Goal: Task Accomplishment & Management: Complete application form

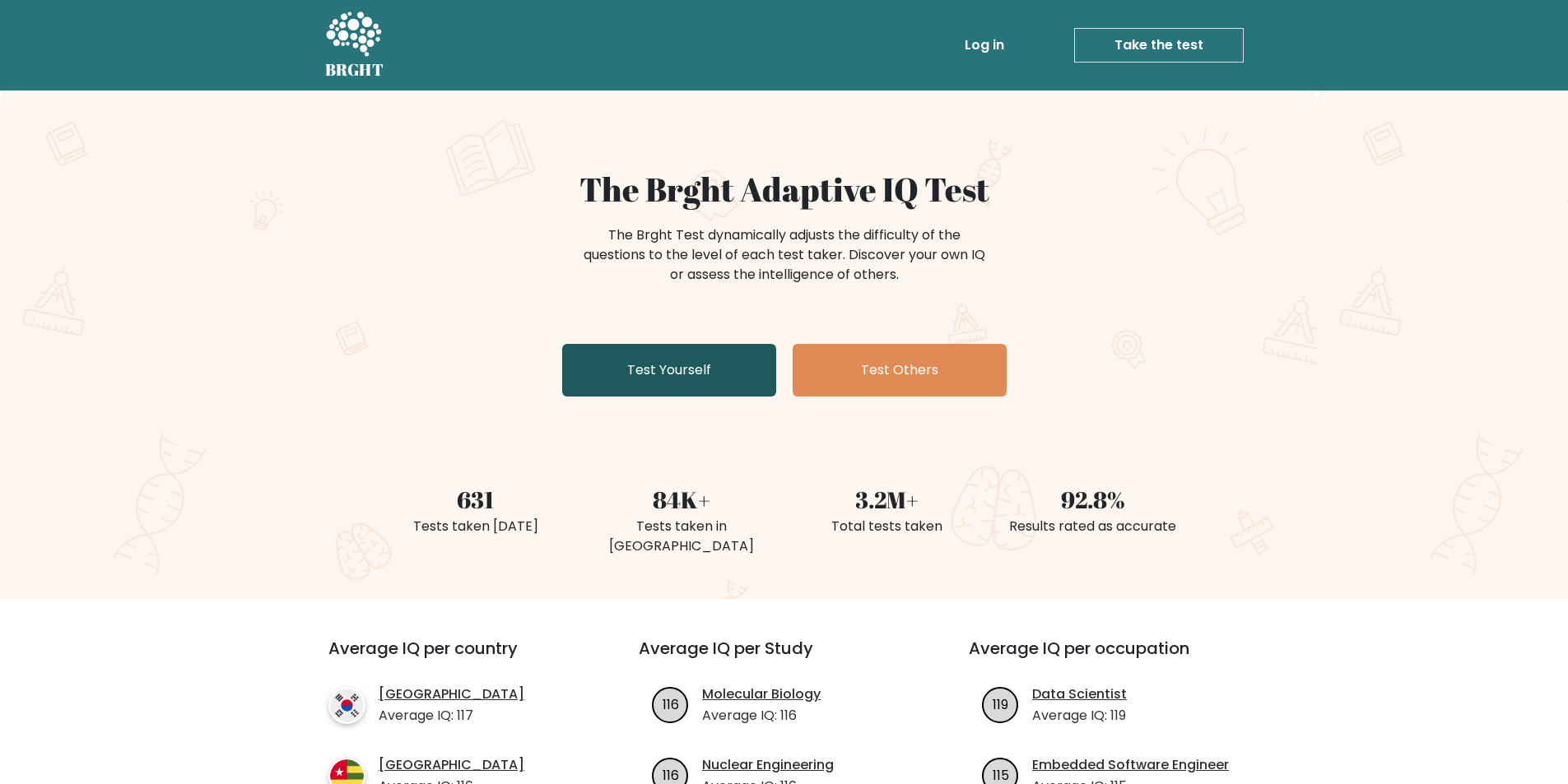
click at [664, 369] on link "Test Yourself" at bounding box center [669, 370] width 214 height 53
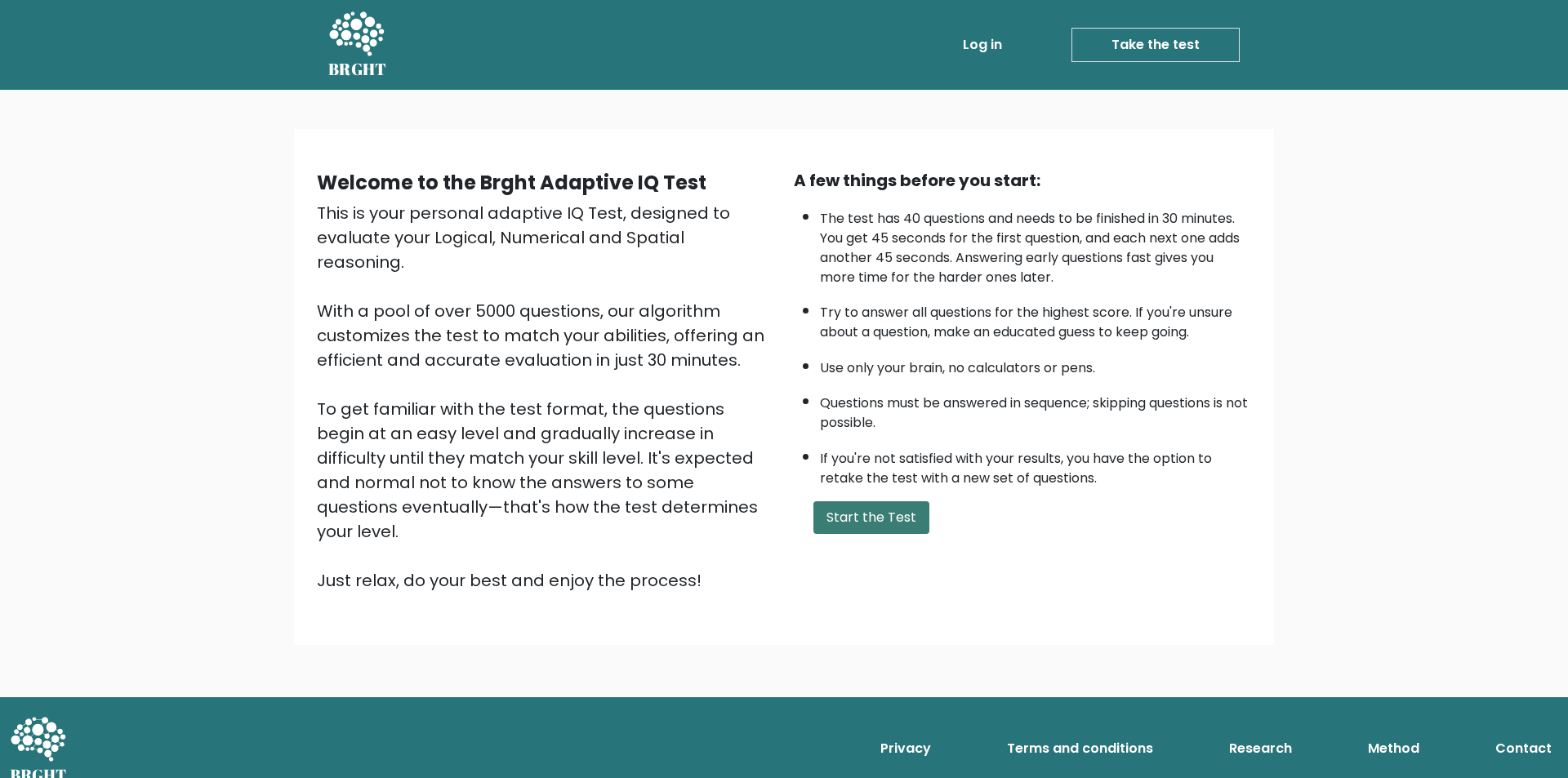
drag, startPoint x: 832, startPoint y: 526, endPoint x: 847, endPoint y: 514, distance: 19.2
click at [835, 524] on button "Start the Test" at bounding box center [870, 518] width 116 height 33
click at [868, 509] on button "Start the Test" at bounding box center [870, 518] width 116 height 33
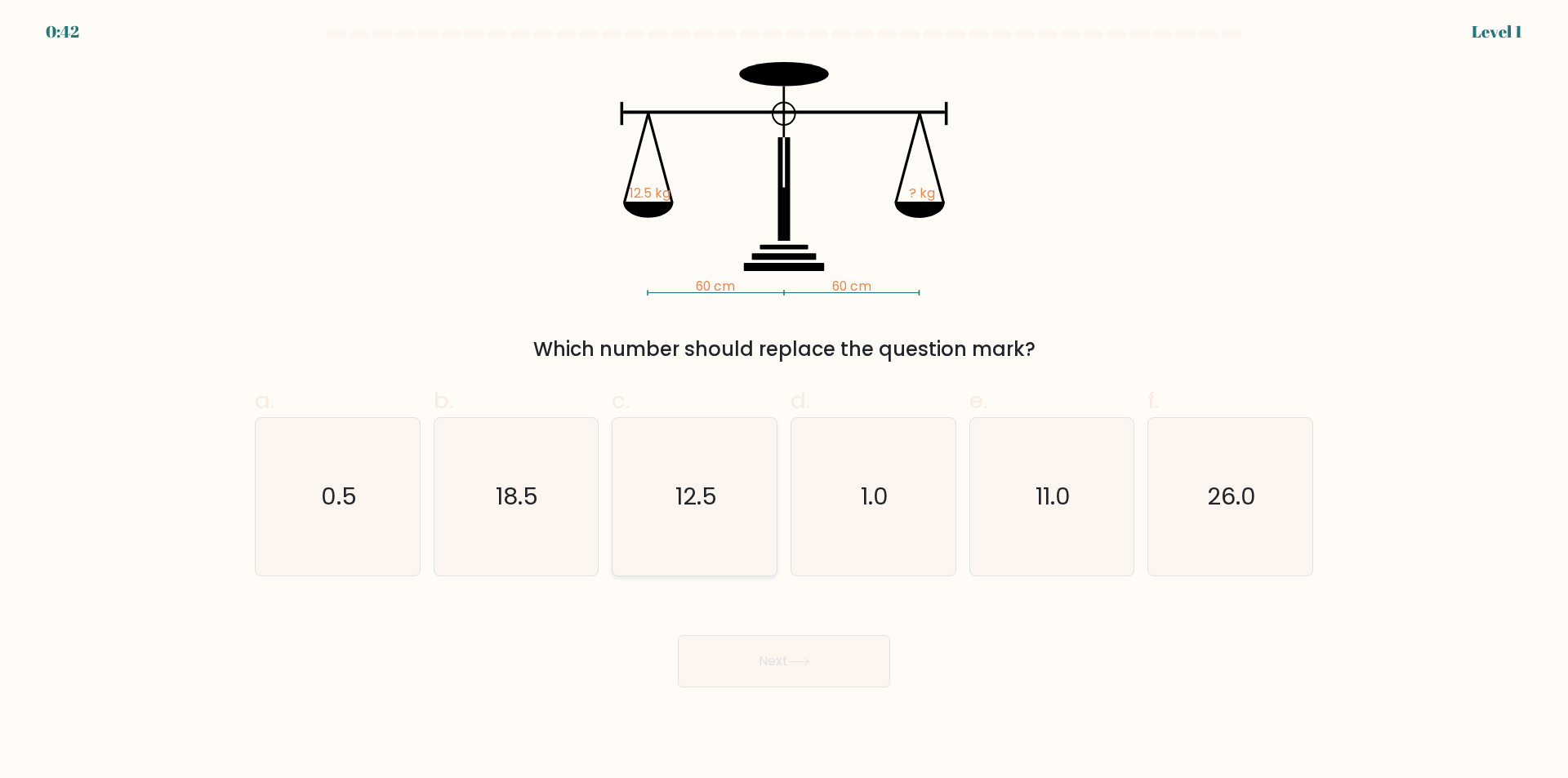
click at [671, 519] on icon "12.5" at bounding box center [695, 496] width 157 height 157
click at [784, 400] on input "c. 12.5" at bounding box center [784, 394] width 1 height 11
radio input "true"
click at [831, 659] on button "Next" at bounding box center [784, 661] width 213 height 52
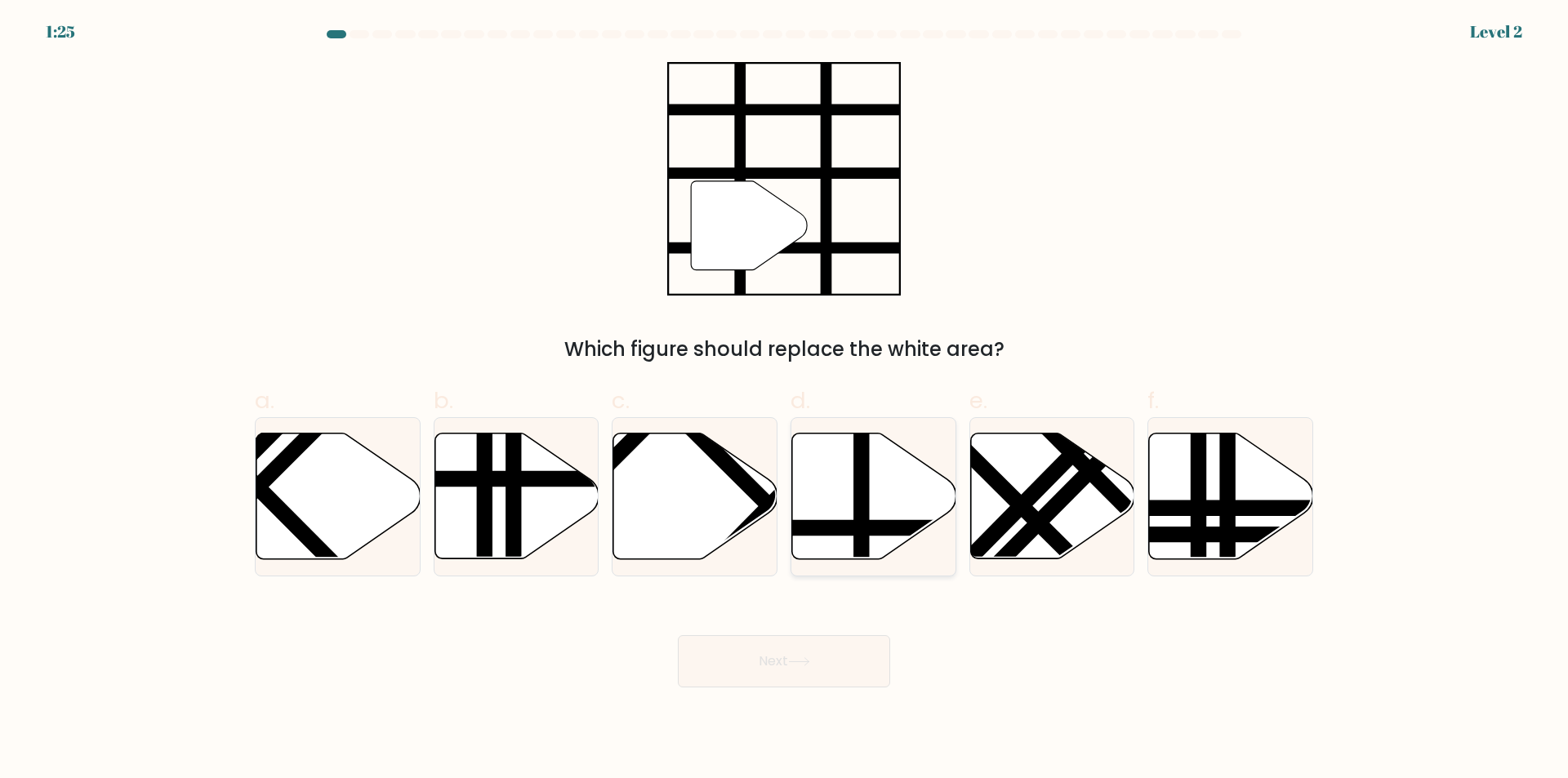
click at [897, 505] on icon at bounding box center [873, 495] width 164 height 125
click at [785, 400] on input "d." at bounding box center [784, 394] width 1 height 11
radio input "true"
click at [824, 665] on button "Next" at bounding box center [784, 661] width 213 height 52
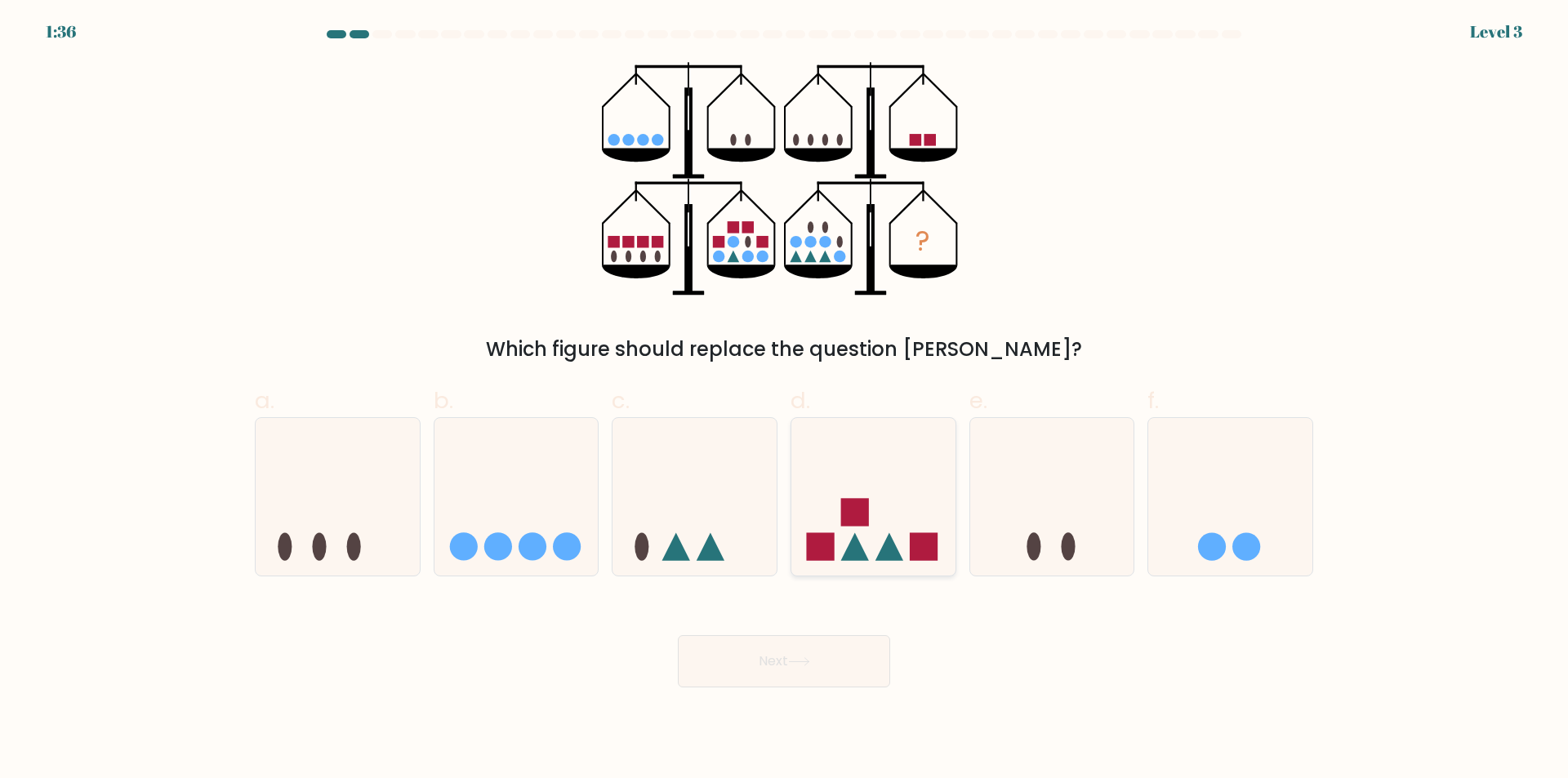
click at [854, 514] on rect at bounding box center [855, 512] width 28 height 28
click at [785, 400] on input "d." at bounding box center [784, 394] width 1 height 11
radio input "true"
click at [855, 647] on button "Next" at bounding box center [784, 661] width 213 height 52
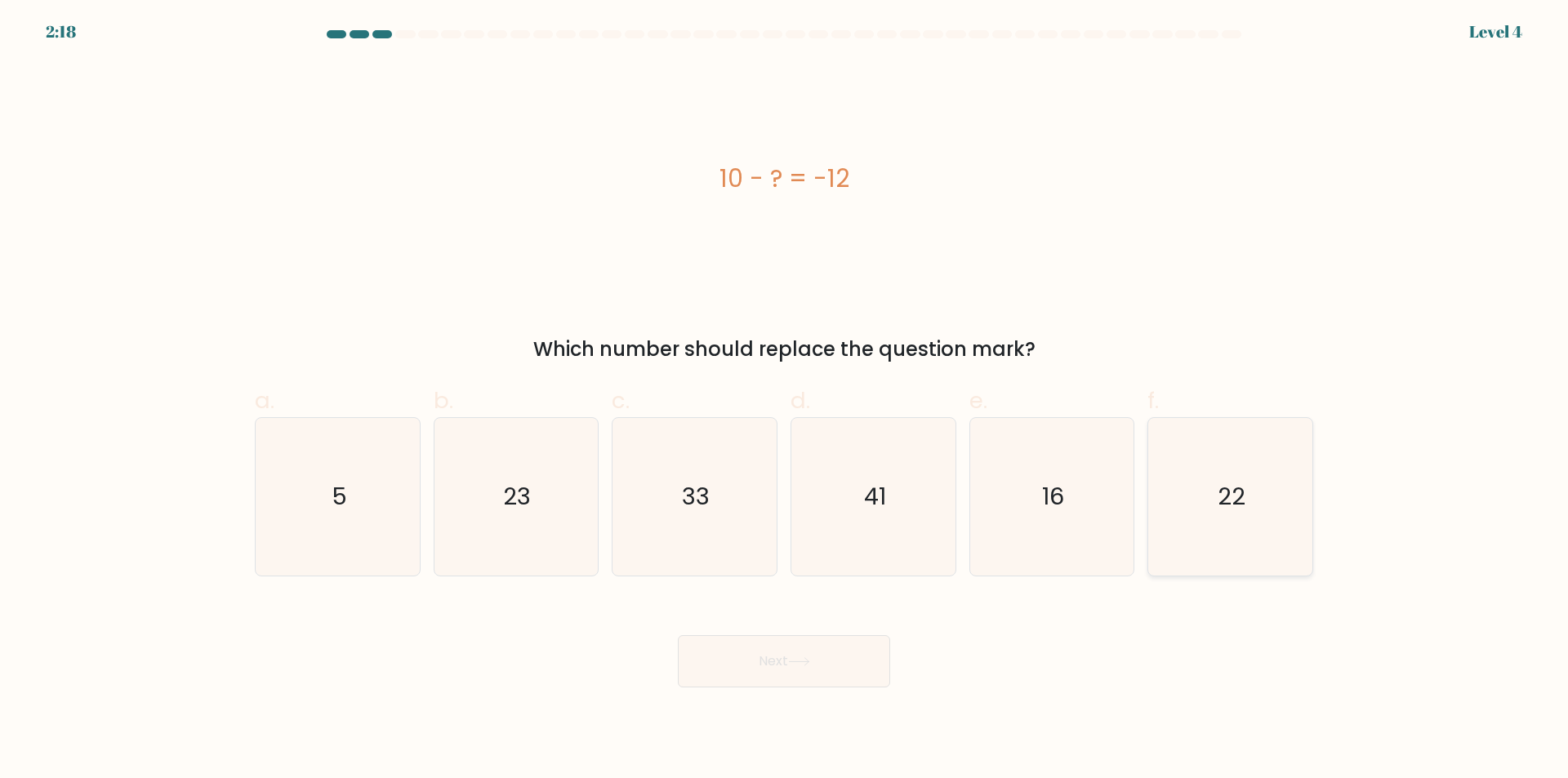
click at [1197, 481] on icon "22" at bounding box center [1230, 496] width 157 height 157
click at [785, 400] on input "f. 22" at bounding box center [784, 394] width 1 height 11
radio input "true"
drag, startPoint x: 850, startPoint y: 640, endPoint x: 859, endPoint y: 653, distance: 15.8
click at [851, 642] on button "Next" at bounding box center [784, 661] width 213 height 52
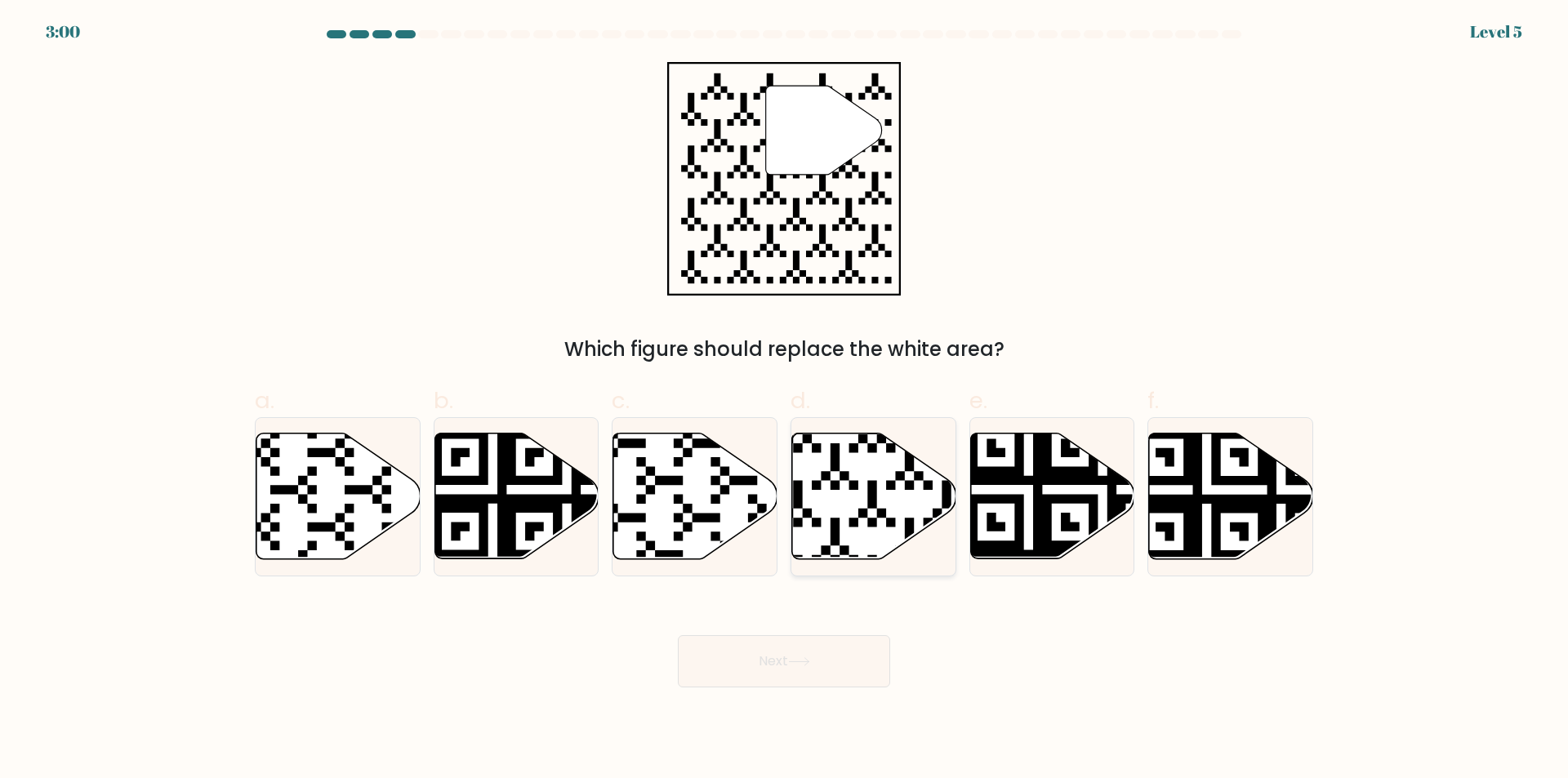
click at [869, 484] on icon at bounding box center [821, 564] width 297 height 297
click at [785, 400] on input "d." at bounding box center [784, 394] width 1 height 11
radio input "true"
click at [821, 642] on button "Next" at bounding box center [784, 661] width 213 height 52
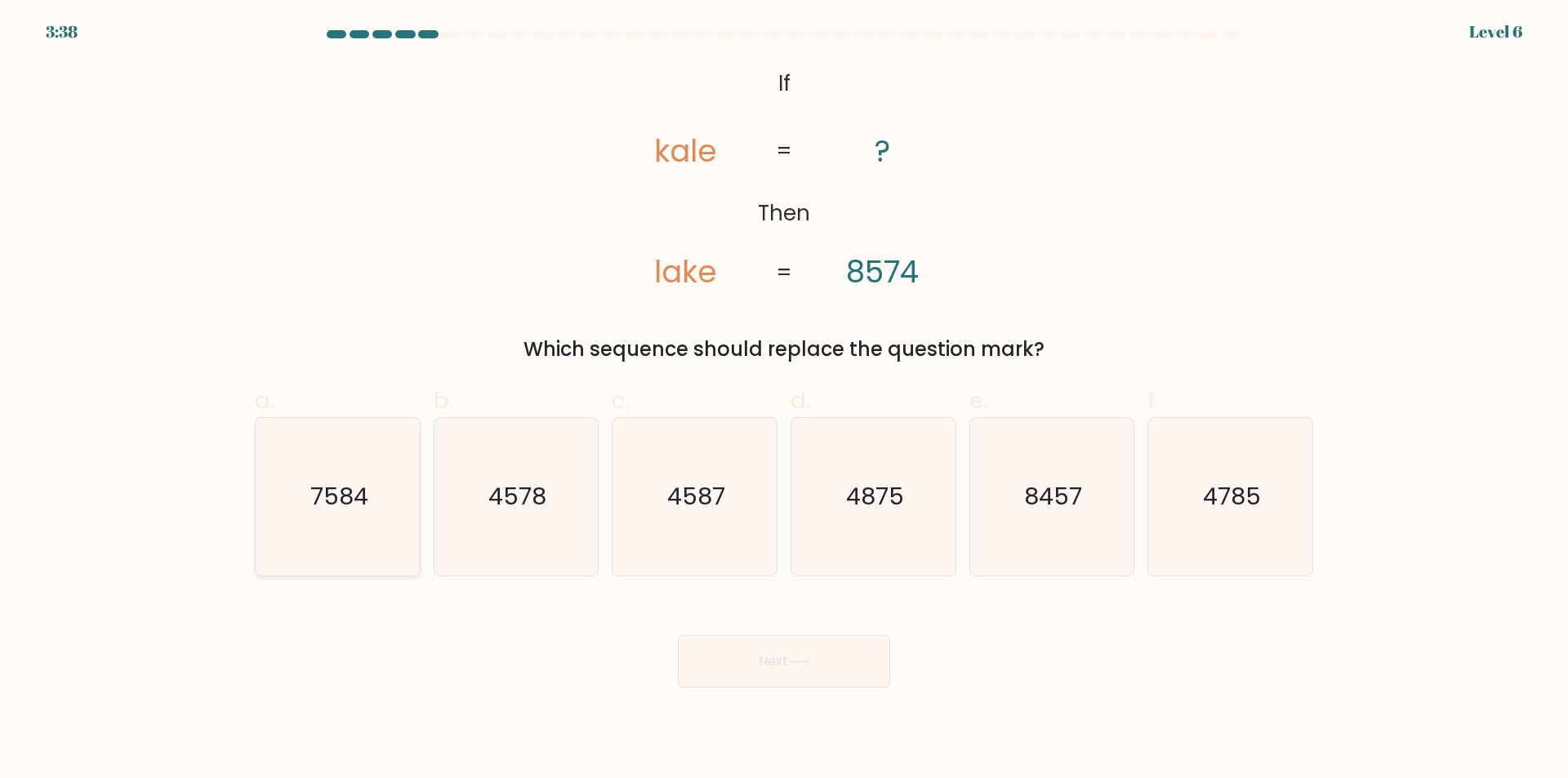
drag, startPoint x: 312, startPoint y: 521, endPoint x: 369, endPoint y: 528, distance: 57.4
click at [325, 519] on icon "7584" at bounding box center [337, 496] width 157 height 157
drag, startPoint x: 410, startPoint y: 456, endPoint x: 693, endPoint y: 596, distance: 315.7
click at [417, 457] on div "7584" at bounding box center [337, 496] width 166 height 159
click at [784, 400] on input "a. 7584" at bounding box center [784, 394] width 1 height 11
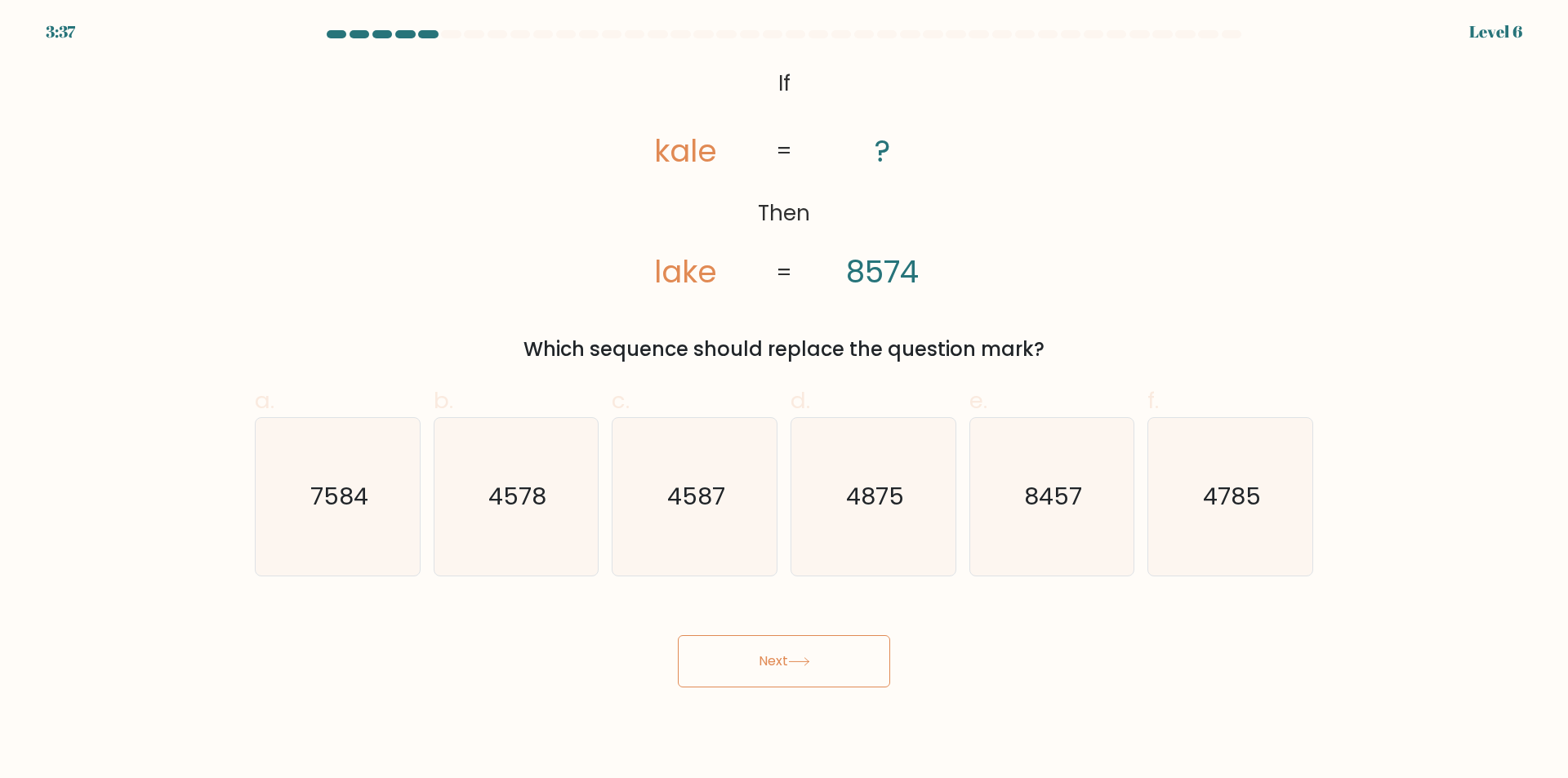
radio input "true"
click at [849, 648] on button "Next" at bounding box center [784, 661] width 213 height 52
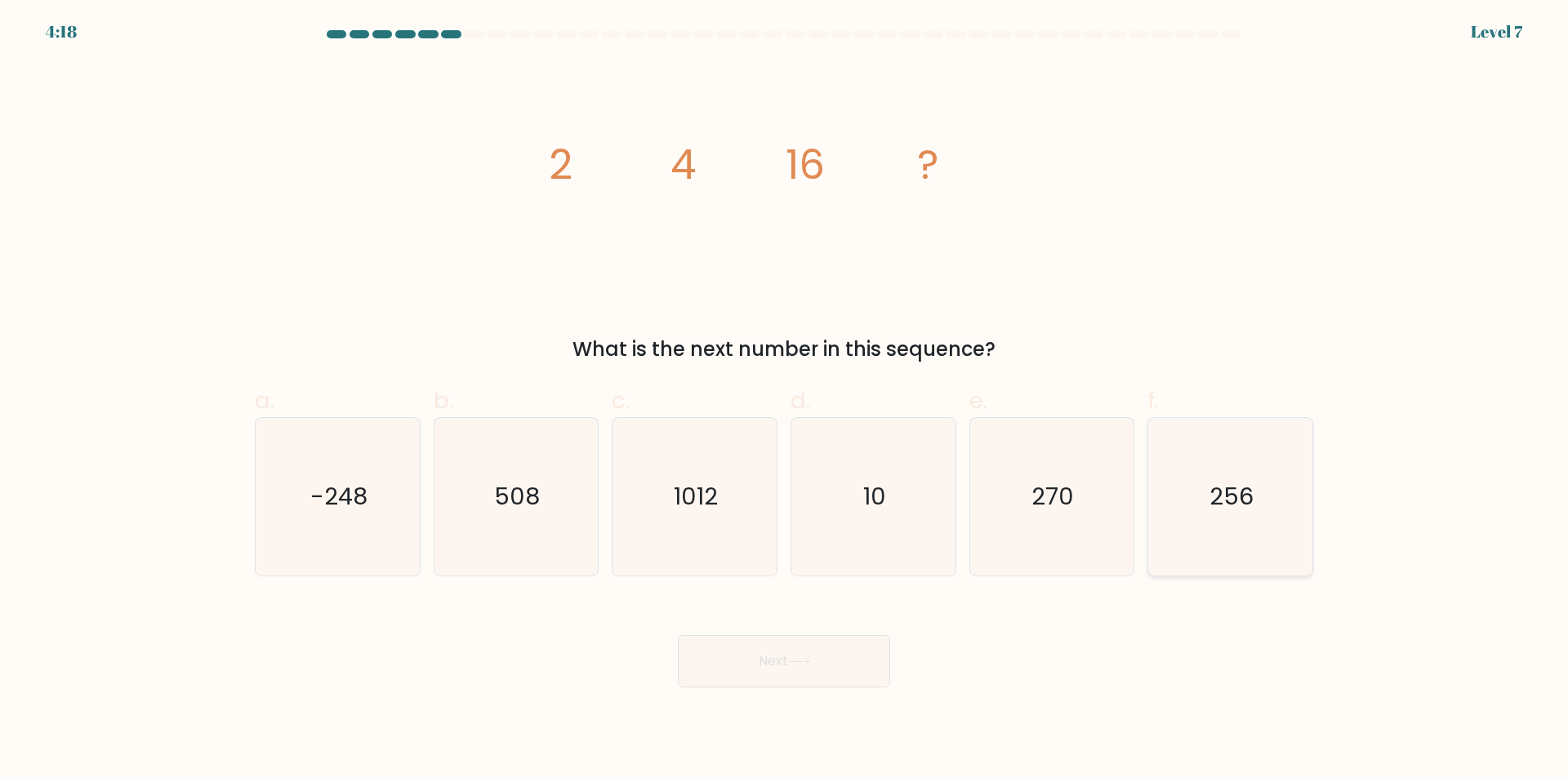
click at [1215, 462] on icon "256" at bounding box center [1230, 496] width 157 height 157
click at [785, 400] on input "f. 256" at bounding box center [784, 394] width 1 height 11
radio input "true"
click at [834, 658] on button "Next" at bounding box center [784, 661] width 213 height 52
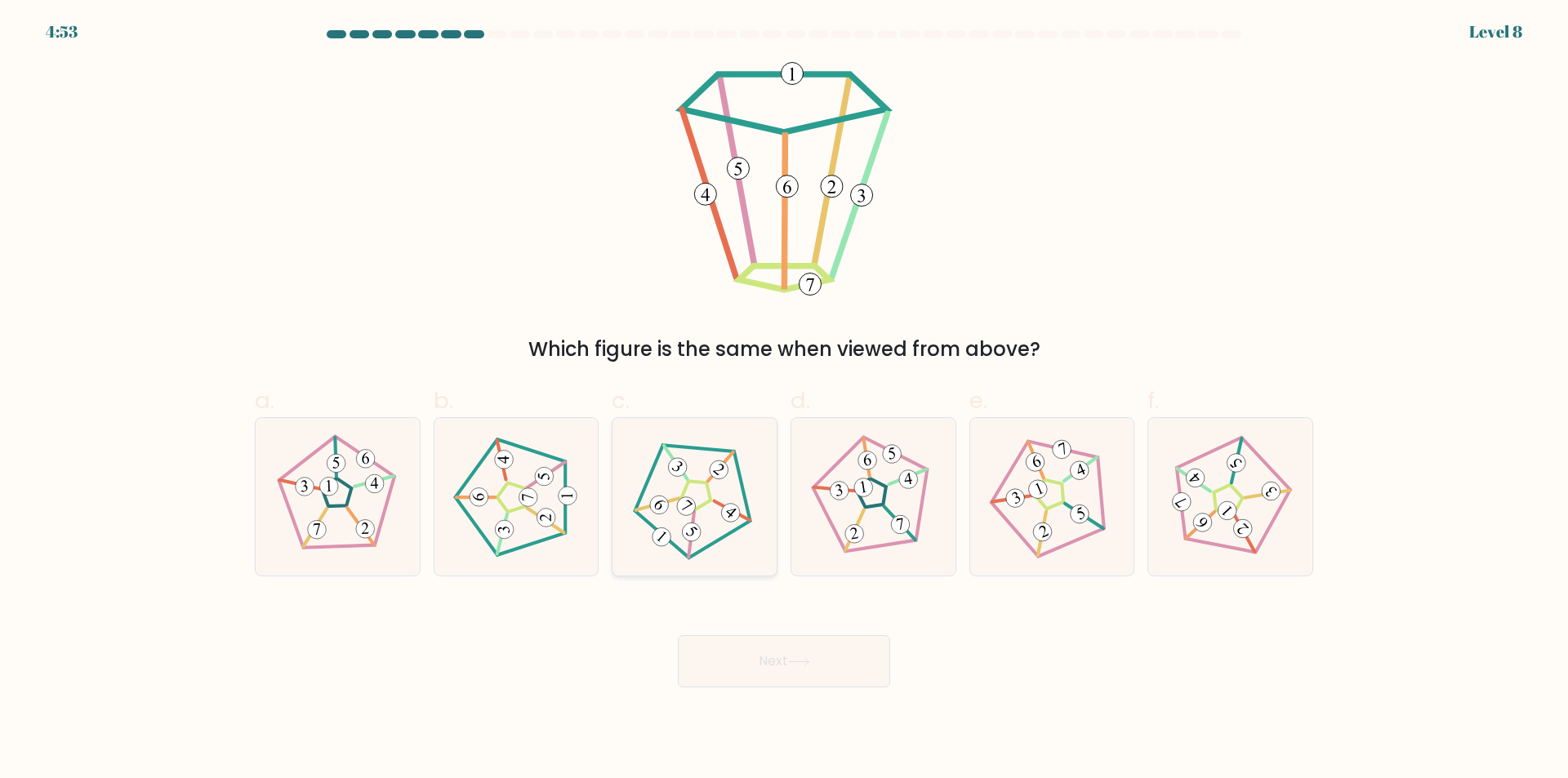
click at [734, 476] on icon at bounding box center [694, 496] width 125 height 125
click at [784, 400] on input "c." at bounding box center [784, 394] width 1 height 11
radio input "true"
click at [800, 631] on div "Next" at bounding box center [783, 641] width 1077 height 91
click at [815, 644] on button "Next" at bounding box center [784, 661] width 213 height 52
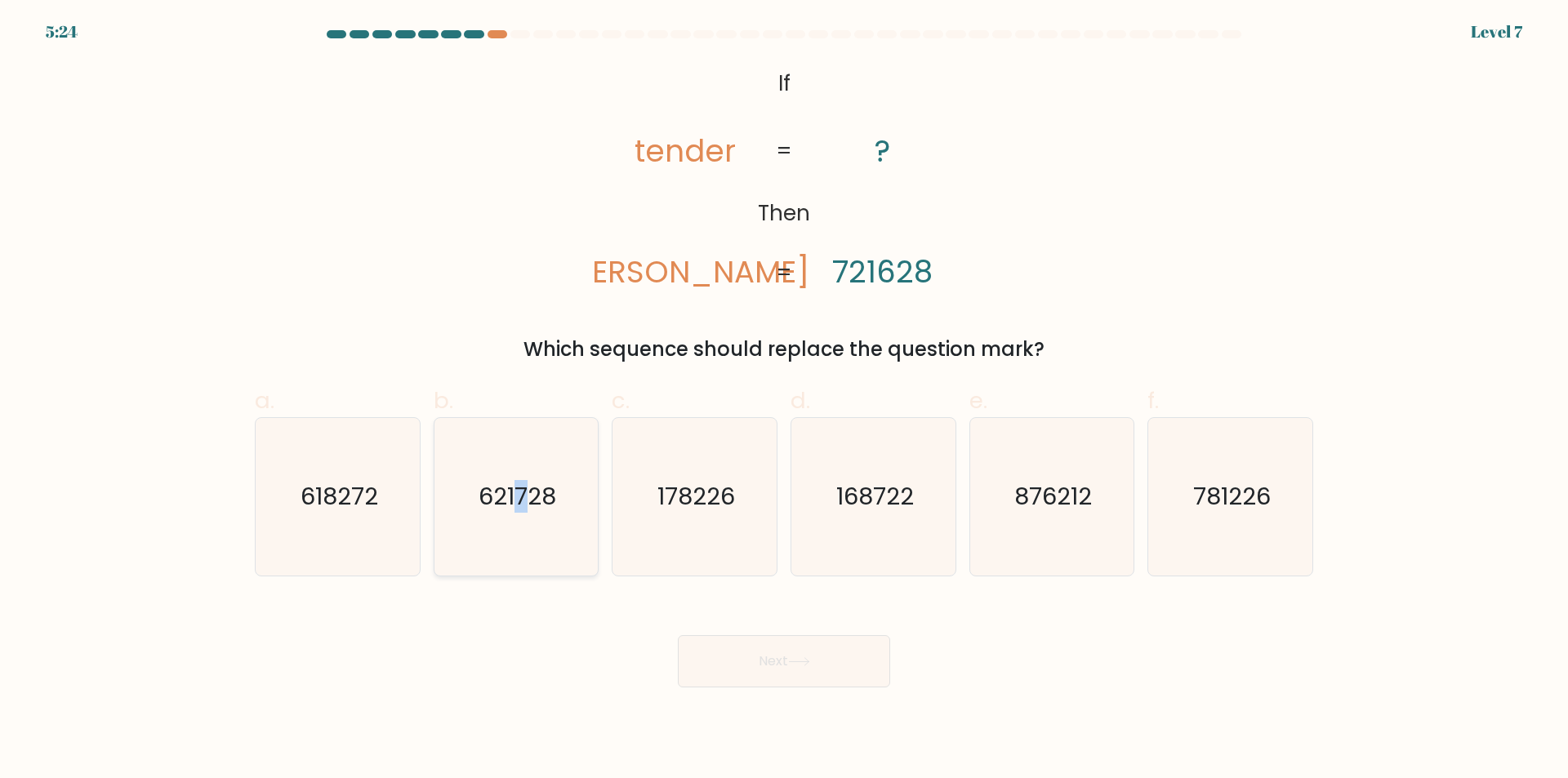
click at [527, 500] on text "621728" at bounding box center [517, 497] width 78 height 33
click at [527, 504] on text "621728" at bounding box center [517, 497] width 78 height 33
click at [784, 400] on input "b. 621728" at bounding box center [784, 394] width 1 height 11
radio input "true"
click at [825, 667] on button "Next" at bounding box center [784, 661] width 213 height 52
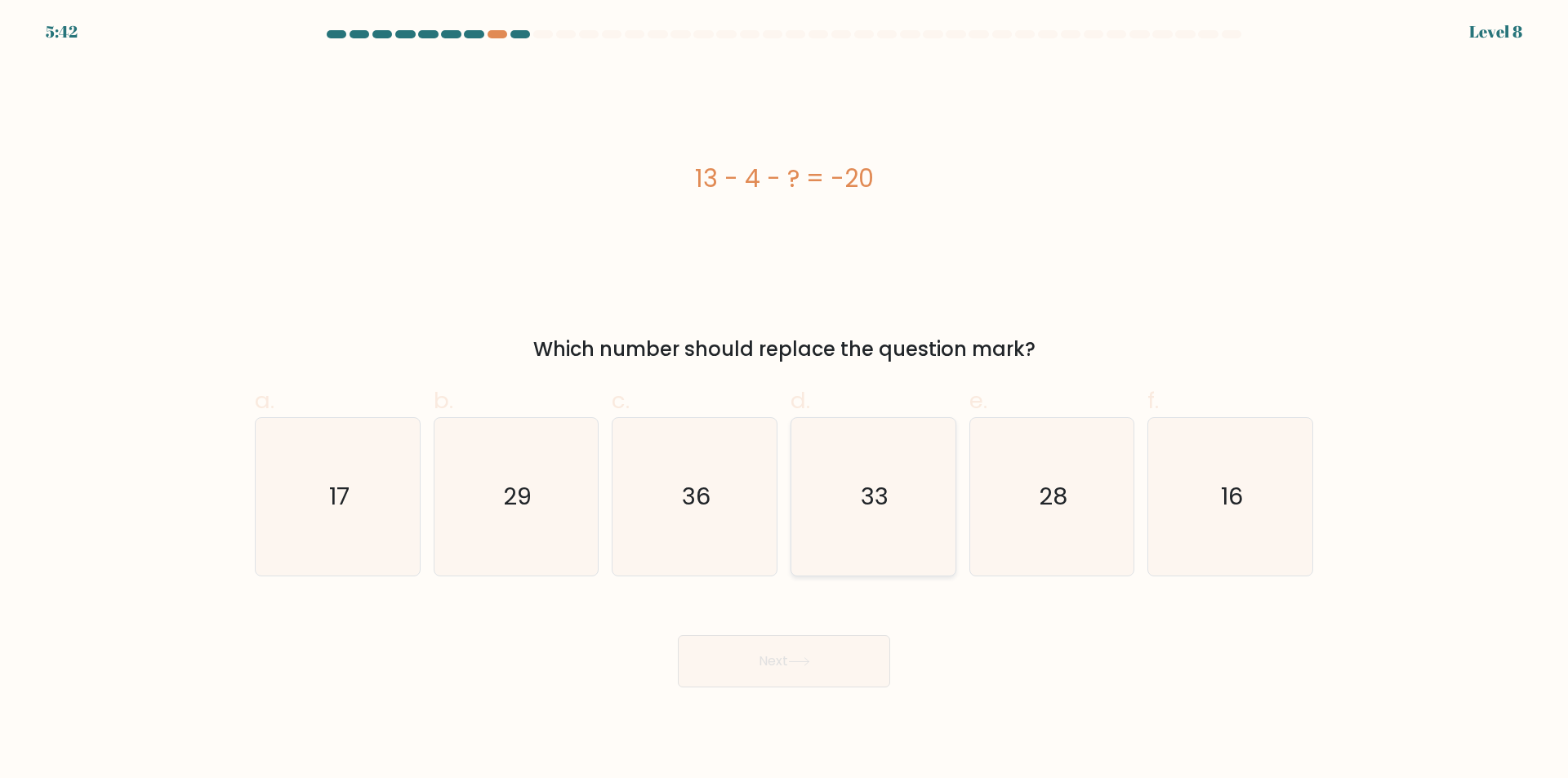
click at [903, 519] on icon "33" at bounding box center [873, 496] width 157 height 157
click at [785, 400] on input "d. 33" at bounding box center [784, 394] width 1 height 11
radio input "true"
click at [853, 662] on button "Next" at bounding box center [784, 661] width 213 height 52
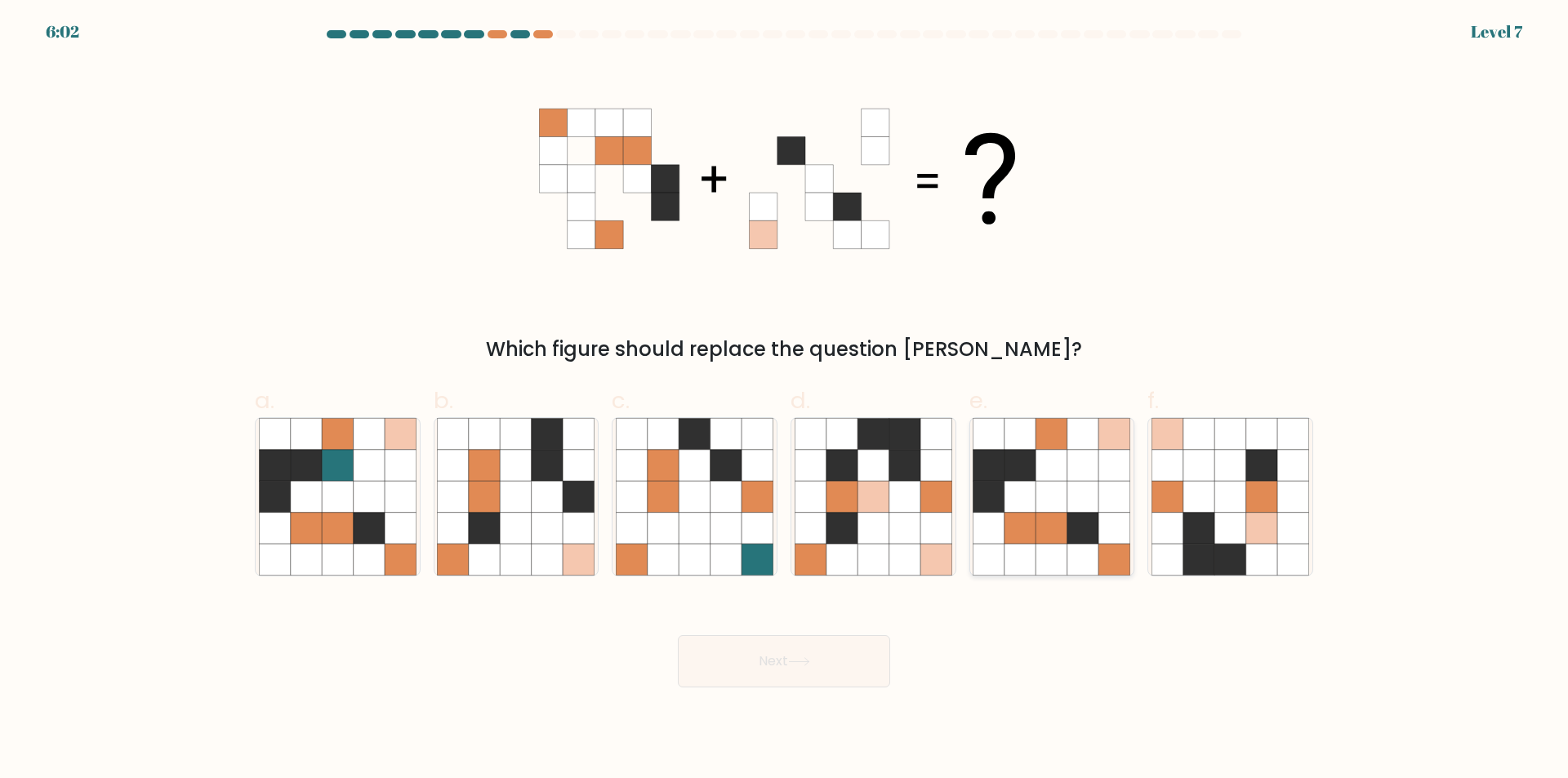
click at [1087, 479] on icon at bounding box center [1082, 465] width 31 height 31
click at [785, 400] on input "e." at bounding box center [784, 394] width 1 height 11
radio input "true"
click at [815, 658] on button "Next" at bounding box center [784, 661] width 213 height 52
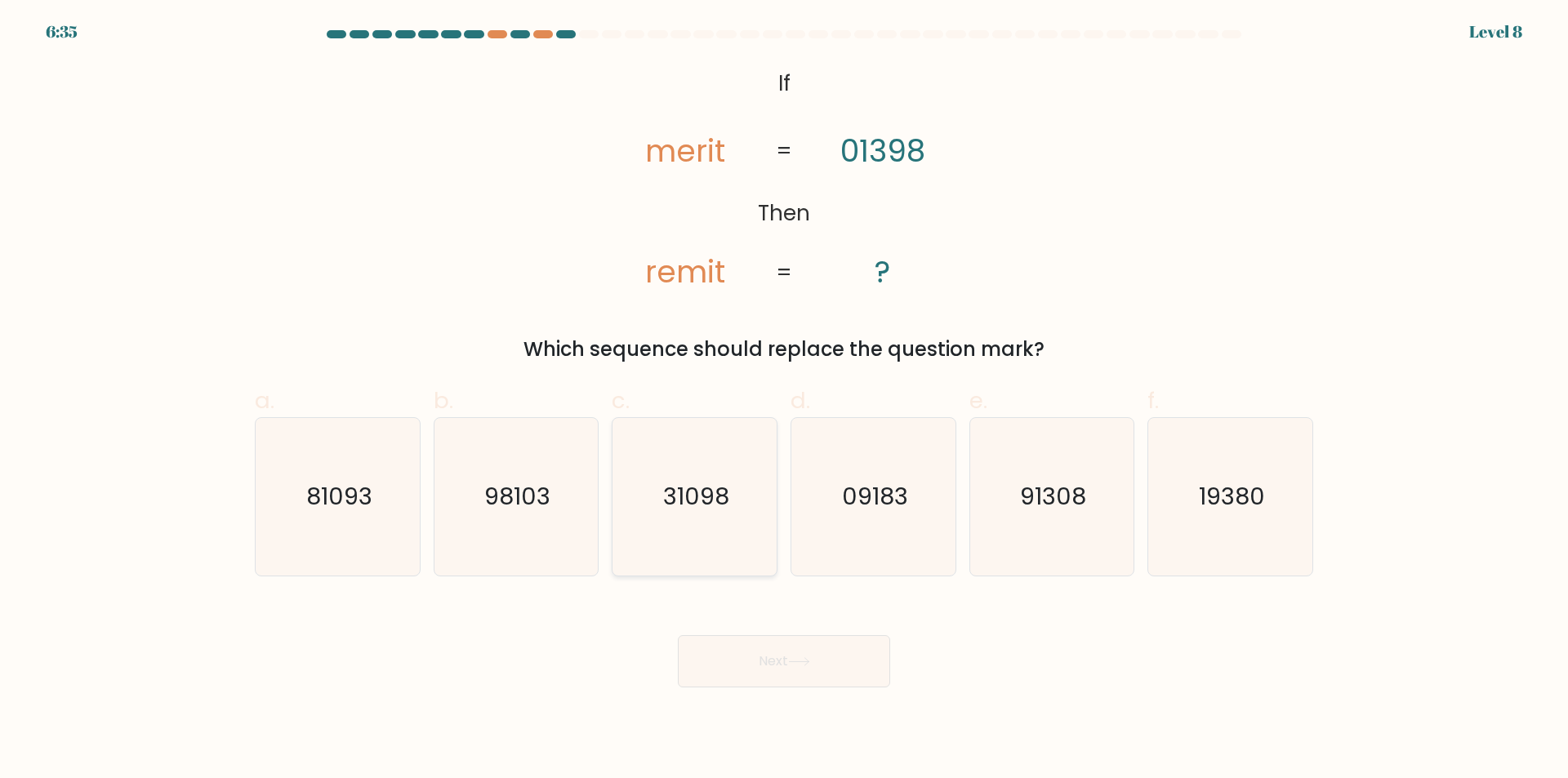
click at [707, 517] on icon "31098" at bounding box center [695, 496] width 157 height 157
click at [784, 400] on input "c. 31098" at bounding box center [784, 394] width 1 height 11
radio input "true"
click at [830, 656] on button "Next" at bounding box center [784, 661] width 213 height 52
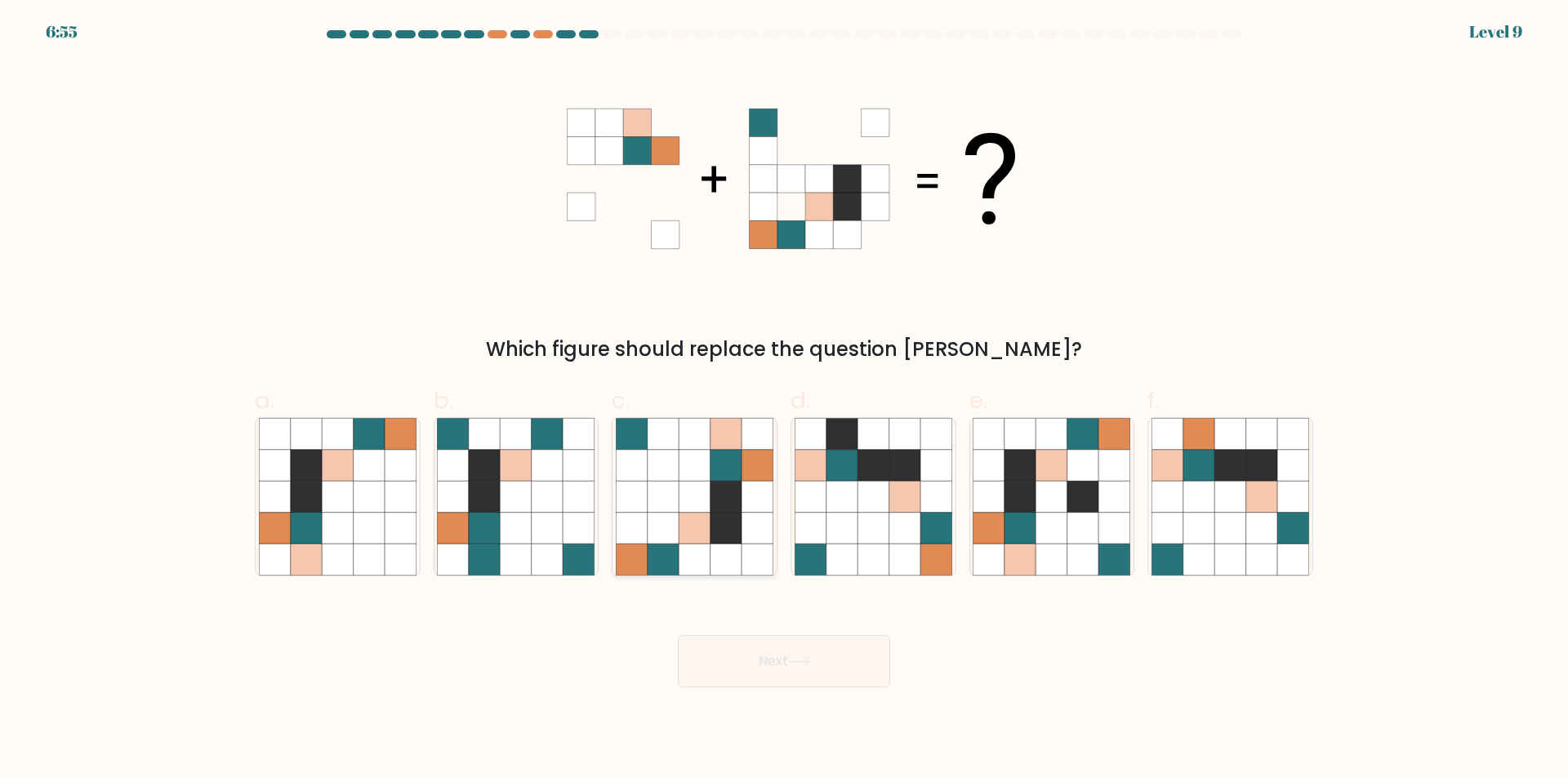
click at [703, 496] on icon at bounding box center [694, 496] width 31 height 31
click at [784, 400] on input "c." at bounding box center [784, 394] width 1 height 11
radio input "true"
click at [835, 655] on button "Next" at bounding box center [784, 661] width 213 height 52
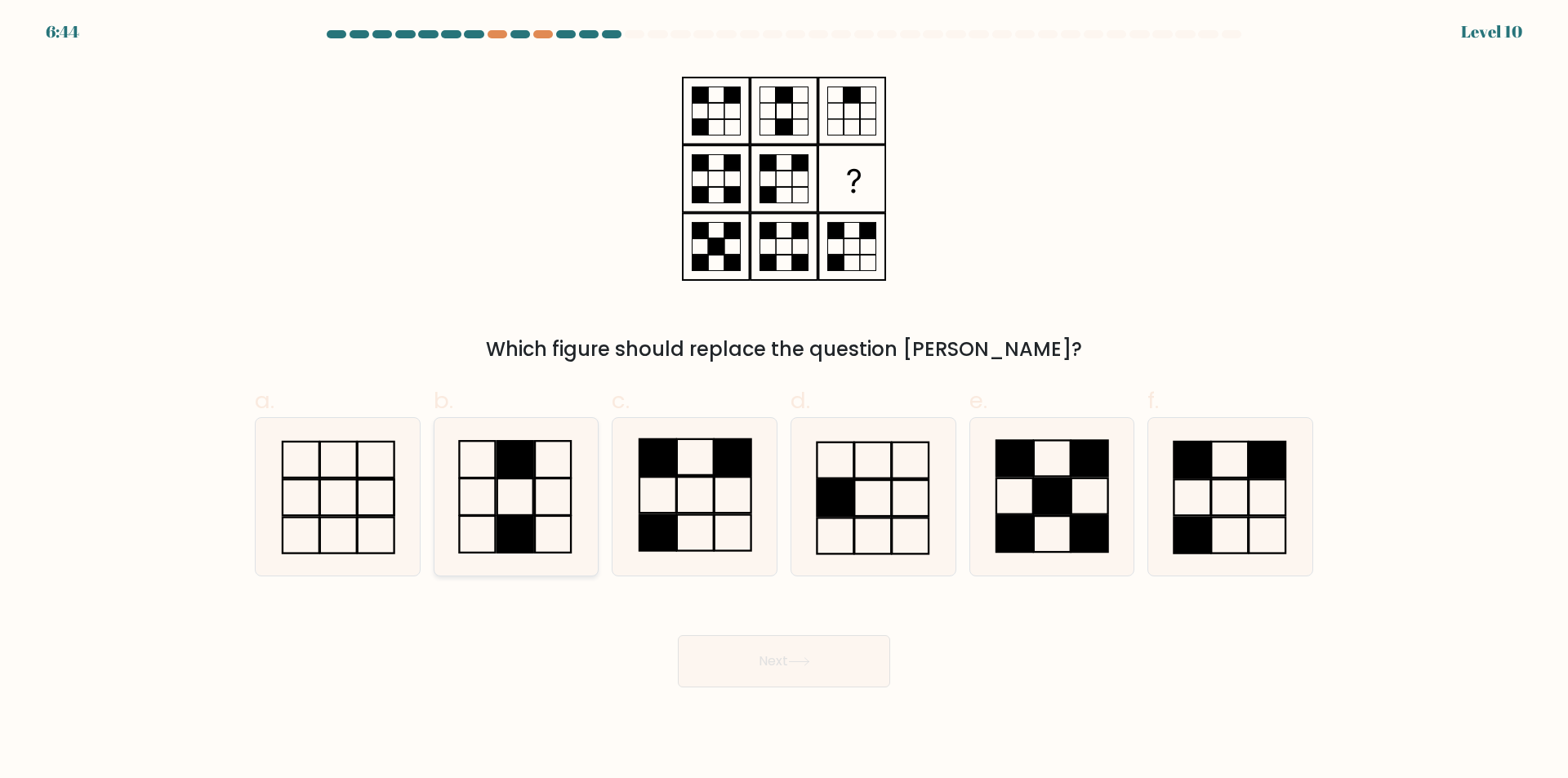
click at [544, 490] on icon at bounding box center [516, 496] width 157 height 157
click at [784, 400] on input "b." at bounding box center [784, 394] width 1 height 11
radio input "true"
click at [818, 635] on div "Next" at bounding box center [783, 641] width 1077 height 91
click at [827, 648] on button "Next" at bounding box center [784, 661] width 213 height 52
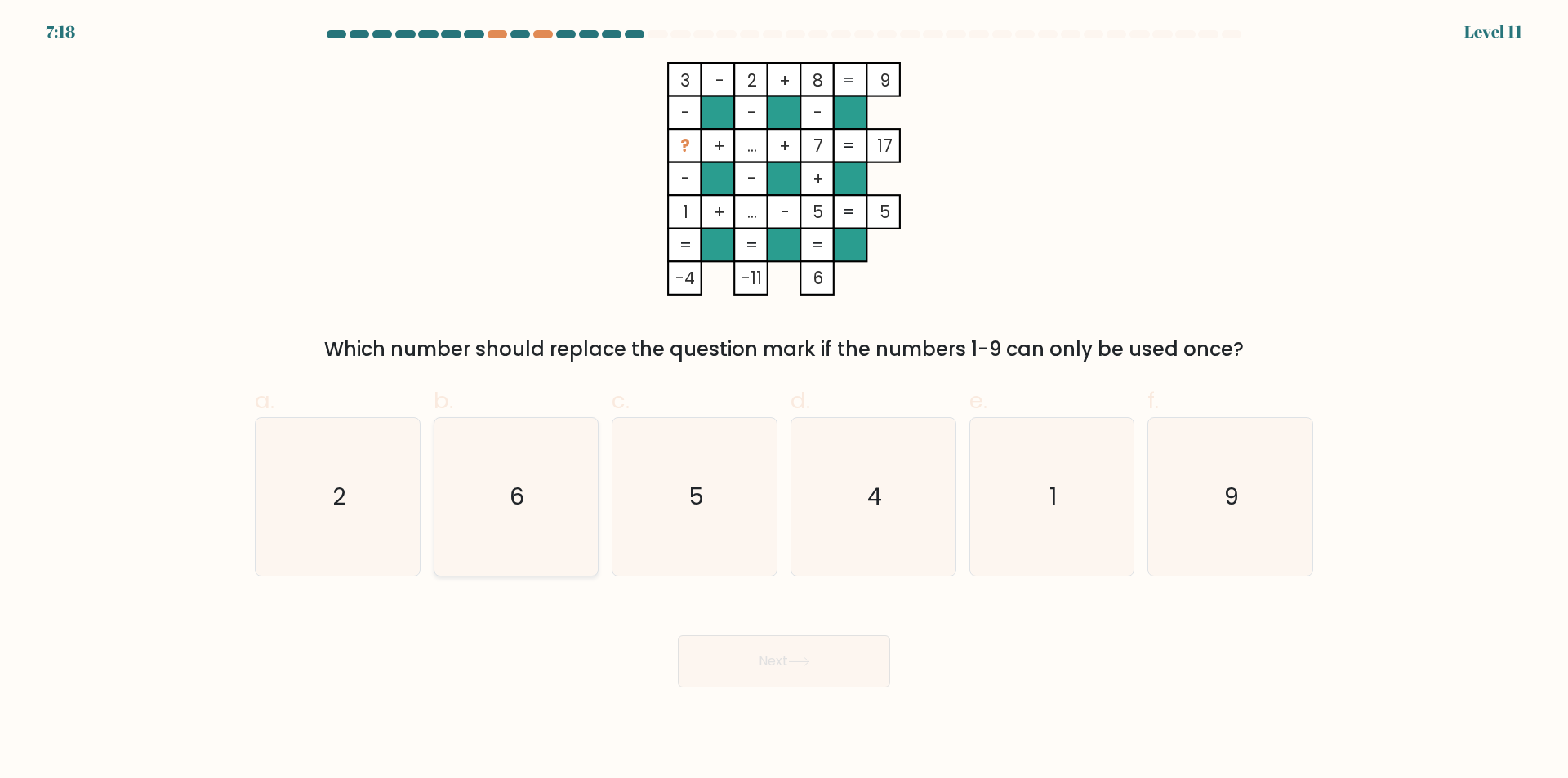
drag, startPoint x: 518, startPoint y: 512, endPoint x: 551, endPoint y: 524, distance: 35.1
click at [525, 513] on text "6" at bounding box center [517, 497] width 15 height 33
click at [784, 400] on input "b. 6" at bounding box center [784, 394] width 1 height 11
radio input "true"
click at [879, 684] on button "Next" at bounding box center [784, 661] width 213 height 52
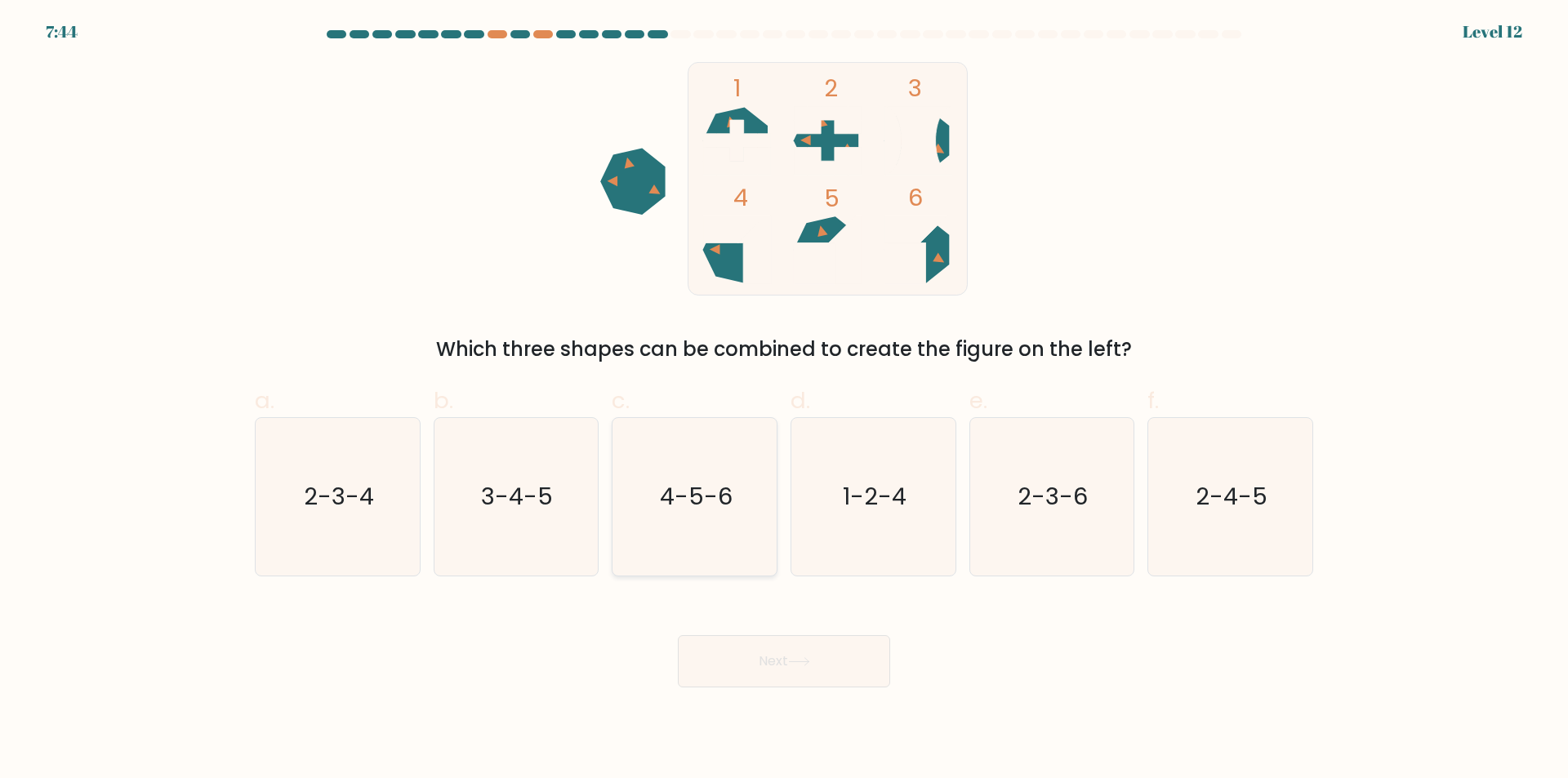
click at [659, 488] on icon "4-5-6" at bounding box center [695, 496] width 157 height 157
click at [784, 400] on input "c. 4-5-6" at bounding box center [784, 394] width 1 height 11
radio input "true"
click at [804, 637] on button "Next" at bounding box center [784, 661] width 213 height 52
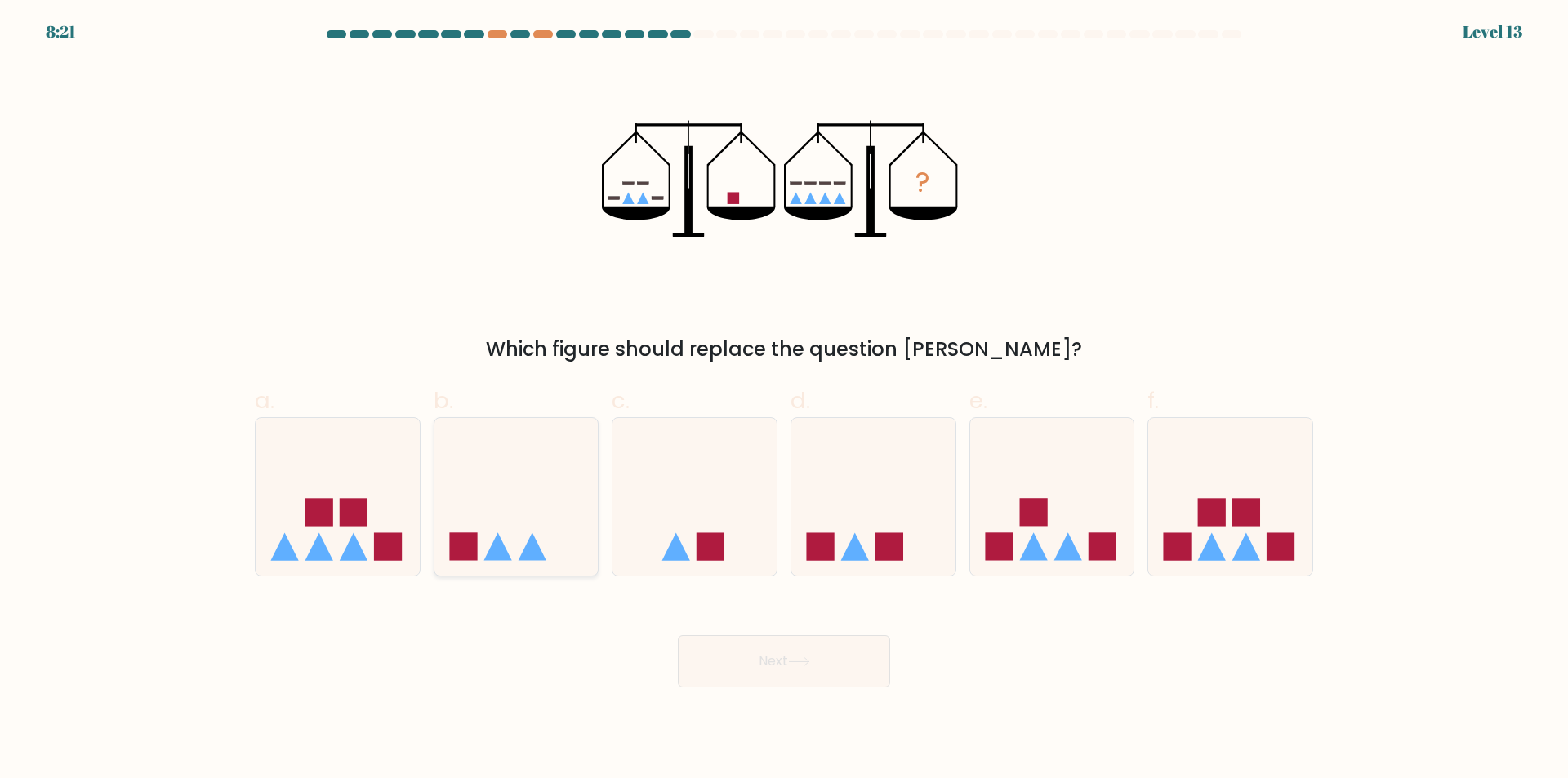
click at [536, 515] on icon at bounding box center [516, 497] width 164 height 136
click at [784, 400] on input "b." at bounding box center [784, 394] width 1 height 11
radio input "true"
click at [826, 660] on button "Next" at bounding box center [784, 661] width 213 height 52
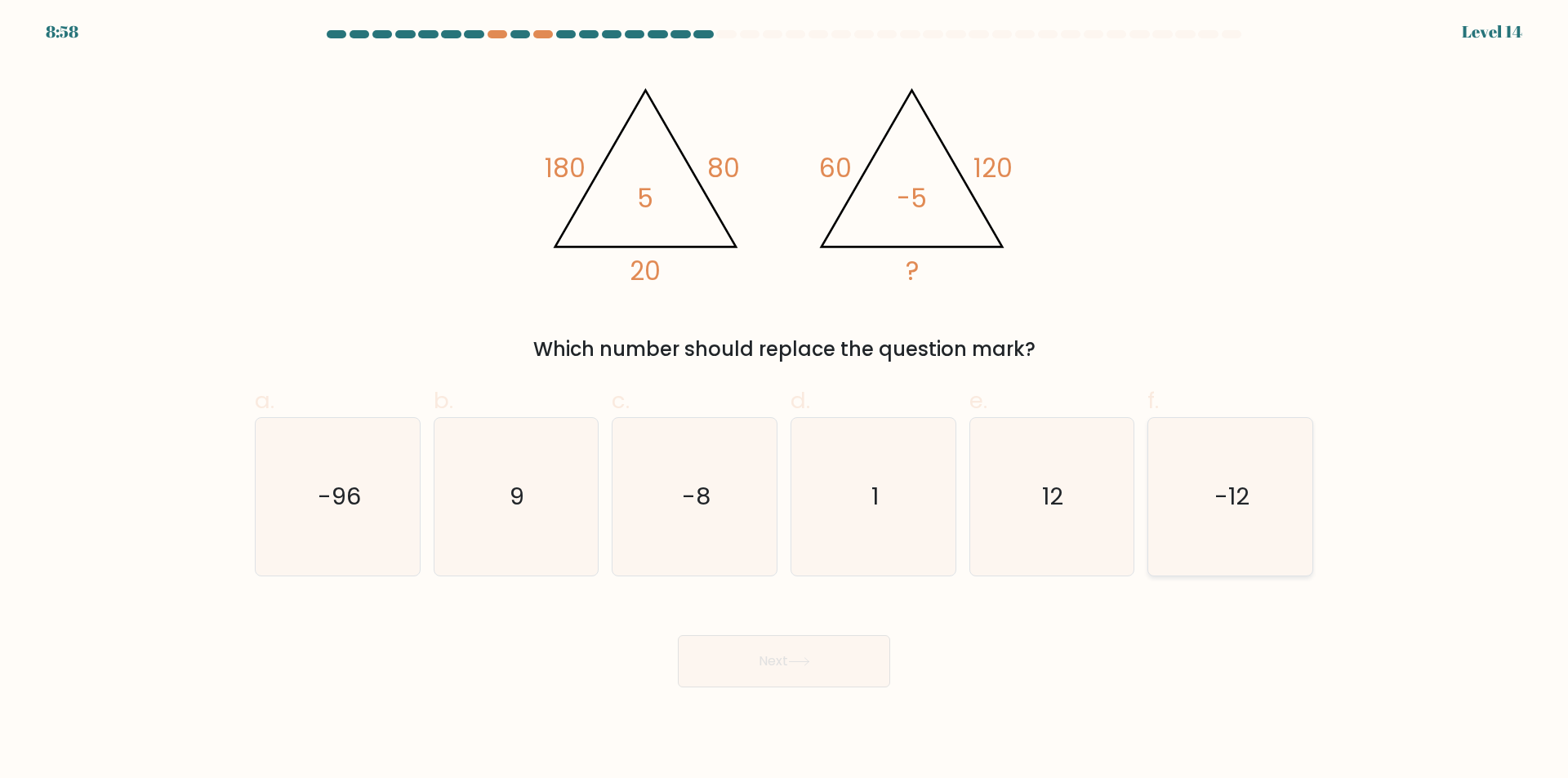
click at [1209, 483] on icon "-12" at bounding box center [1230, 496] width 157 height 157
click at [785, 400] on input "f. -12" at bounding box center [784, 394] width 1 height 11
radio input "true"
click at [844, 670] on button "Next" at bounding box center [784, 661] width 213 height 52
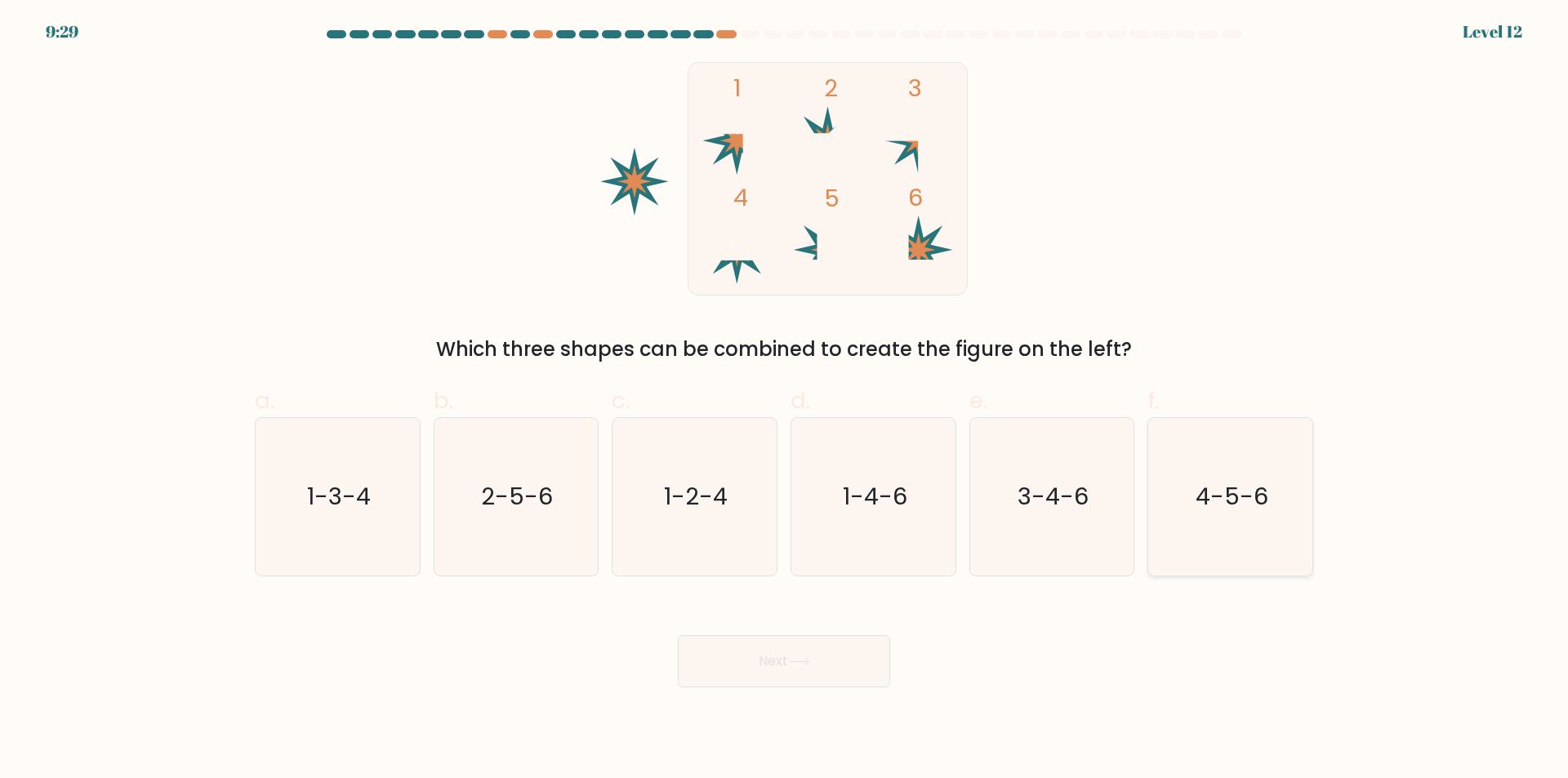
drag, startPoint x: 1268, startPoint y: 507, endPoint x: 1235, endPoint y: 521, distance: 35.8
click at [1266, 507] on icon "4-5-6" at bounding box center [1230, 496] width 157 height 157
click at [785, 400] on input "f. 4-5-6" at bounding box center [784, 394] width 1 height 11
radio input "true"
click at [847, 651] on button "Next" at bounding box center [784, 661] width 213 height 52
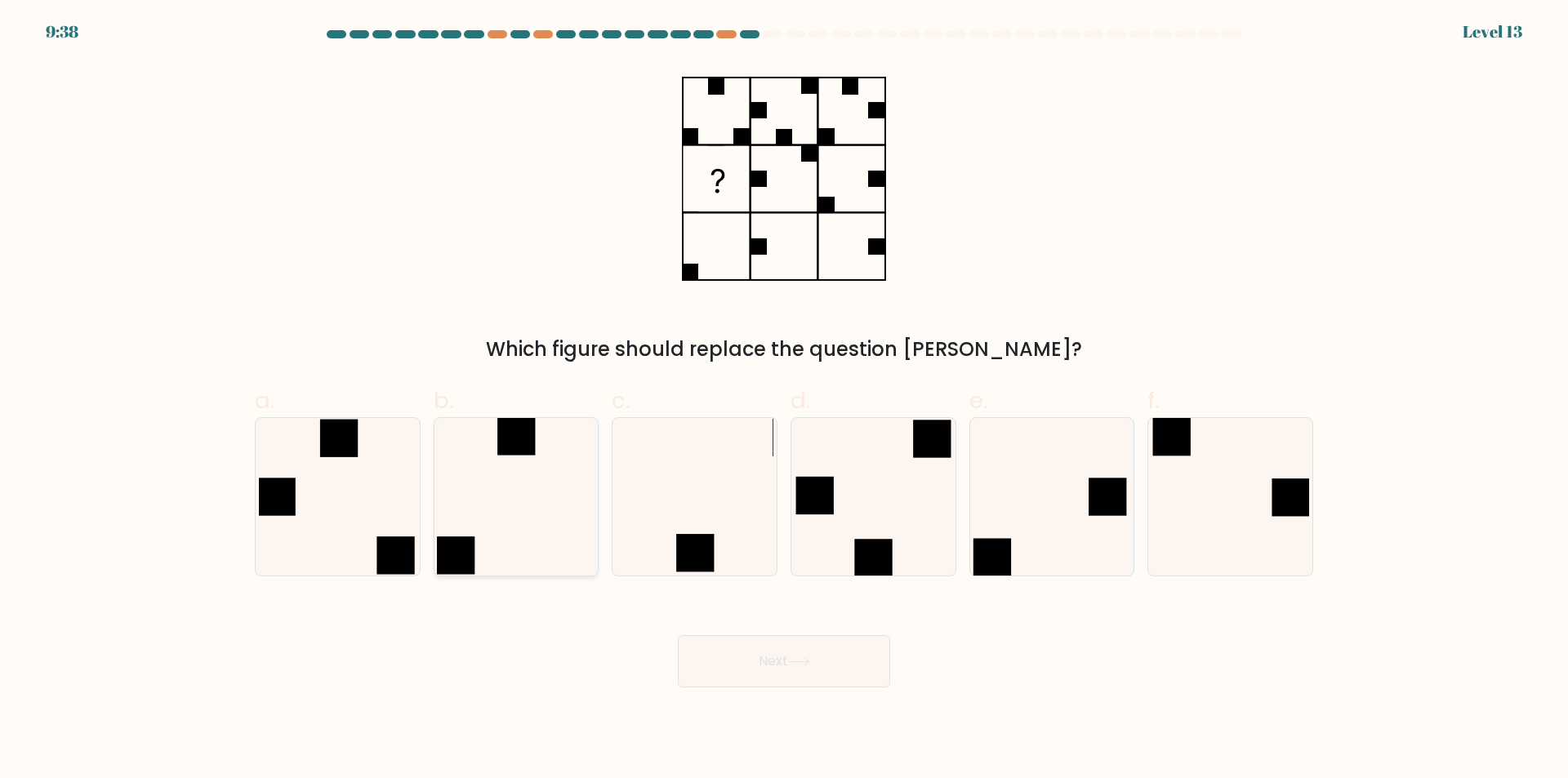
click at [539, 493] on icon at bounding box center [516, 496] width 157 height 157
click at [784, 400] on input "b." at bounding box center [784, 394] width 1 height 11
radio input "true"
click at [818, 652] on button "Next" at bounding box center [784, 661] width 213 height 52
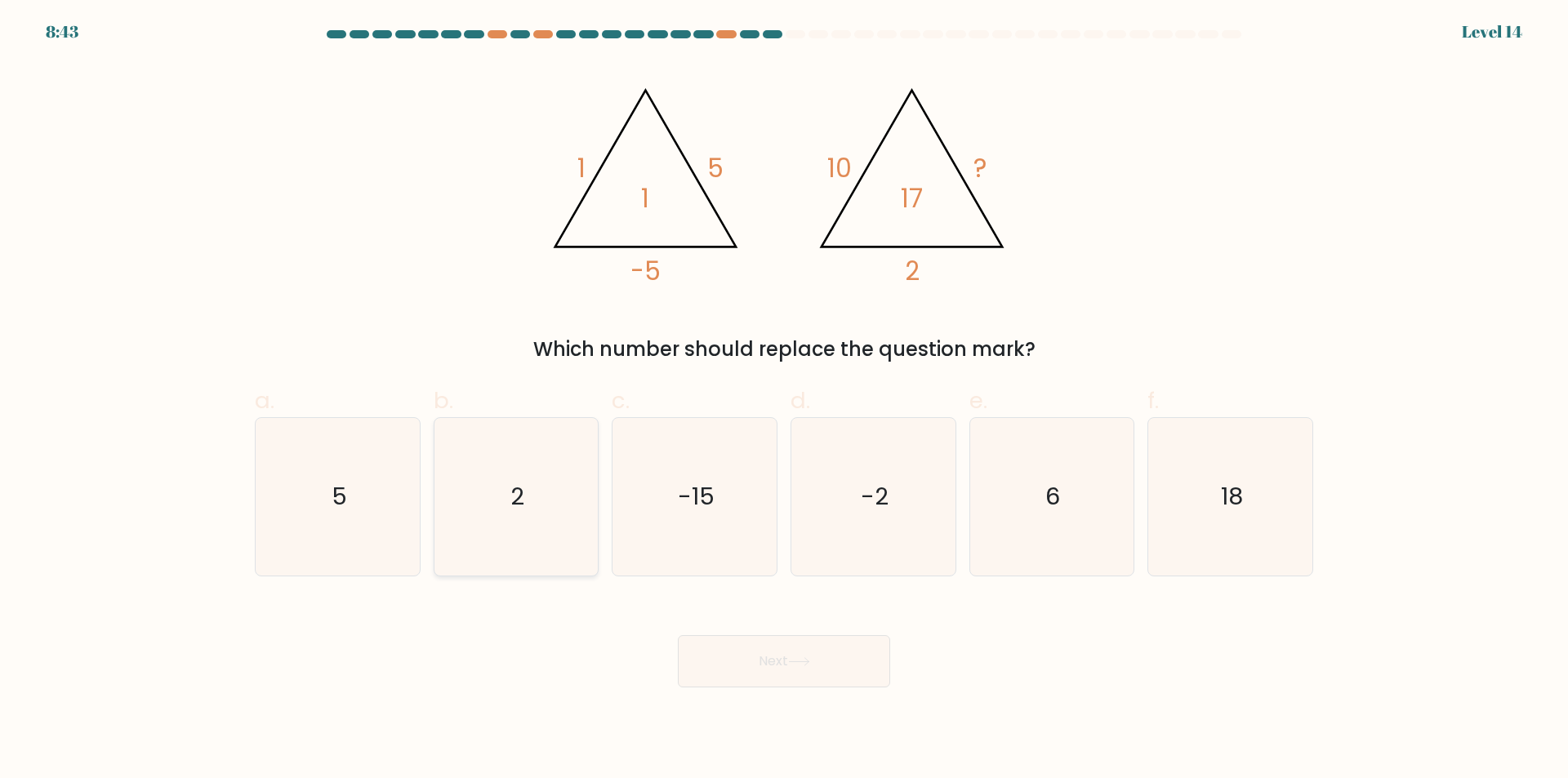
drag, startPoint x: 325, startPoint y: 463, endPoint x: 481, endPoint y: 509, distance: 162.6
click at [329, 463] on icon "5" at bounding box center [337, 496] width 157 height 157
click at [784, 400] on input "a. 5" at bounding box center [784, 394] width 1 height 11
radio input "true"
click at [822, 667] on button "Next" at bounding box center [784, 661] width 213 height 52
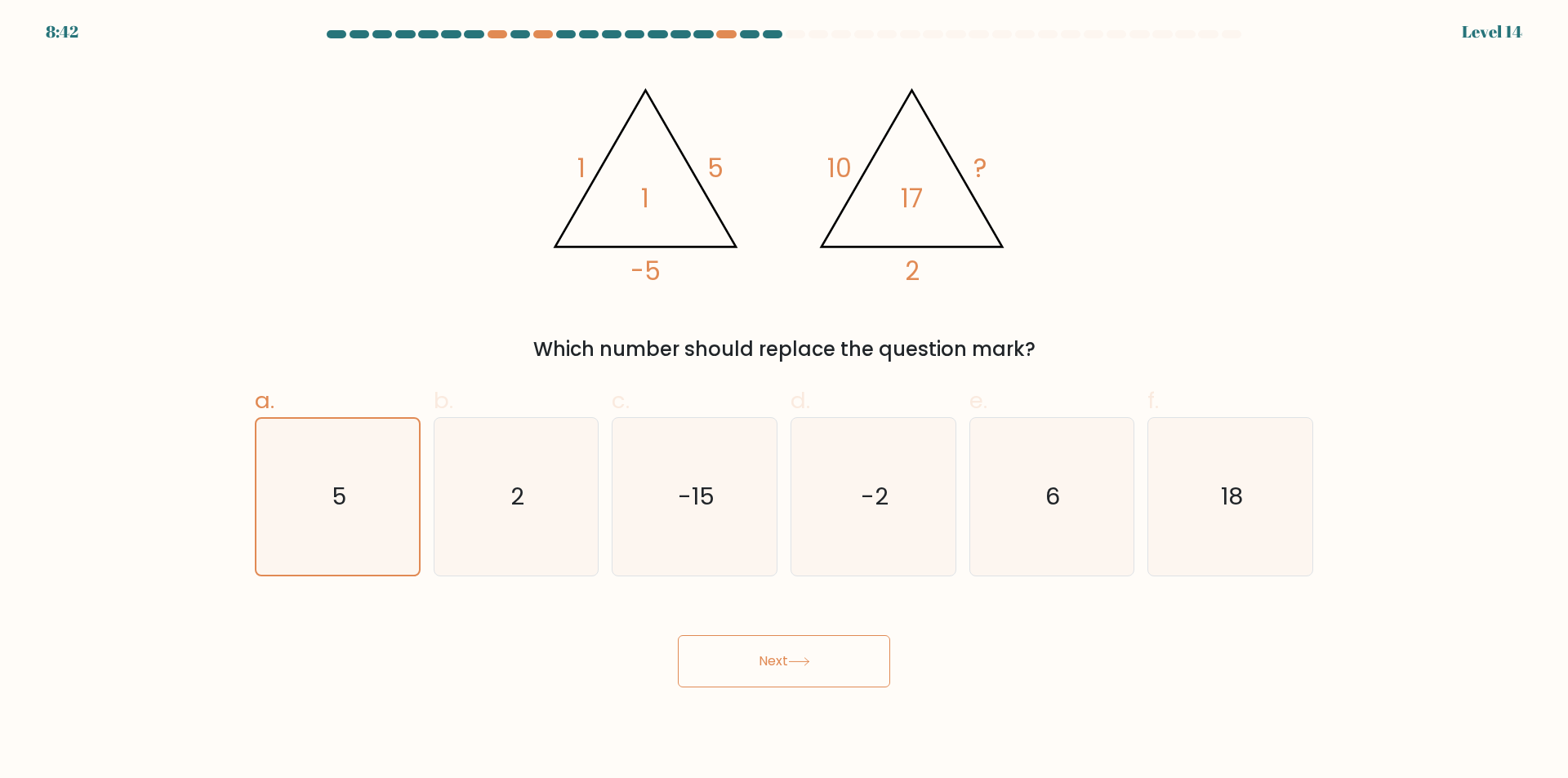
click at [821, 667] on button "Next" at bounding box center [784, 661] width 213 height 52
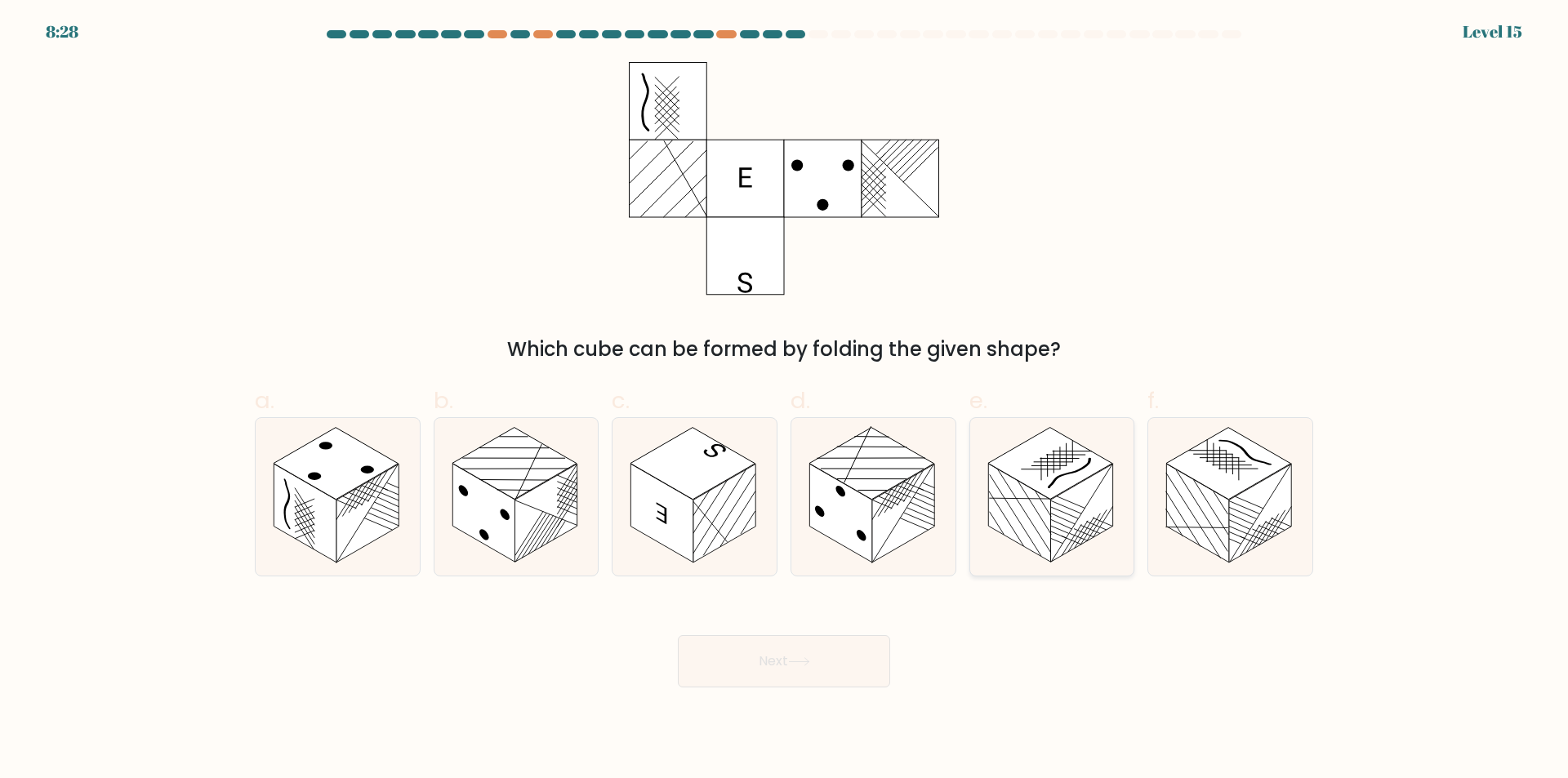
click at [1039, 483] on rect at bounding box center [1050, 463] width 125 height 72
click at [785, 400] on input "e." at bounding box center [784, 394] width 1 height 11
radio input "true"
click at [845, 654] on button "Next" at bounding box center [784, 661] width 213 height 52
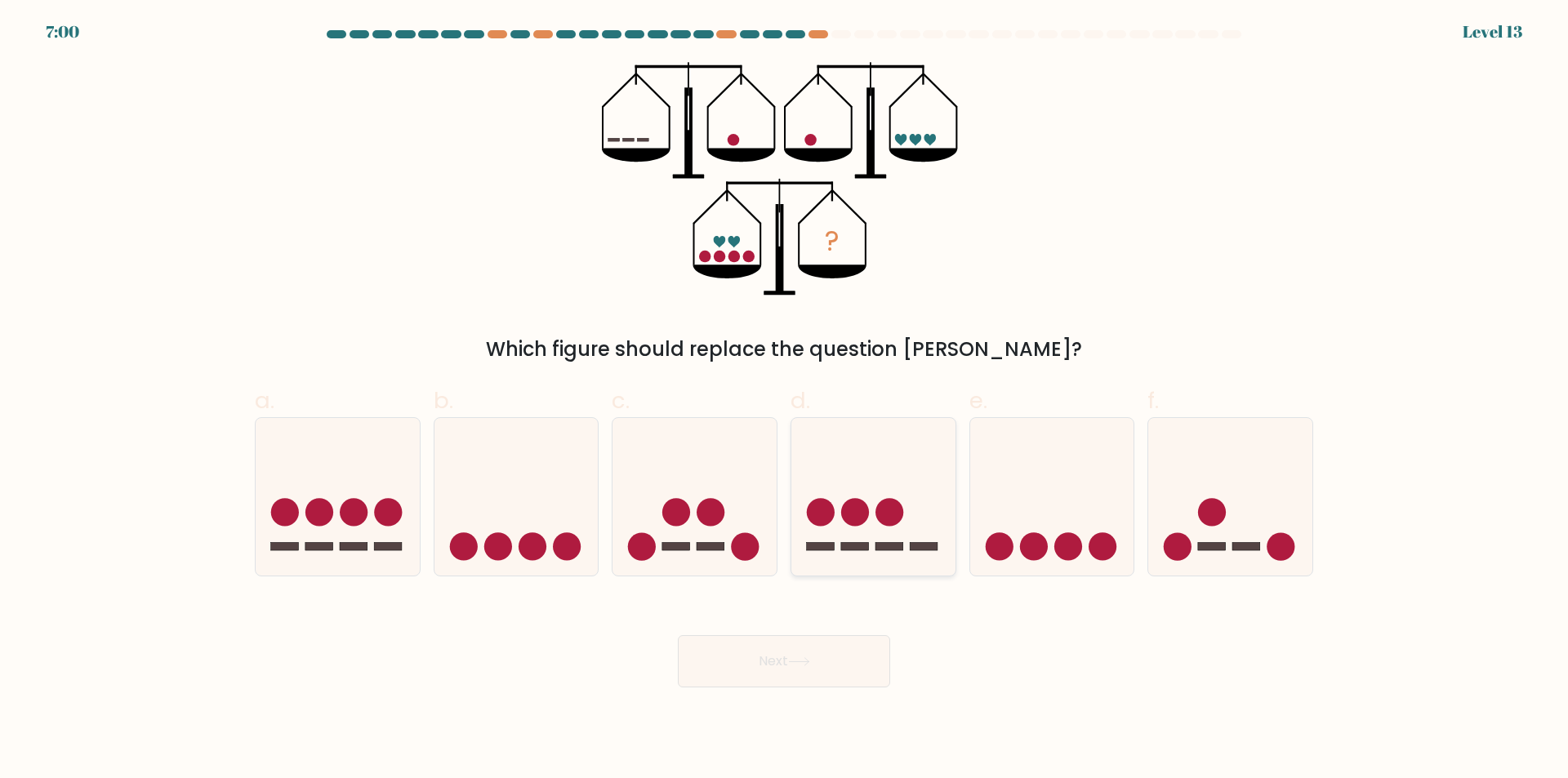
click at [903, 542] on icon at bounding box center [872, 497] width 164 height 136
click at [785, 400] on input "d." at bounding box center [784, 394] width 1 height 11
radio input "true"
click at [816, 653] on button "Next" at bounding box center [784, 661] width 213 height 52
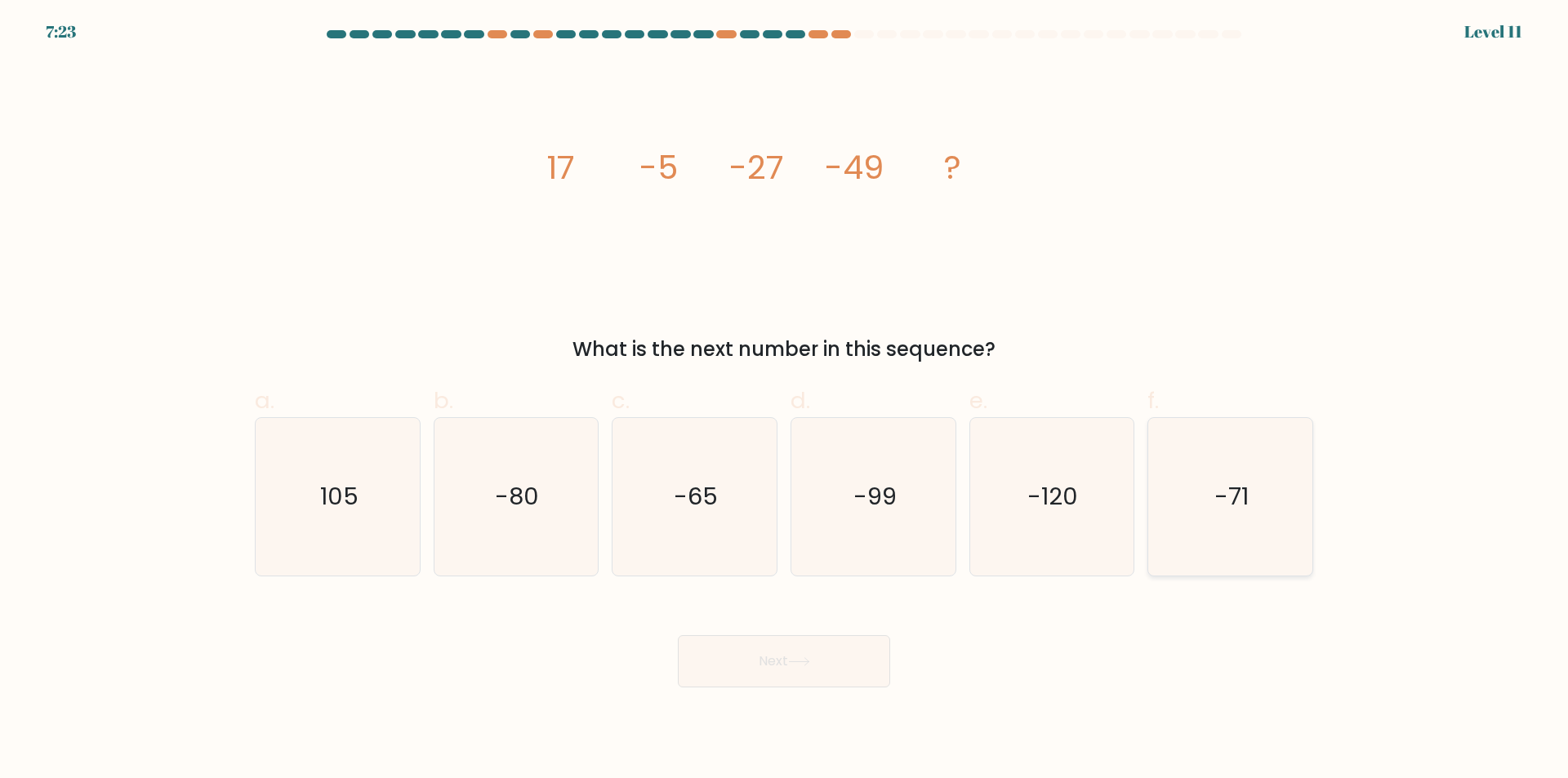
click at [1176, 503] on icon "-71" at bounding box center [1230, 496] width 157 height 157
click at [785, 400] on input "f. -71" at bounding box center [784, 394] width 1 height 11
radio input "true"
click at [852, 662] on button "Next" at bounding box center [784, 661] width 213 height 52
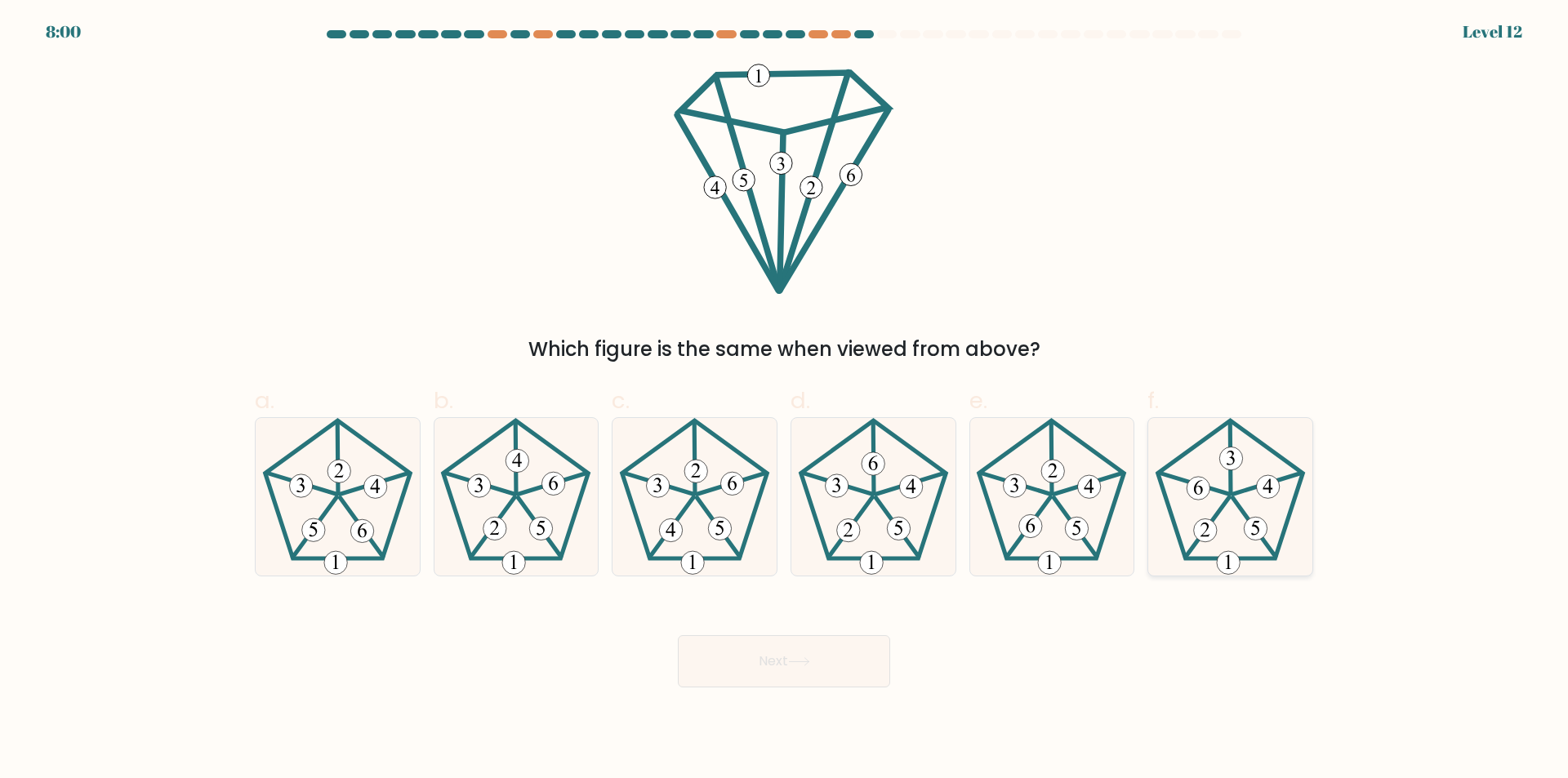
click at [1265, 498] on icon at bounding box center [1230, 496] width 157 height 157
click at [785, 400] on input "f." at bounding box center [784, 394] width 1 height 11
radio input "true"
click at [861, 641] on button "Next" at bounding box center [784, 661] width 213 height 52
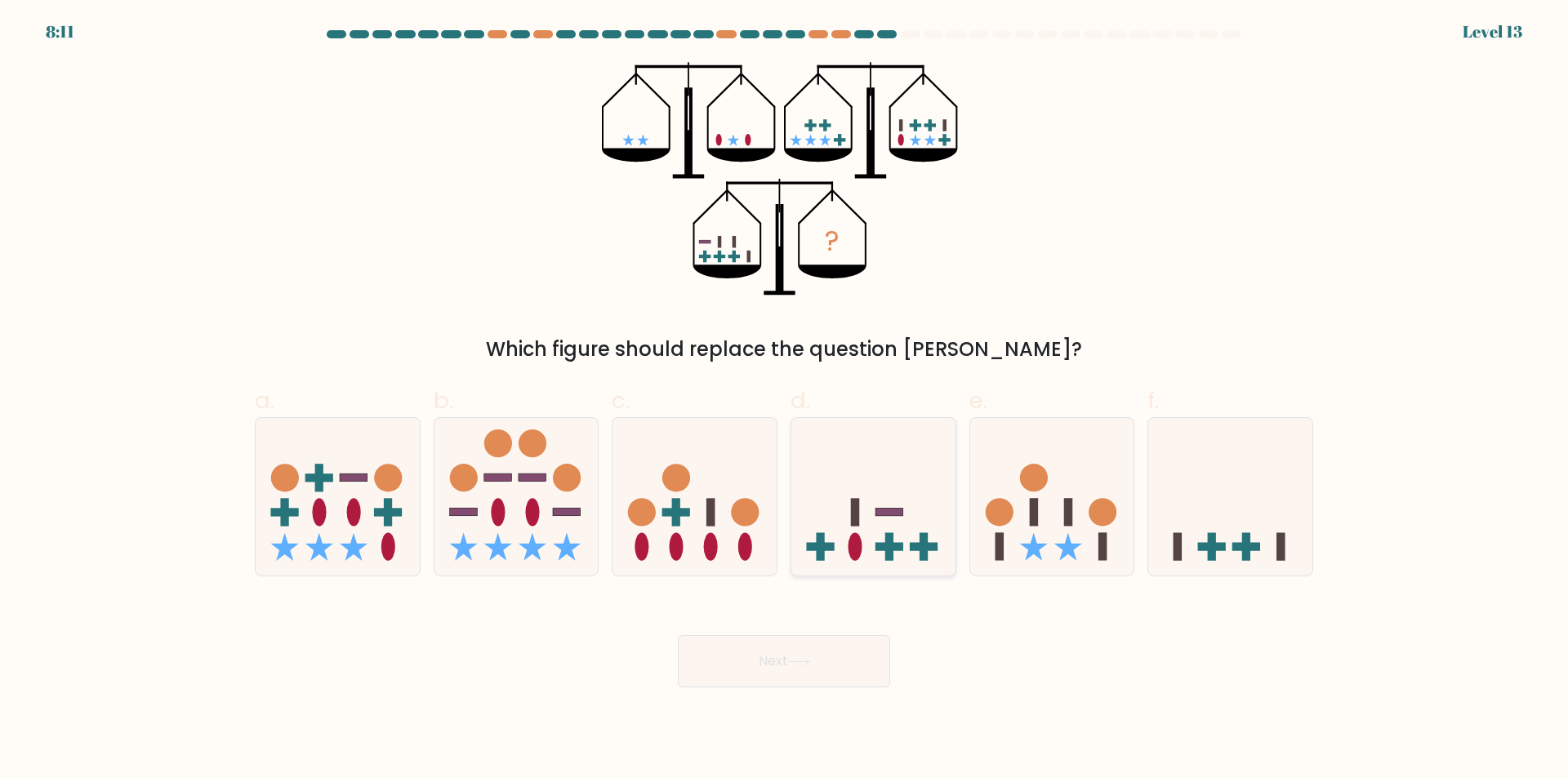
click at [902, 500] on icon at bounding box center [872, 497] width 164 height 136
click at [785, 400] on input "d." at bounding box center [784, 394] width 1 height 11
radio input "true"
click at [863, 650] on button "Next" at bounding box center [784, 661] width 213 height 52
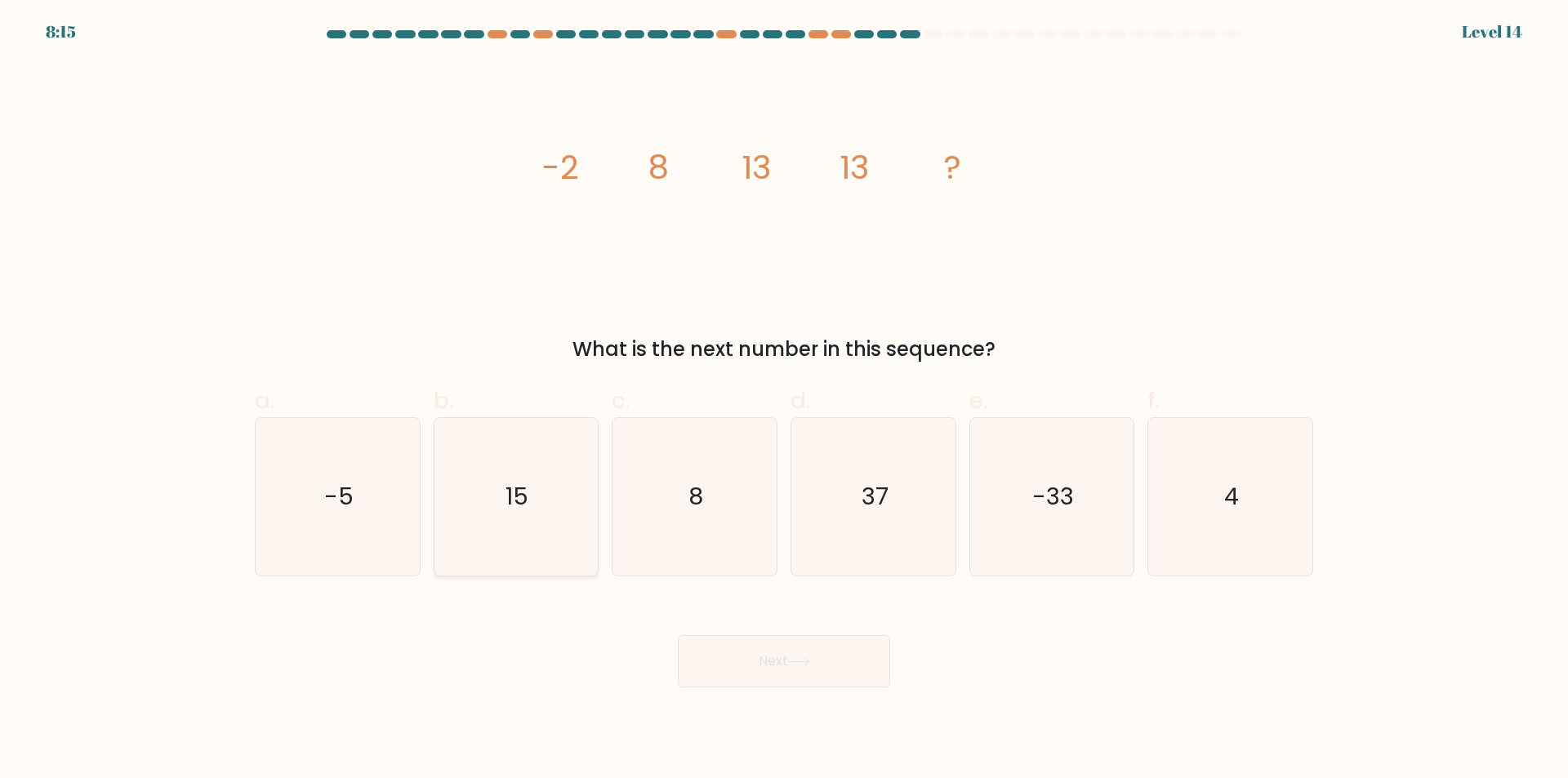
click at [515, 491] on text "15" at bounding box center [518, 497] width 23 height 33
click at [784, 400] on input "b. 15" at bounding box center [784, 394] width 1 height 11
radio input "true"
click at [727, 502] on icon "8" at bounding box center [695, 496] width 157 height 157
click at [784, 400] on input "c. 8" at bounding box center [784, 394] width 1 height 11
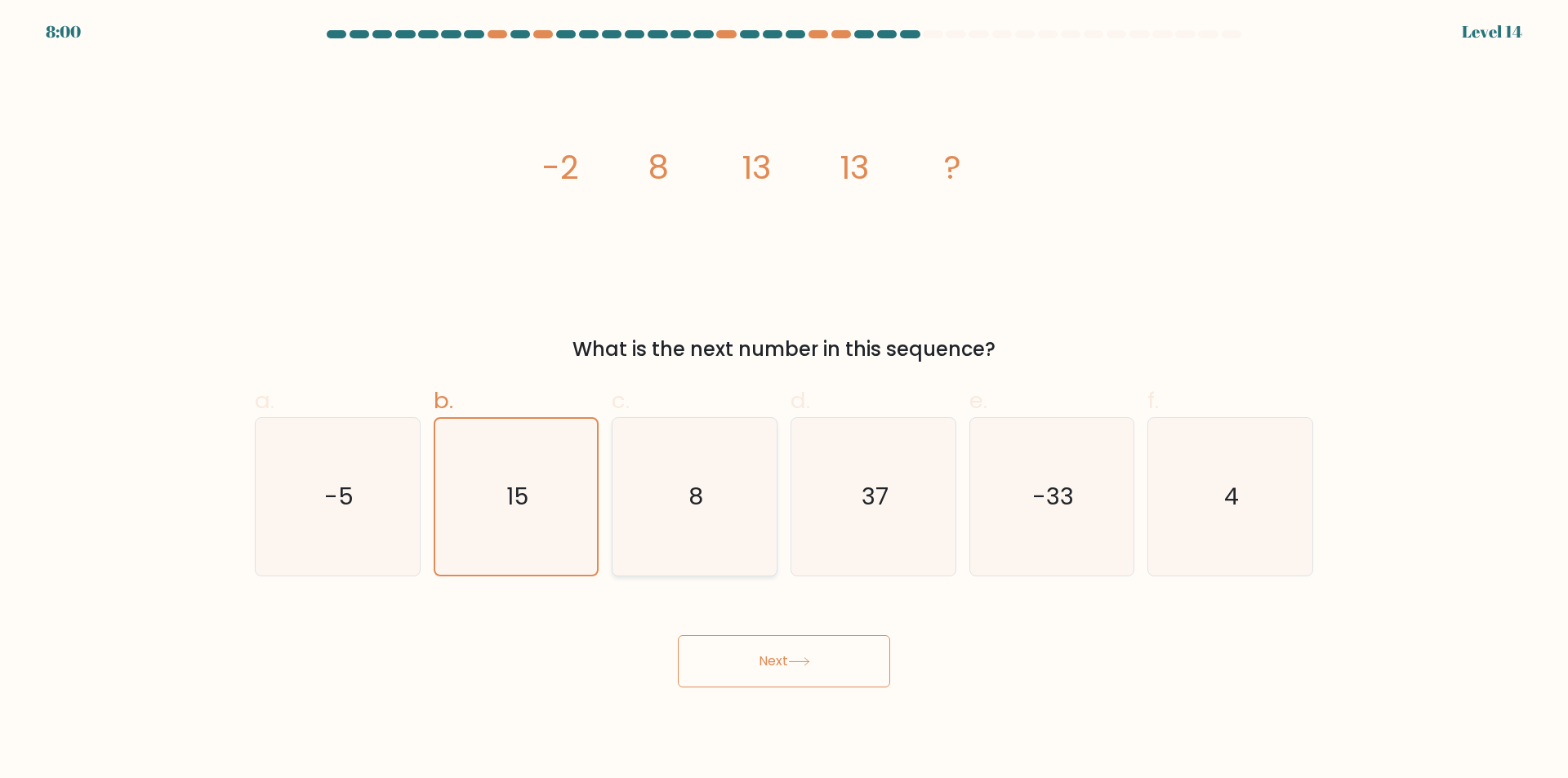
radio input "true"
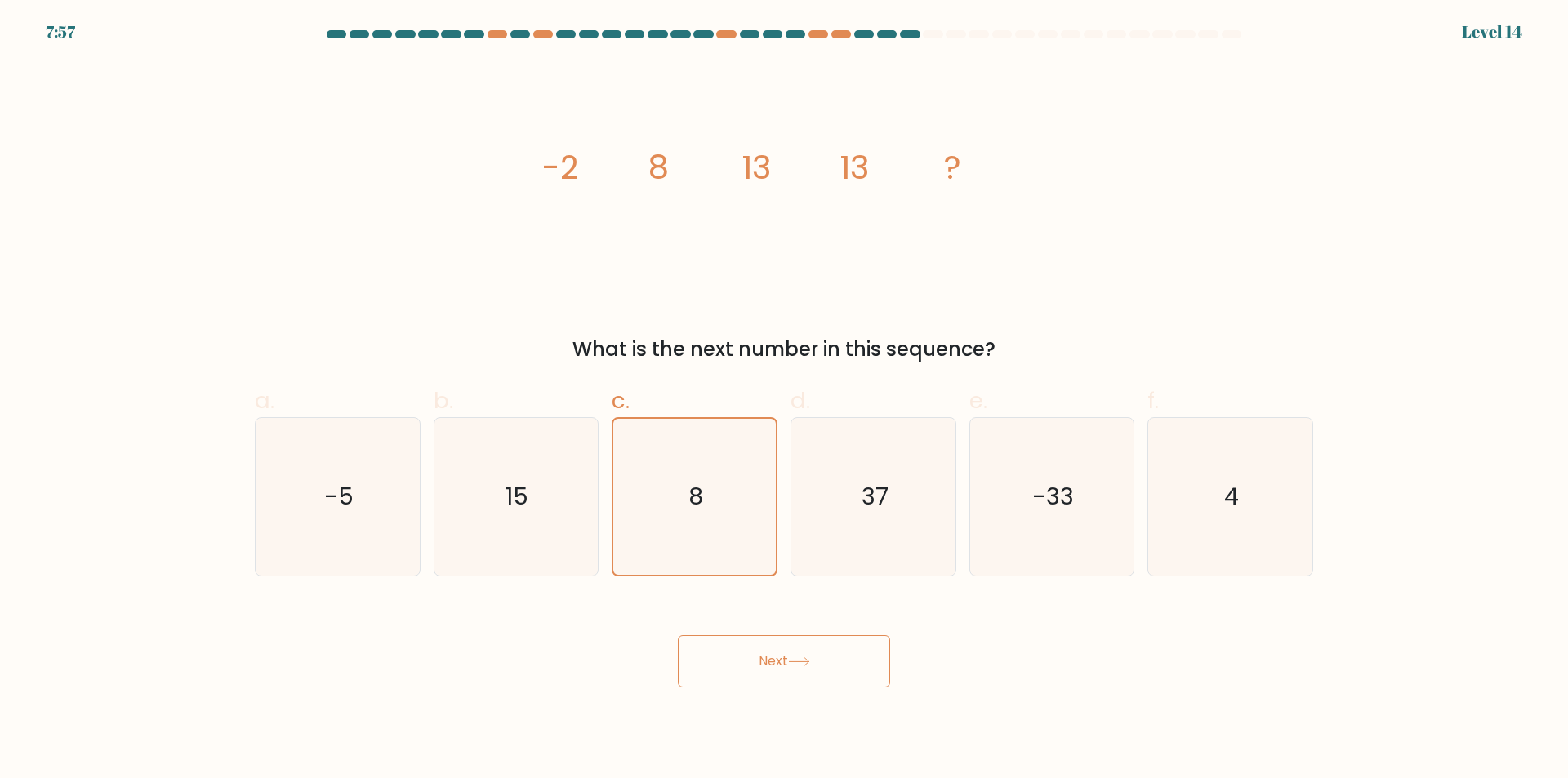
click at [857, 638] on button "Next" at bounding box center [784, 661] width 213 height 52
click at [801, 660] on icon at bounding box center [799, 661] width 22 height 9
click at [820, 660] on button "Next" at bounding box center [784, 661] width 213 height 52
drag, startPoint x: 819, startPoint y: 658, endPoint x: 763, endPoint y: 639, distance: 59.1
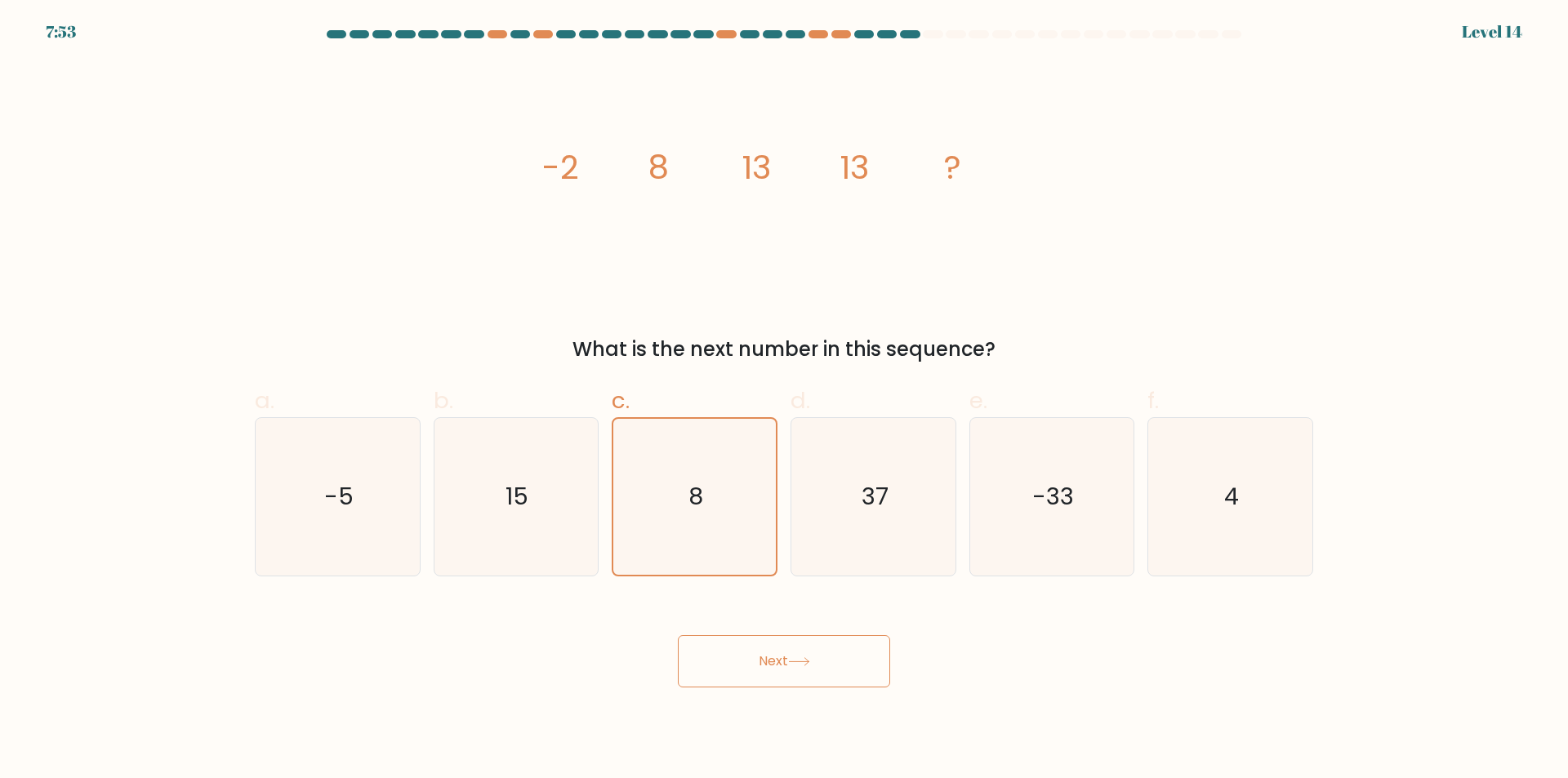
click at [812, 657] on button "Next" at bounding box center [784, 661] width 213 height 52
click at [762, 639] on button "Next" at bounding box center [784, 661] width 213 height 52
drag, startPoint x: 770, startPoint y: 645, endPoint x: 816, endPoint y: 654, distance: 46.9
click at [813, 654] on button "Next" at bounding box center [784, 661] width 213 height 52
click at [869, 507] on text "37" at bounding box center [875, 497] width 27 height 33
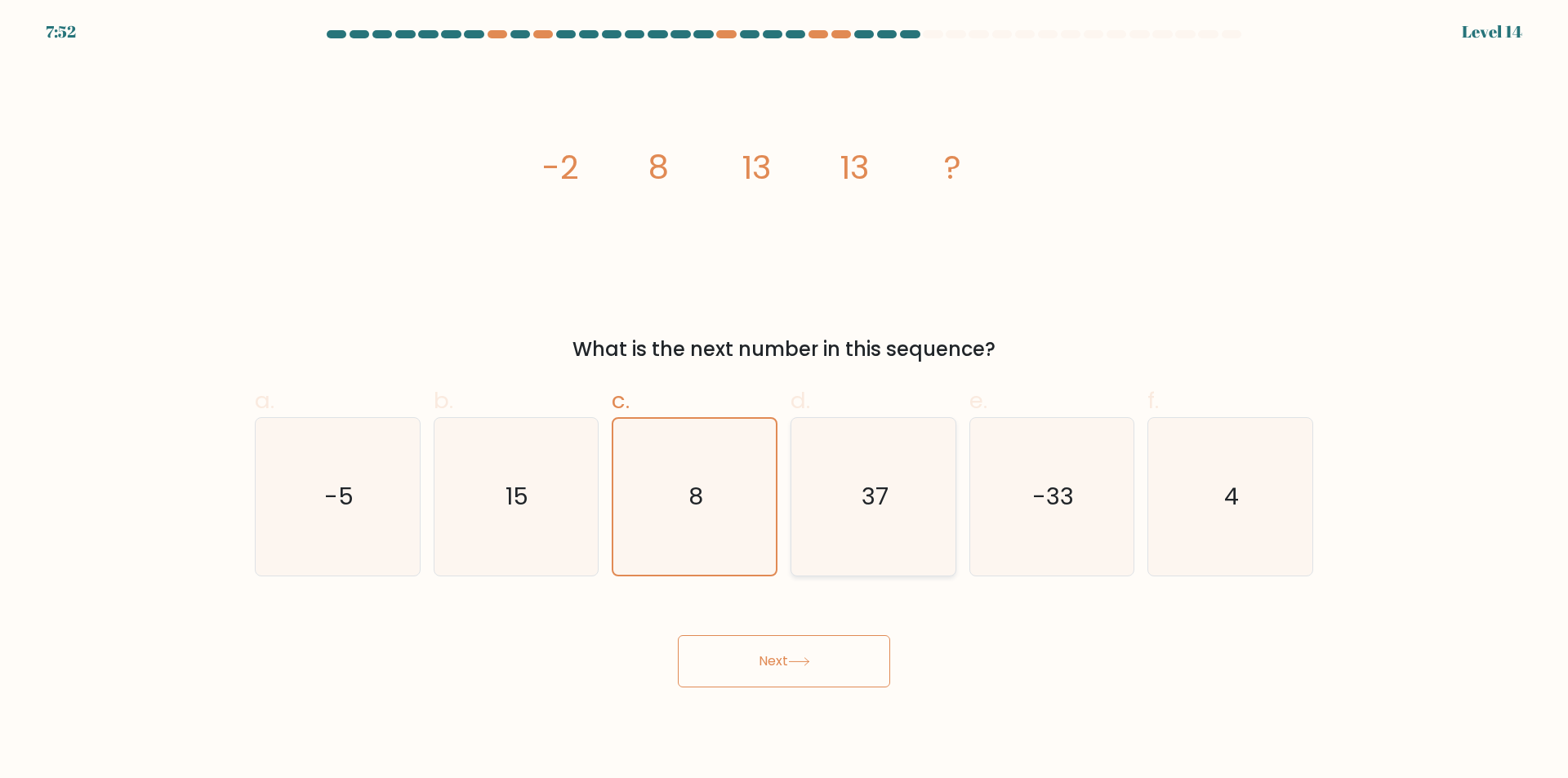
click at [785, 400] on input "d. 37" at bounding box center [784, 394] width 1 height 11
radio input "true"
click at [713, 514] on icon "8" at bounding box center [695, 496] width 157 height 157
click at [784, 400] on input "c. 8" at bounding box center [784, 394] width 1 height 11
radio input "true"
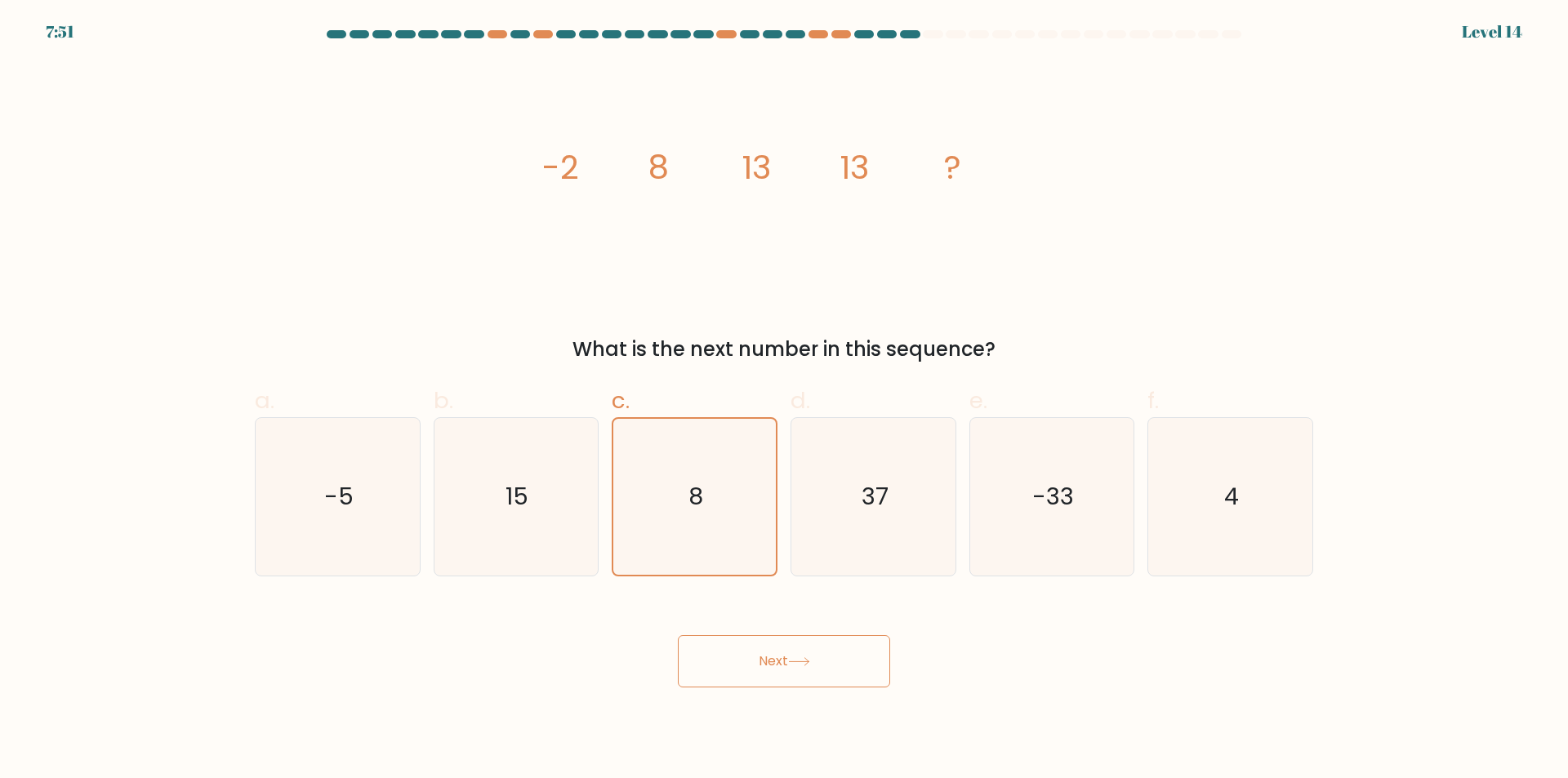
click at [801, 651] on button "Next" at bounding box center [784, 661] width 213 height 52
click at [860, 655] on button "Next" at bounding box center [784, 661] width 213 height 52
drag, startPoint x: 903, startPoint y: 653, endPoint x: 764, endPoint y: 630, distance: 140.9
click at [806, 631] on div "Next" at bounding box center [783, 641] width 1077 height 91
click at [766, 634] on div "Next" at bounding box center [783, 641] width 1077 height 91
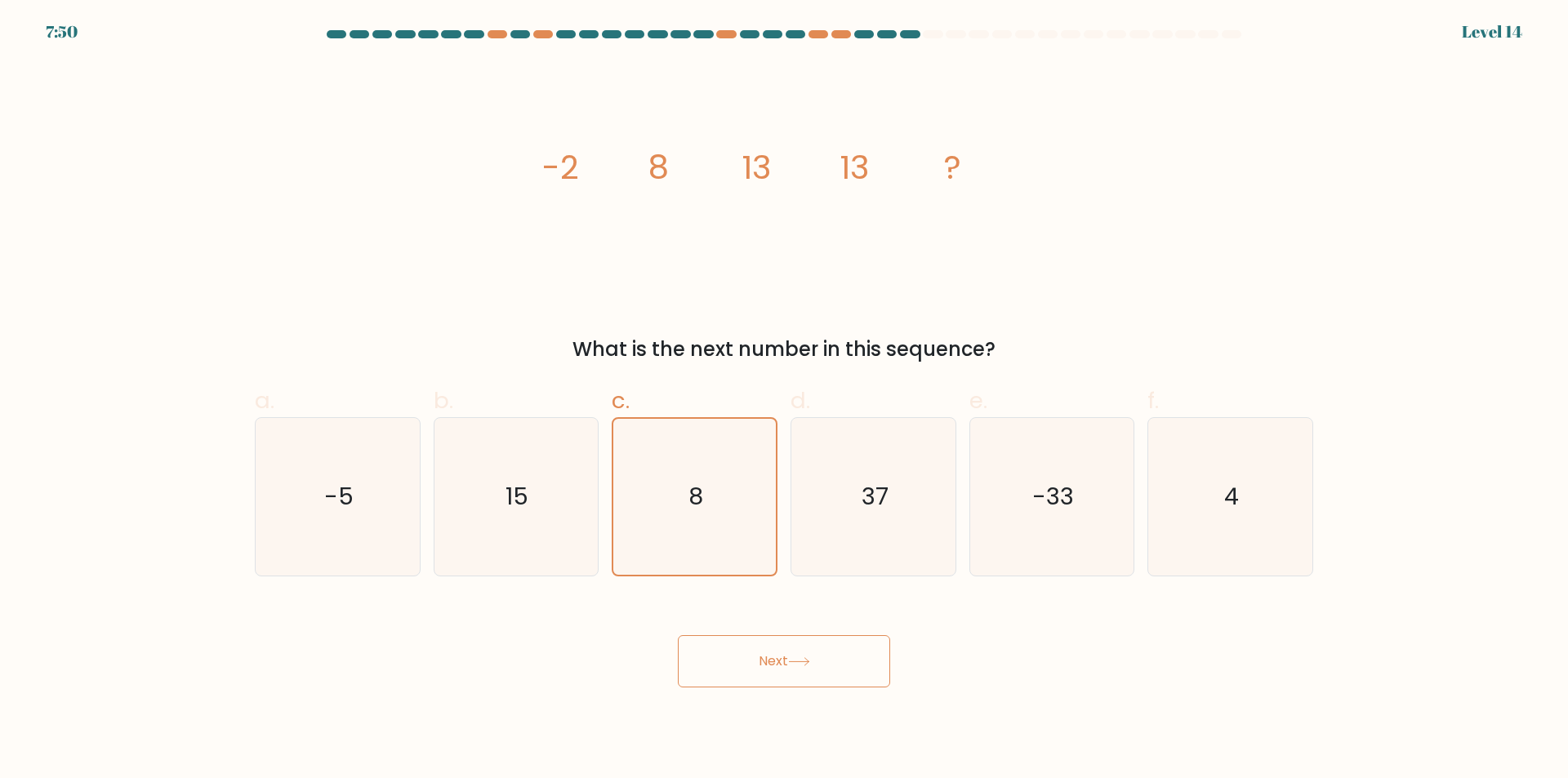
drag, startPoint x: 831, startPoint y: 651, endPoint x: 841, endPoint y: 651, distance: 10.0
click at [839, 651] on button "Next" at bounding box center [784, 661] width 213 height 52
click at [841, 653] on button "Next" at bounding box center [784, 661] width 213 height 52
click at [827, 647] on button "Next" at bounding box center [784, 661] width 213 height 52
click at [826, 646] on button "Next" at bounding box center [784, 661] width 213 height 52
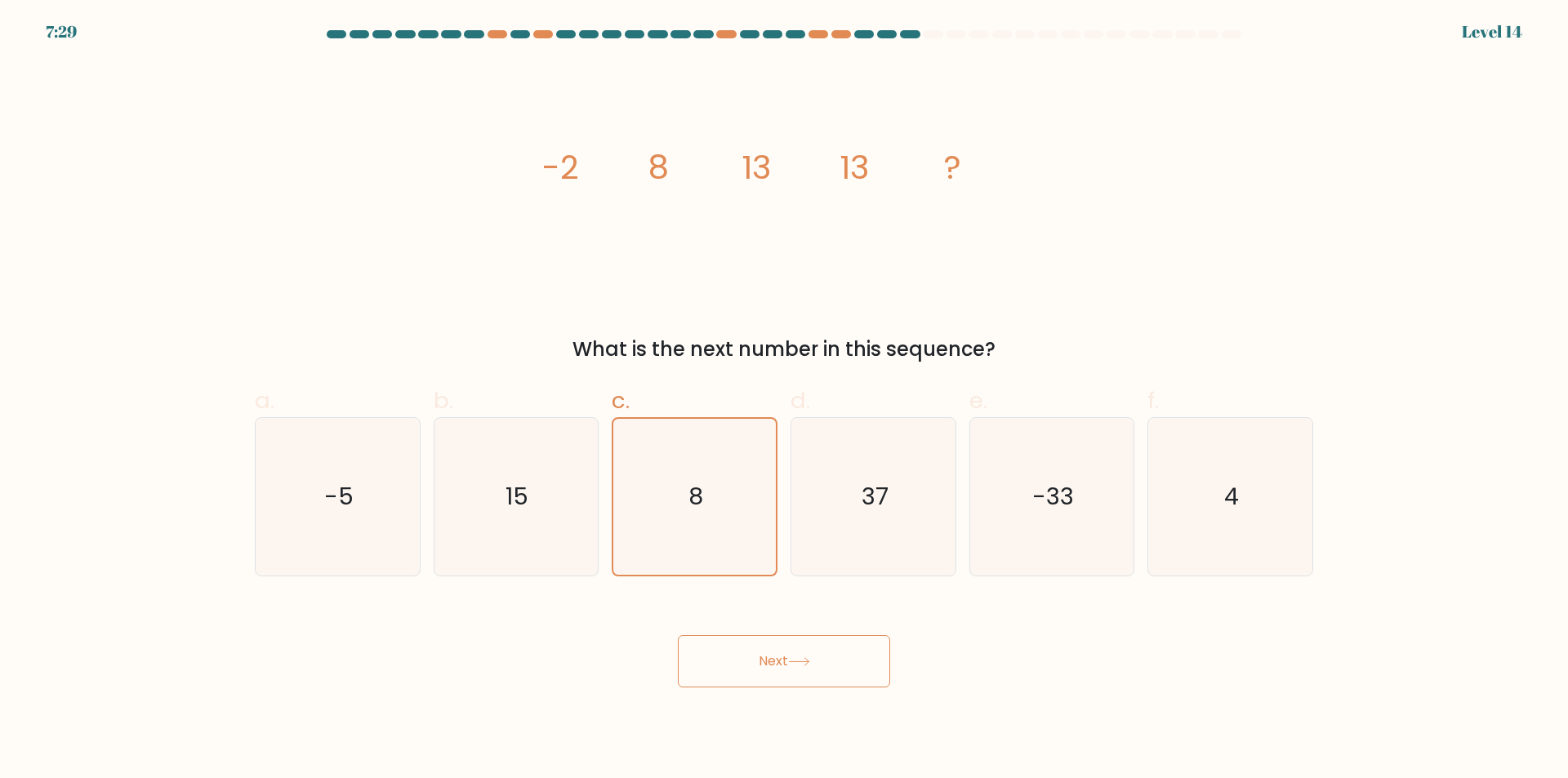
click at [826, 646] on button "Next" at bounding box center [784, 661] width 213 height 52
drag, startPoint x: 843, startPoint y: 657, endPoint x: 826, endPoint y: 650, distance: 18.4
click at [834, 653] on button "Next" at bounding box center [784, 661] width 213 height 52
click at [765, 642] on button "Next" at bounding box center [784, 661] width 213 height 52
drag, startPoint x: 754, startPoint y: 647, endPoint x: 744, endPoint y: 647, distance: 10.0
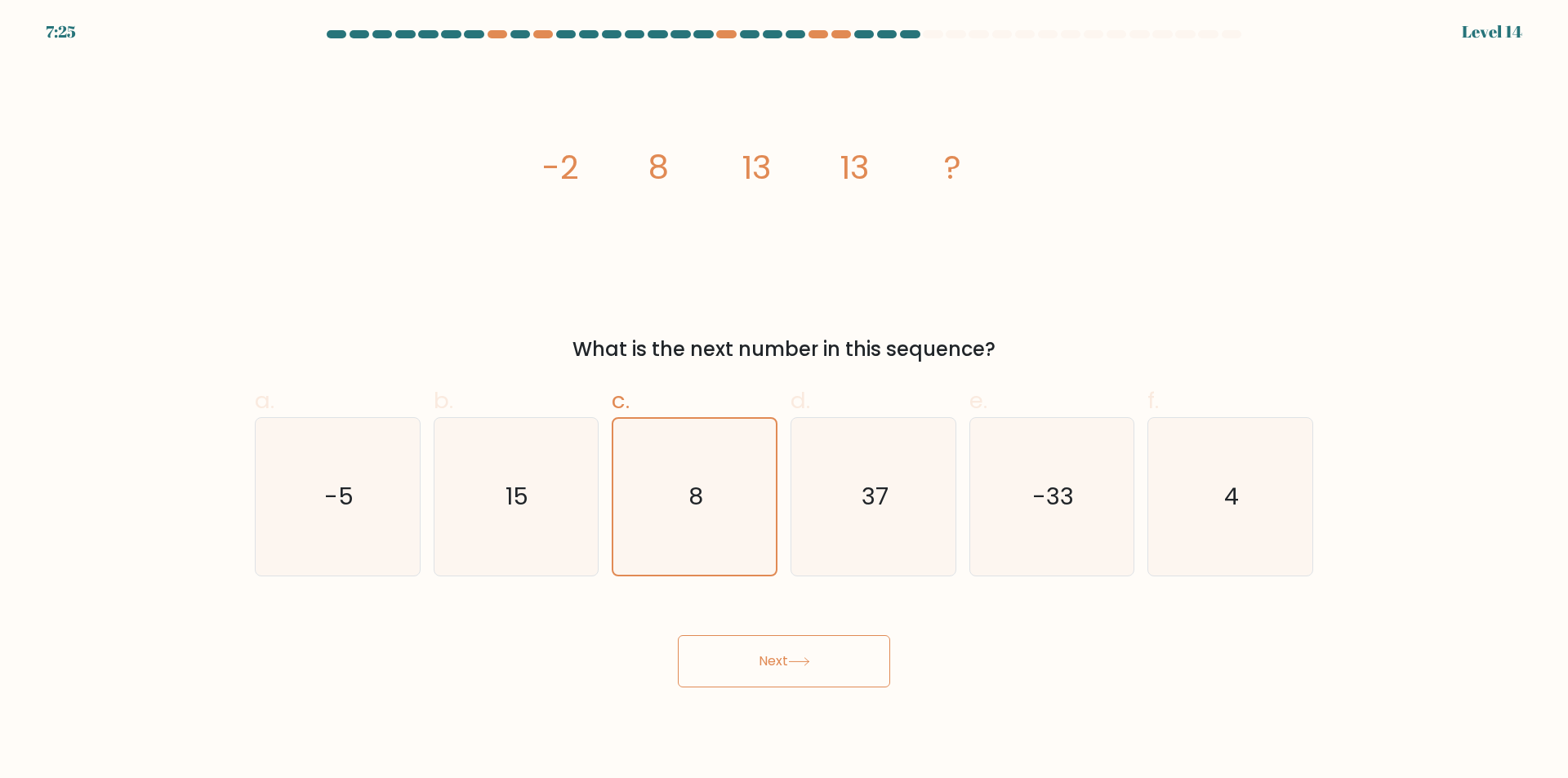
click at [744, 647] on button "Next" at bounding box center [784, 661] width 213 height 52
drag, startPoint x: 737, startPoint y: 644, endPoint x: 825, endPoint y: 651, distance: 88.3
click at [825, 651] on button "Next" at bounding box center [784, 661] width 213 height 52
drag, startPoint x: 825, startPoint y: 651, endPoint x: 785, endPoint y: 647, distance: 40.2
click at [805, 651] on button "Next" at bounding box center [784, 661] width 213 height 52
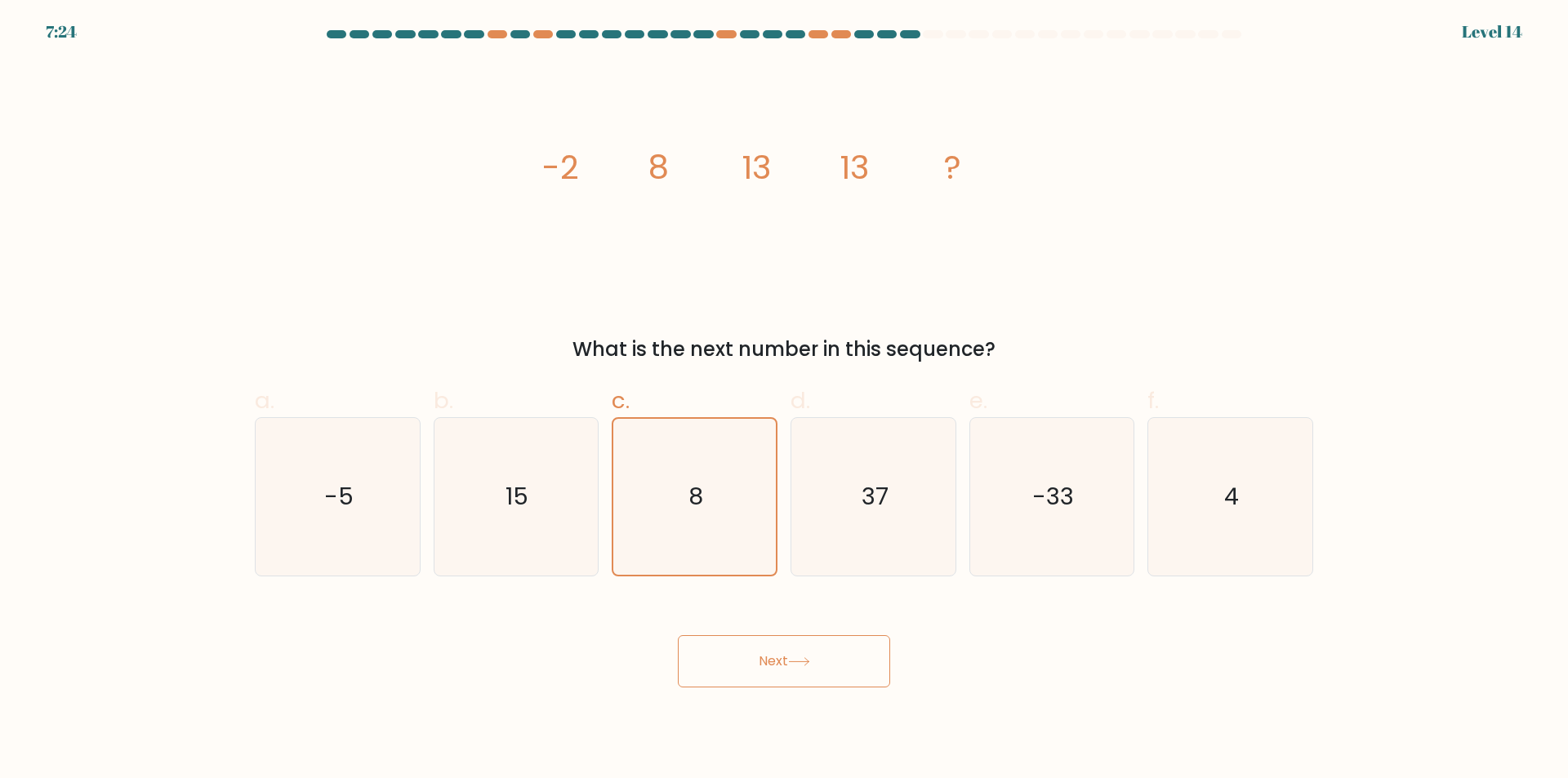
click at [785, 647] on button "Next" at bounding box center [784, 661] width 213 height 52
click at [778, 645] on button "Next" at bounding box center [784, 661] width 213 height 52
click at [778, 644] on button "Next" at bounding box center [784, 661] width 213 height 52
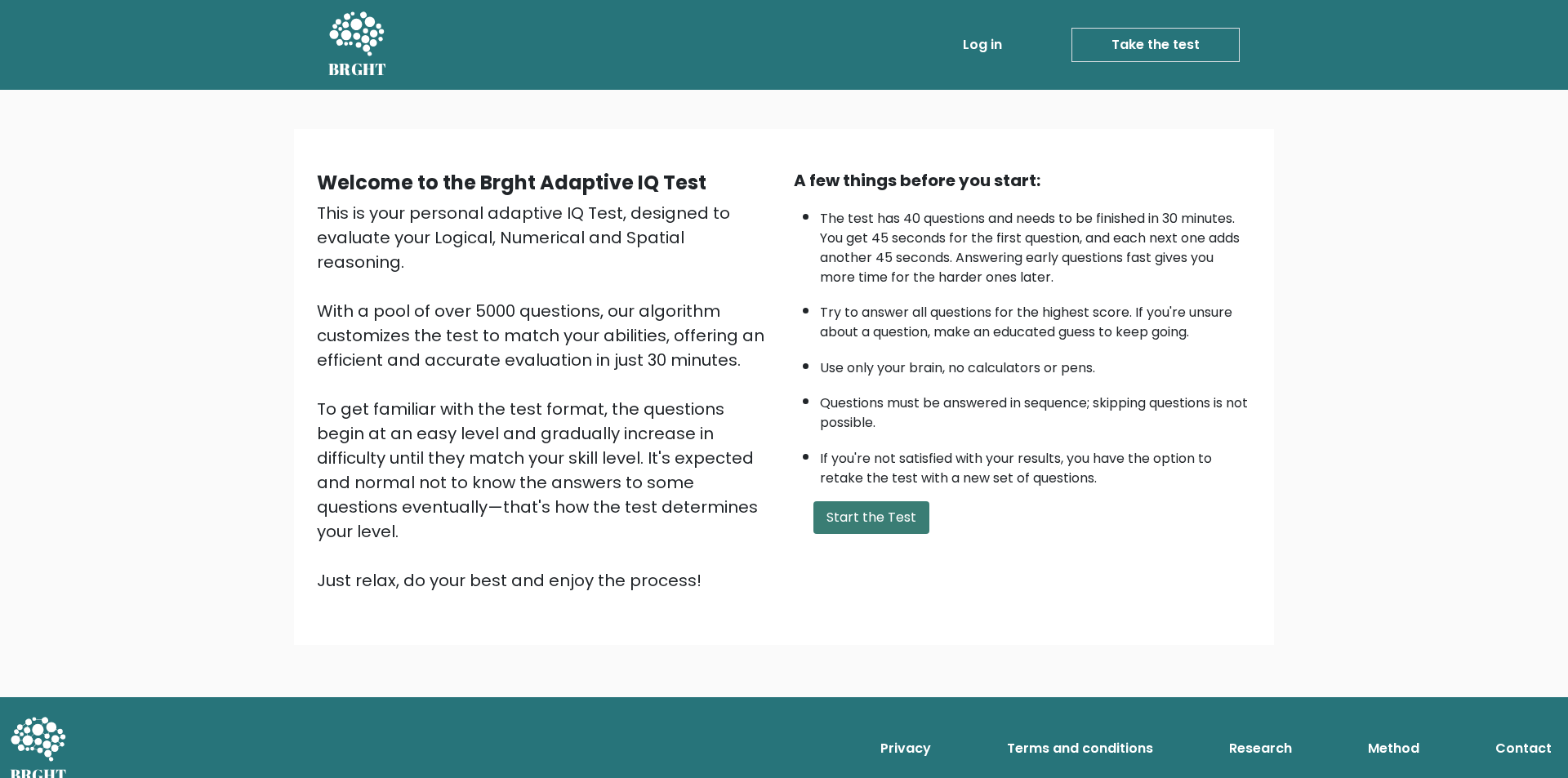
click at [878, 512] on button "Start the Test" at bounding box center [870, 518] width 116 height 33
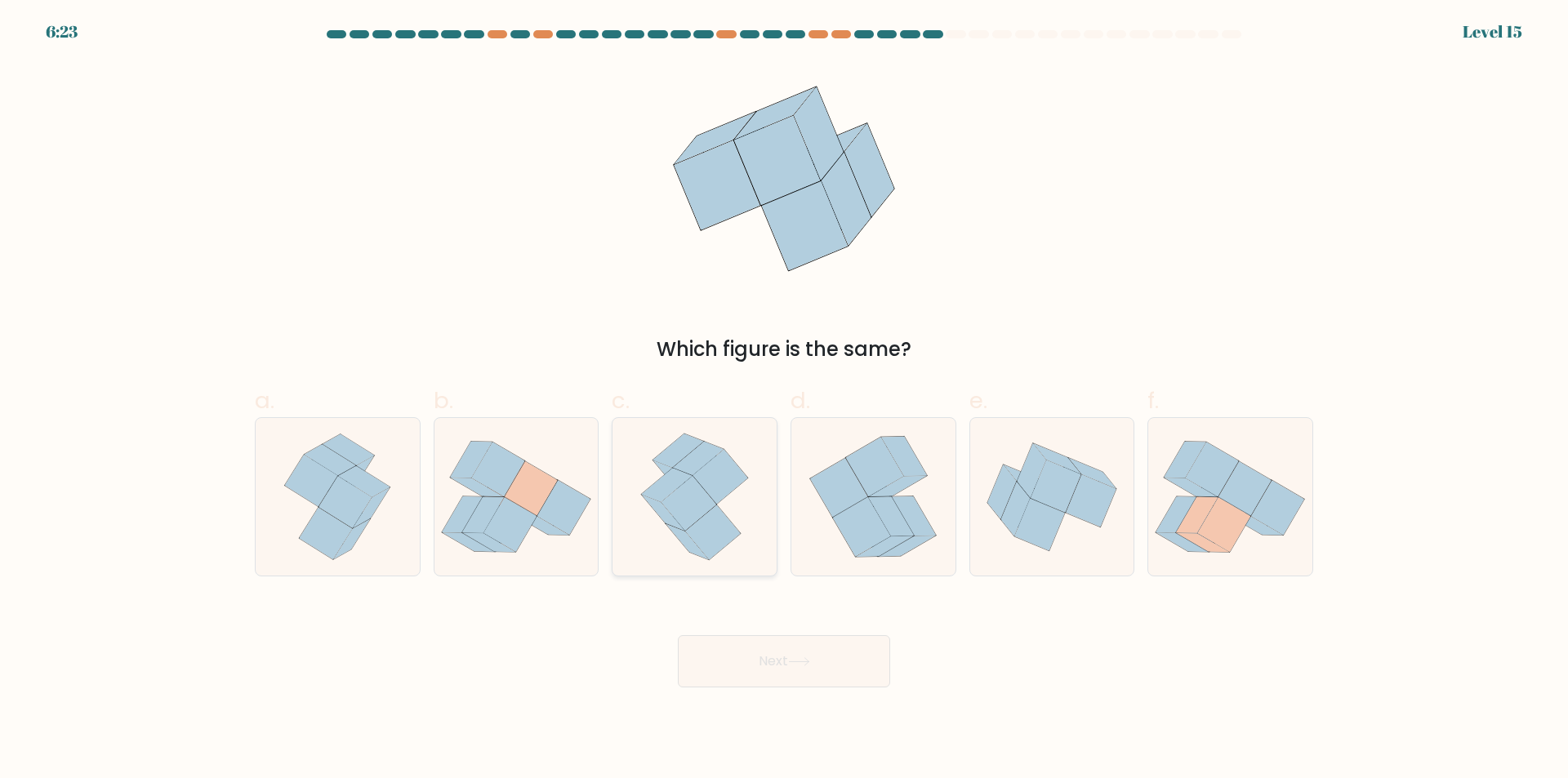
click at [673, 500] on icon at bounding box center [689, 503] width 55 height 54
click at [784, 400] on input "c." at bounding box center [784, 394] width 1 height 11
radio input "true"
click at [800, 654] on button "Next" at bounding box center [784, 661] width 213 height 52
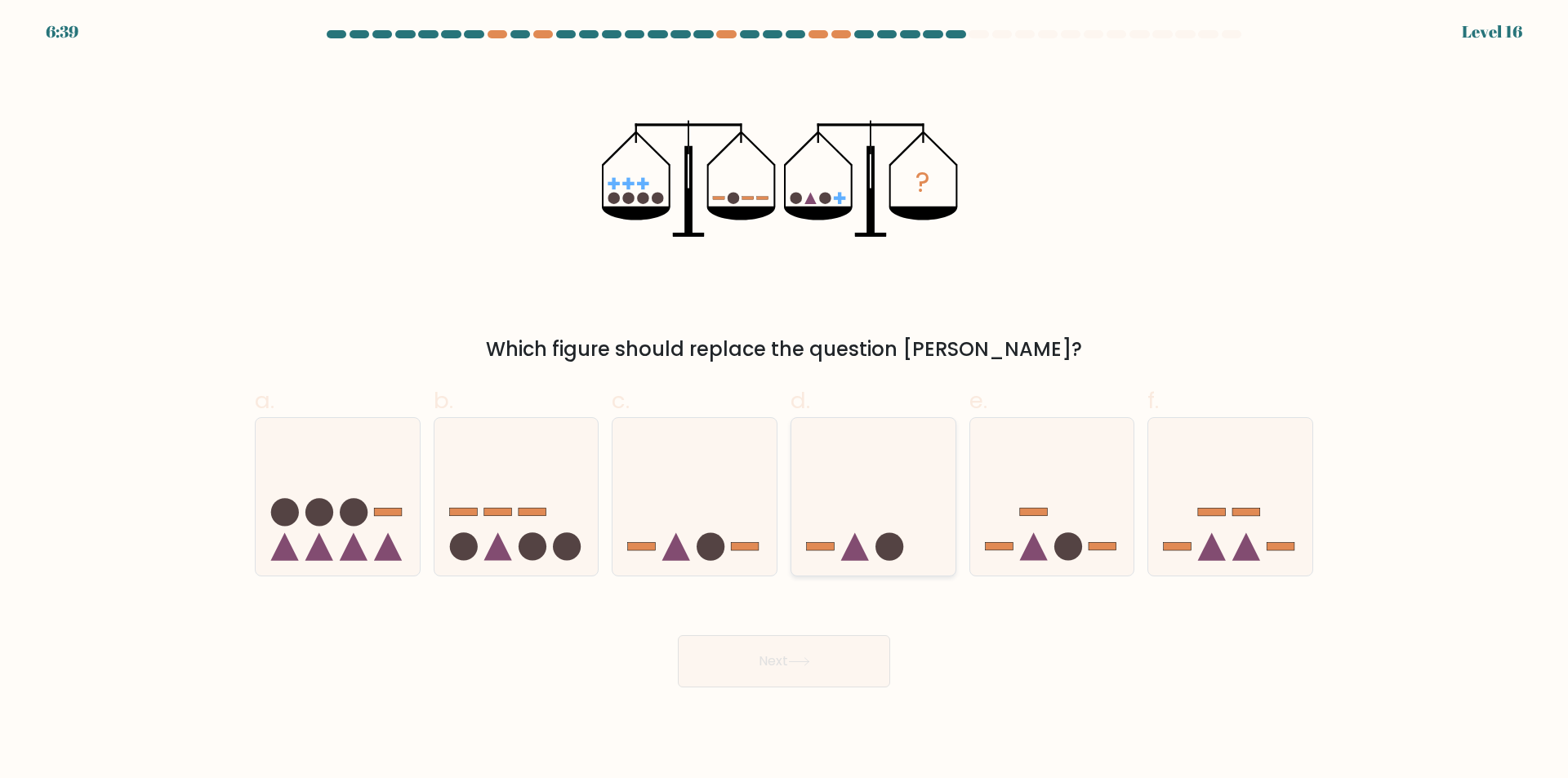
click at [898, 488] on icon at bounding box center [872, 497] width 164 height 136
click at [785, 400] on input "d." at bounding box center [784, 394] width 1 height 11
radio input "true"
click at [834, 660] on button "Next" at bounding box center [784, 661] width 213 height 52
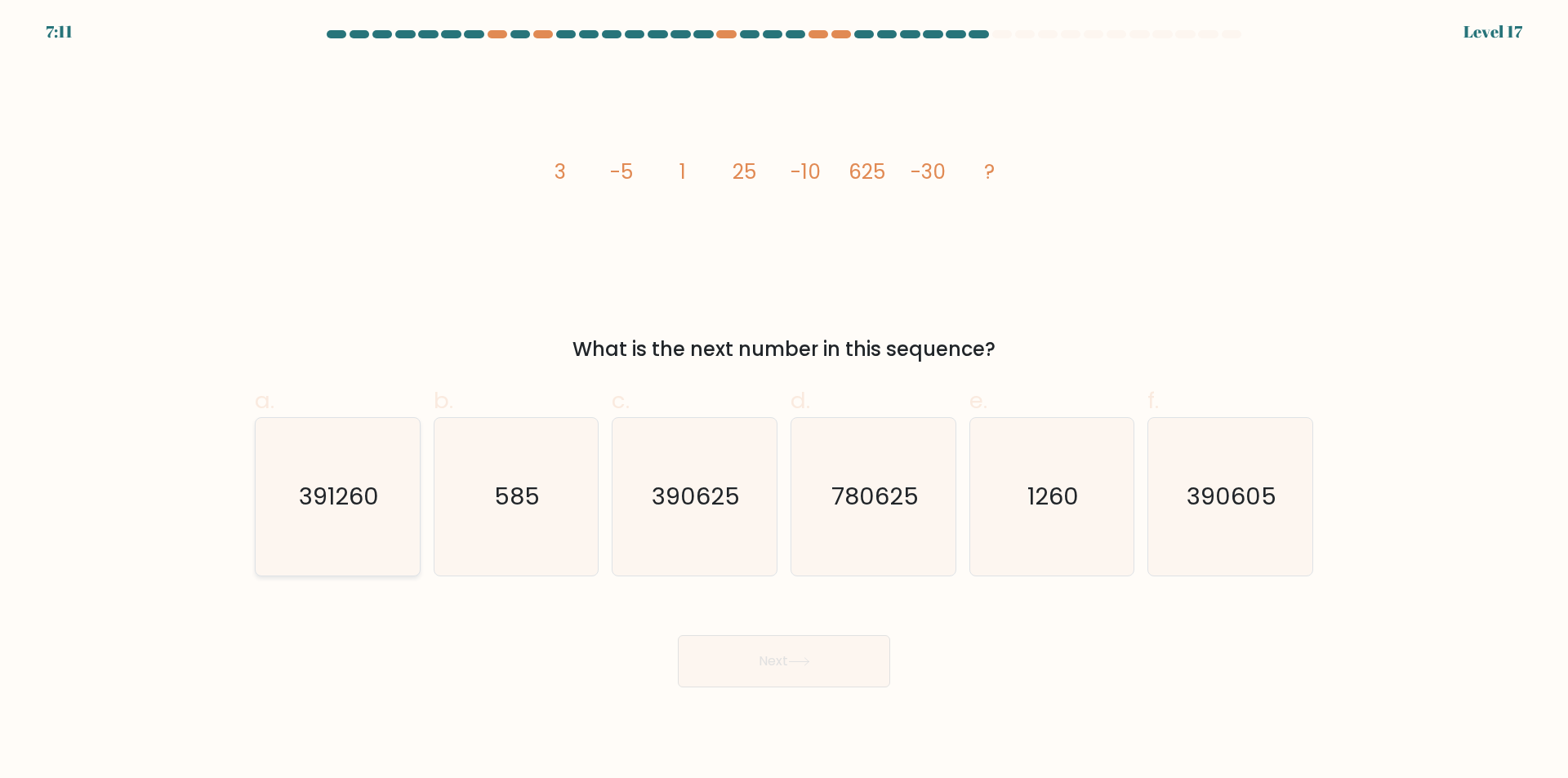
click at [326, 512] on text "391260" at bounding box center [339, 497] width 80 height 33
click at [784, 400] on input "a. 391260" at bounding box center [784, 394] width 1 height 11
radio input "true"
click at [836, 648] on button "Next" at bounding box center [784, 661] width 213 height 52
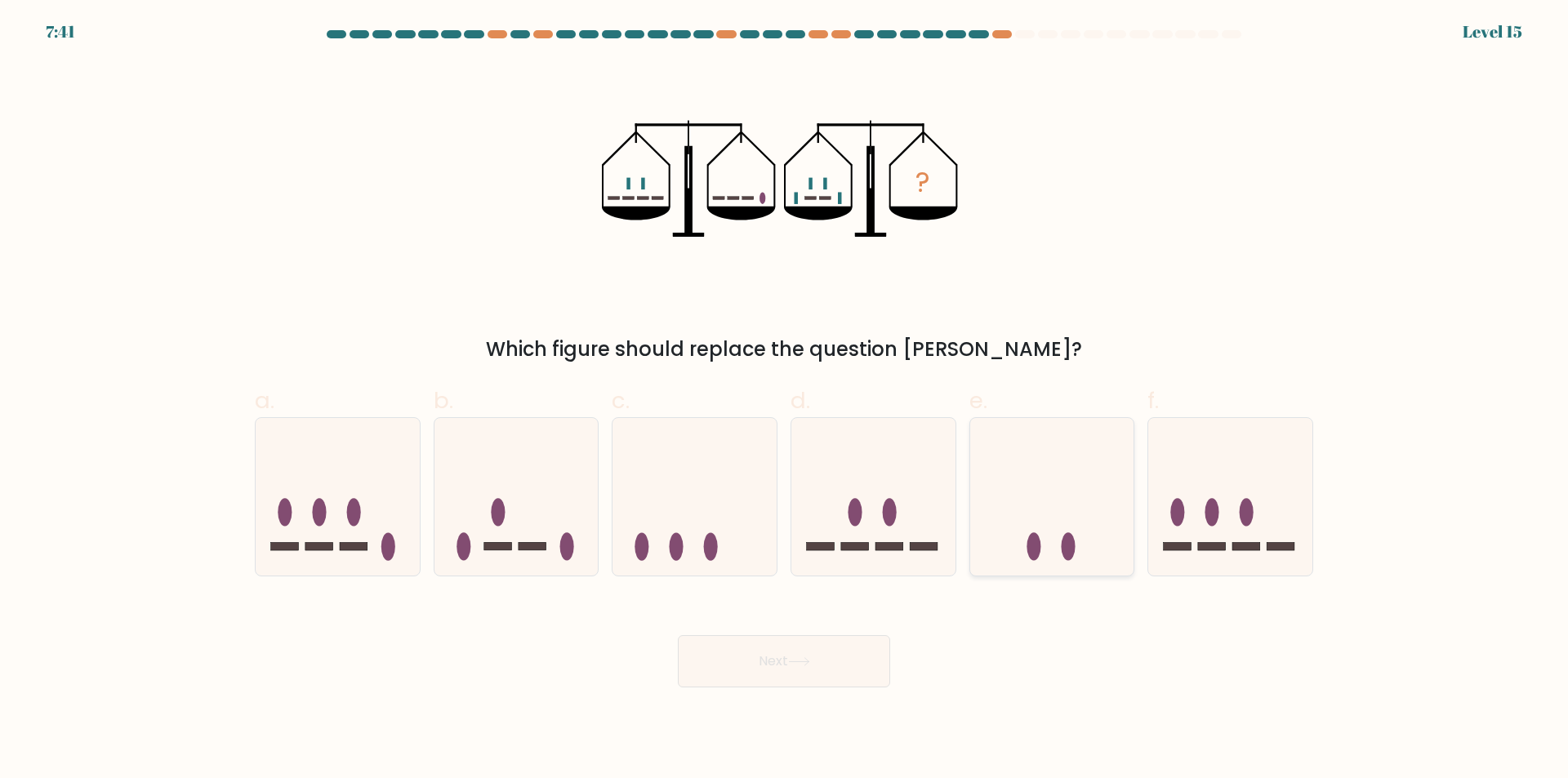
click at [1074, 488] on icon at bounding box center [1051, 497] width 164 height 136
click at [785, 400] on input "e." at bounding box center [784, 394] width 1 height 11
radio input "true"
click at [857, 666] on button "Next" at bounding box center [784, 661] width 213 height 52
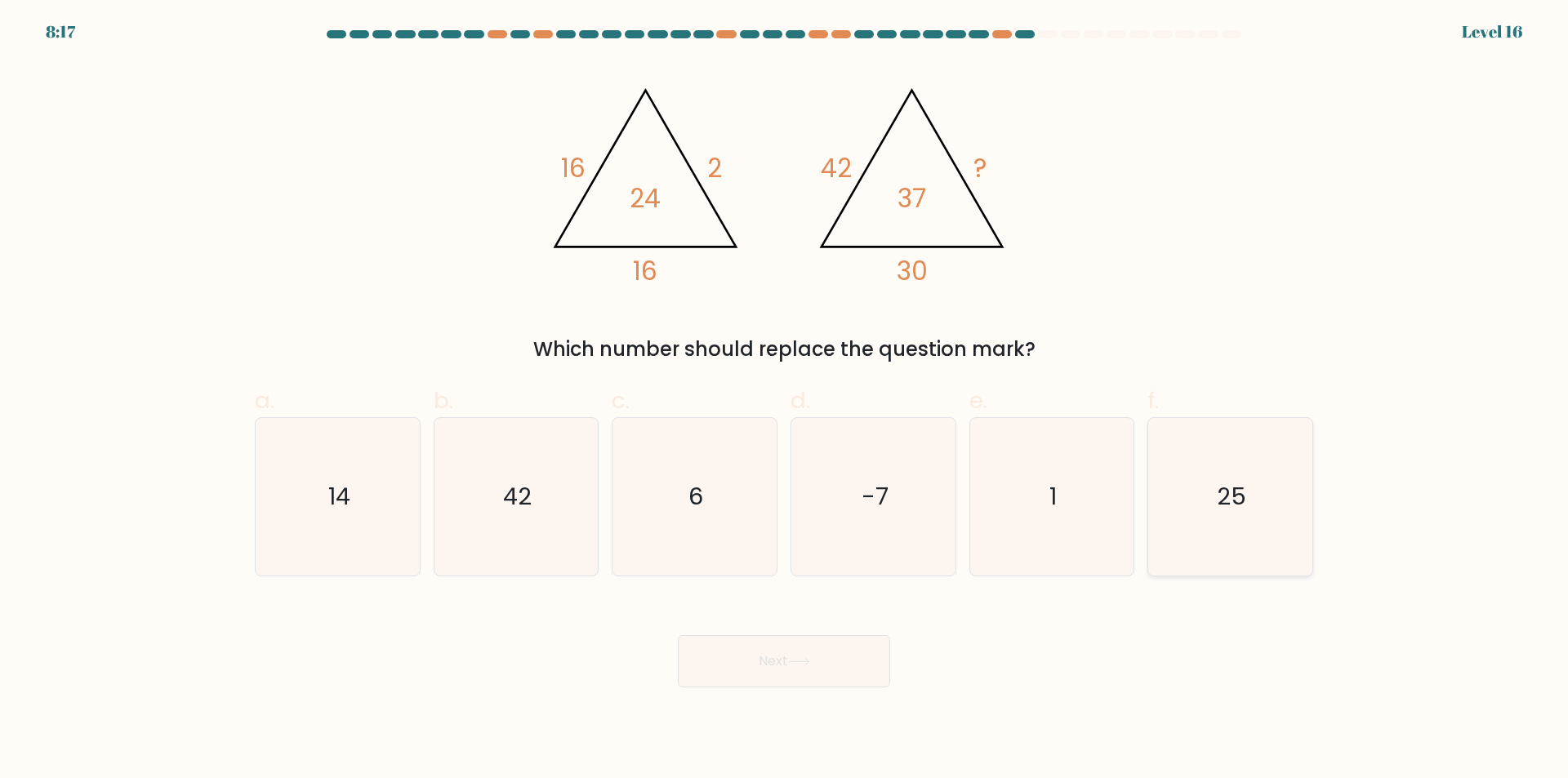
click at [1228, 492] on text "25" at bounding box center [1232, 497] width 29 height 33
click at [785, 400] on input "f. 25" at bounding box center [784, 394] width 1 height 11
radio input "true"
click at [841, 672] on button "Next" at bounding box center [784, 661] width 213 height 52
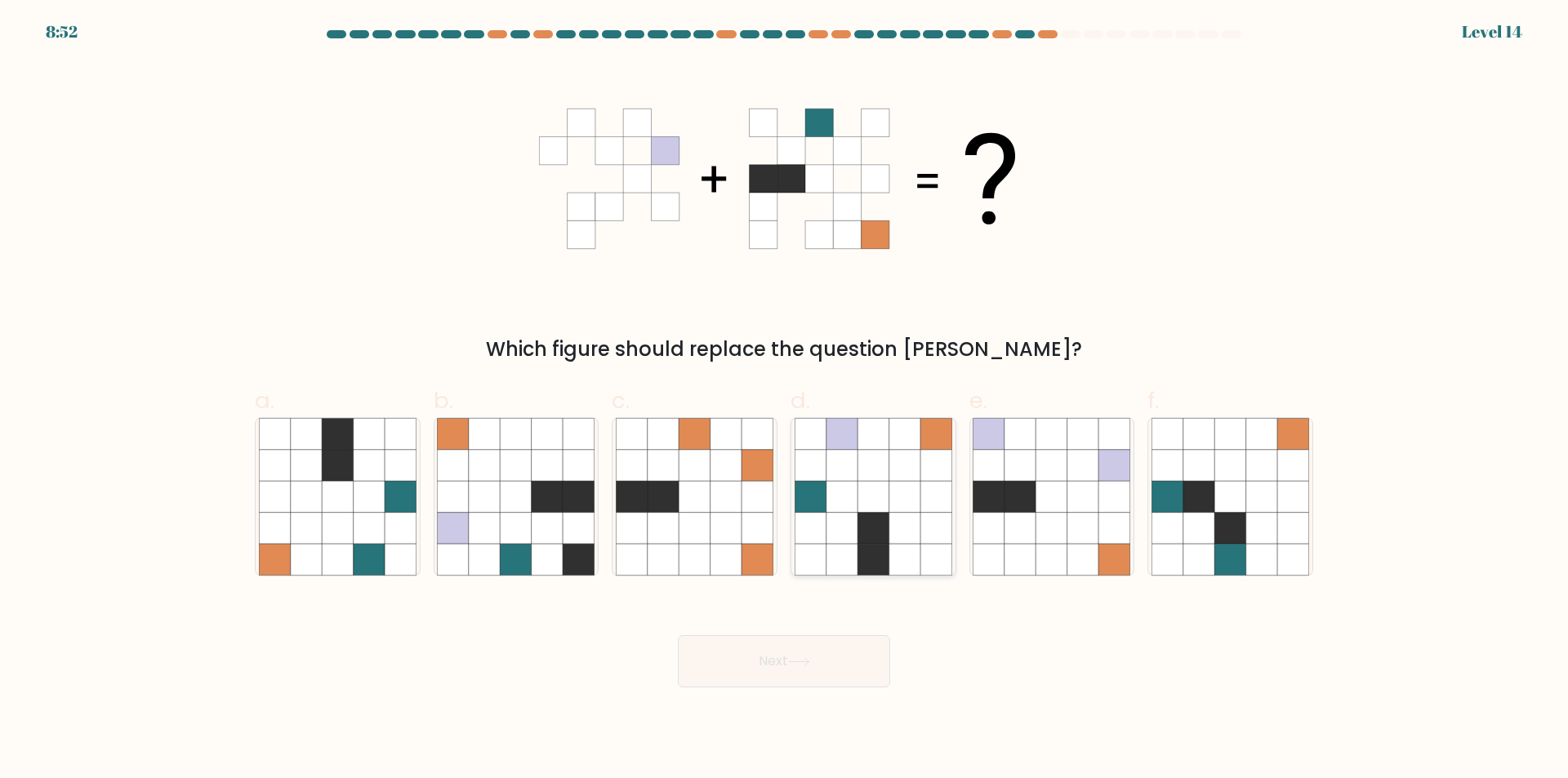
drag, startPoint x: 888, startPoint y: 483, endPoint x: 869, endPoint y: 525, distance: 46.1
click at [889, 483] on icon at bounding box center [873, 496] width 157 height 157
click at [785, 400] on input "d." at bounding box center [784, 394] width 1 height 11
radio input "true"
click at [838, 663] on button "Next" at bounding box center [784, 661] width 213 height 52
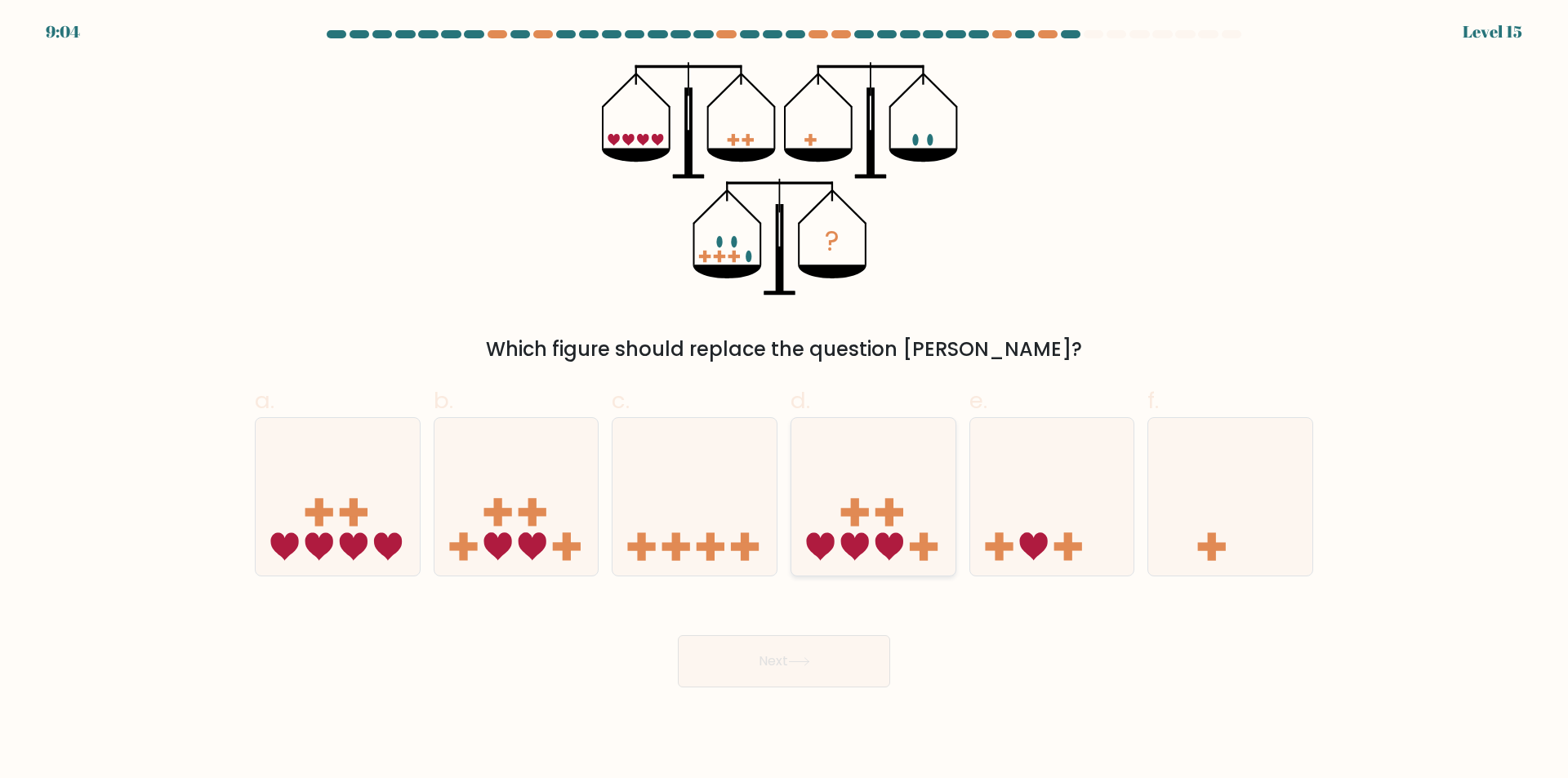
drag, startPoint x: 904, startPoint y: 484, endPoint x: 873, endPoint y: 509, distance: 39.8
click at [903, 484] on icon at bounding box center [872, 497] width 164 height 136
click at [785, 400] on input "d." at bounding box center [784, 394] width 1 height 11
radio input "true"
click at [835, 671] on button "Next" at bounding box center [784, 661] width 213 height 52
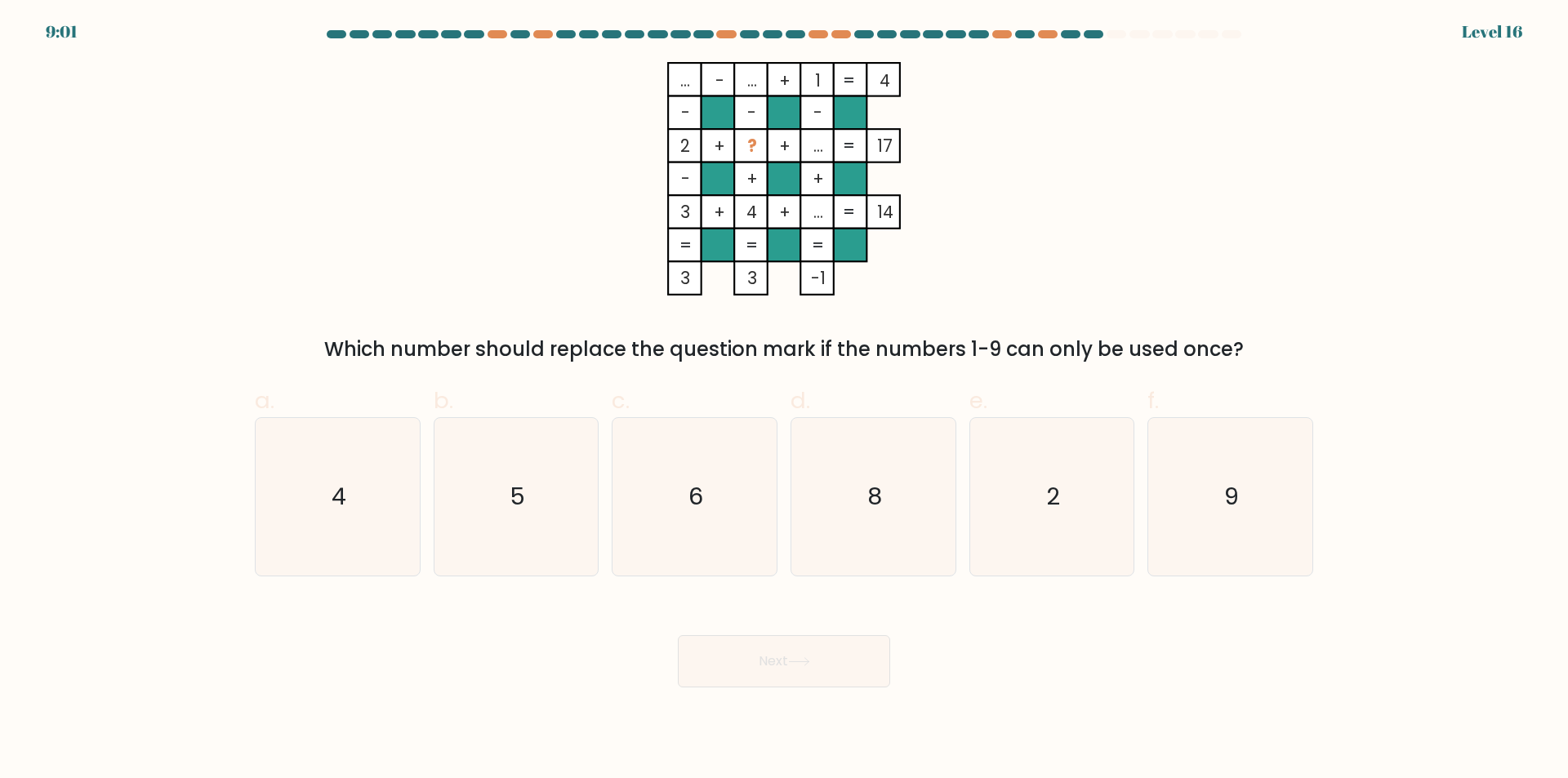
click at [712, 397] on label "c. 6" at bounding box center [694, 480] width 166 height 192
click at [784, 397] on input "c. 6" at bounding box center [784, 394] width 1 height 11
radio input "true"
click at [836, 649] on button "Next" at bounding box center [784, 661] width 213 height 52
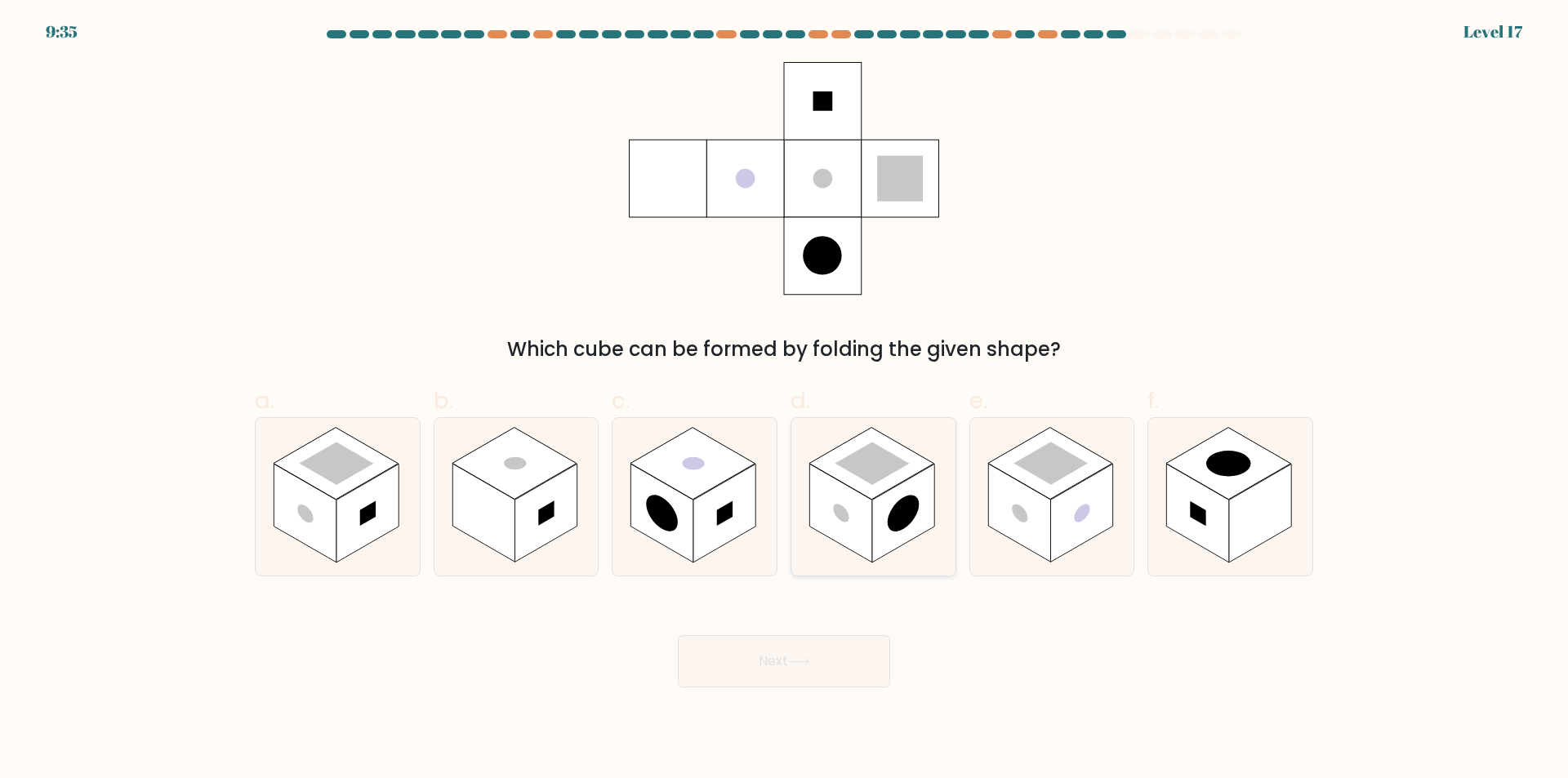
drag, startPoint x: 899, startPoint y: 483, endPoint x: 898, endPoint y: 472, distance: 11.0
click at [898, 476] on rect at bounding box center [871, 463] width 125 height 72
click at [785, 400] on input "d." at bounding box center [784, 394] width 1 height 11
radio input "true"
click at [834, 665] on button "Next" at bounding box center [784, 661] width 213 height 52
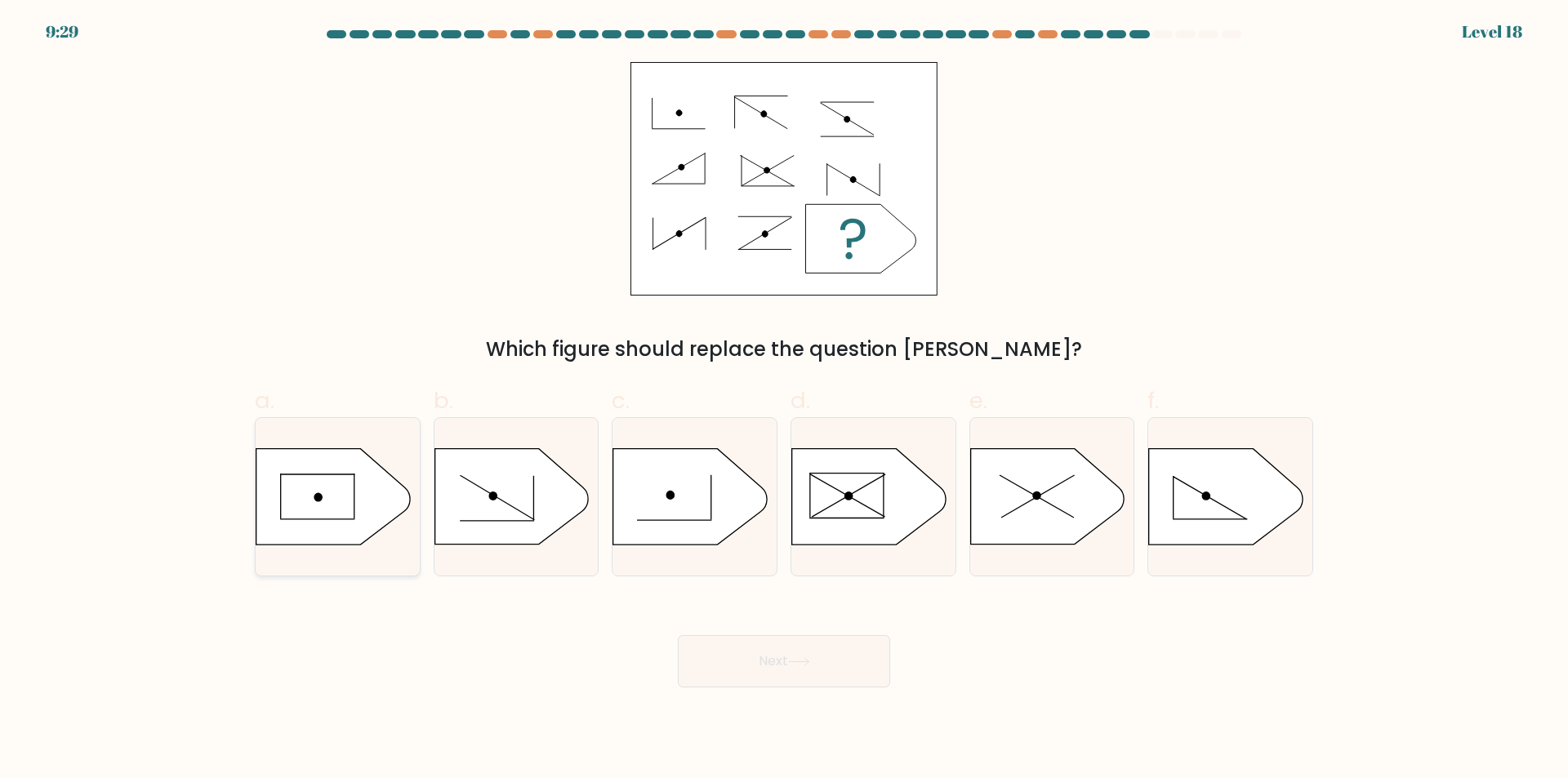
click at [319, 500] on circle at bounding box center [318, 497] width 13 height 13
click at [784, 400] on input "a." at bounding box center [784, 394] width 1 height 11
radio input "true"
click at [798, 642] on button "Next" at bounding box center [784, 661] width 213 height 52
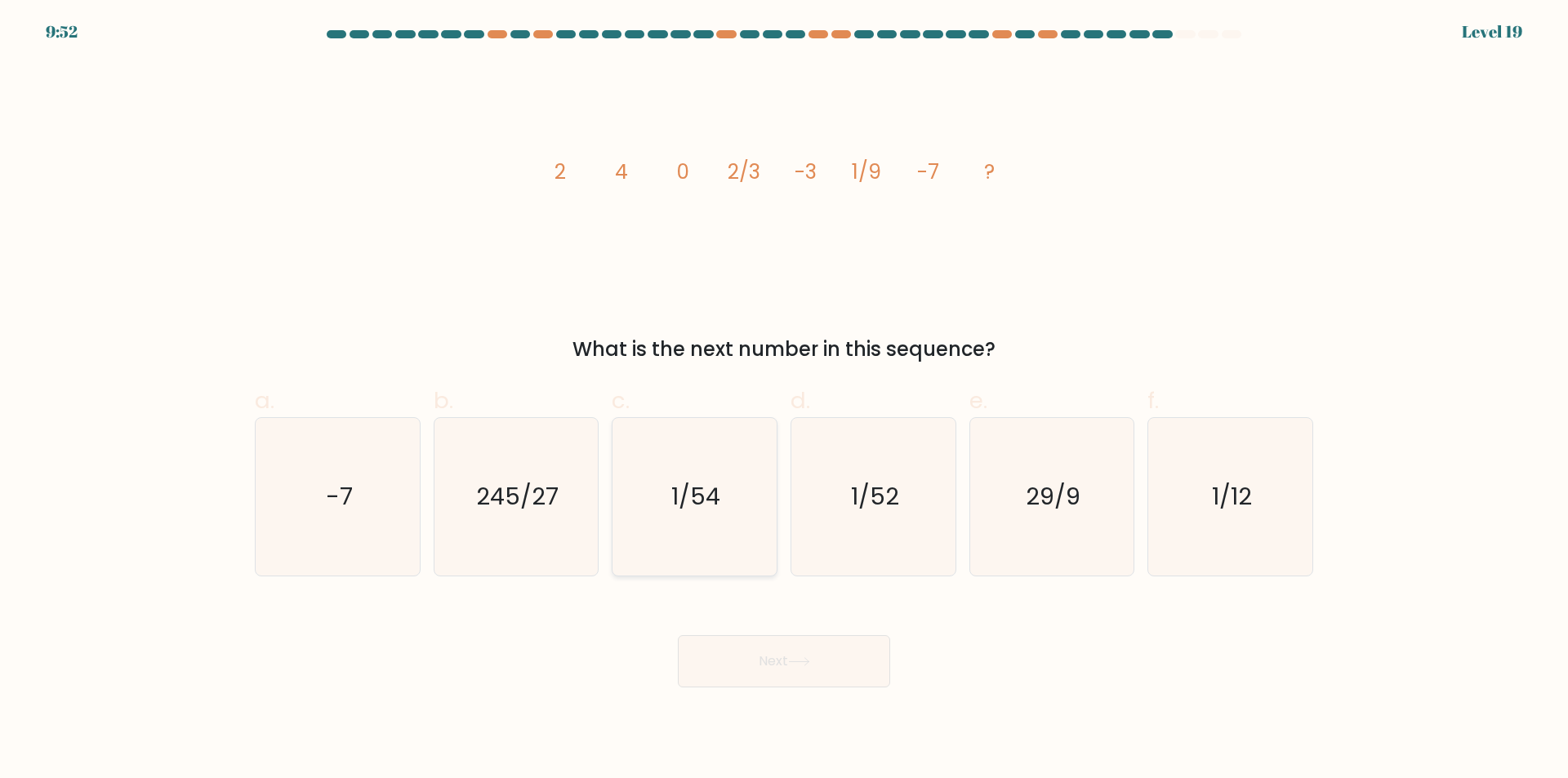
click at [677, 471] on icon "1/54" at bounding box center [695, 496] width 157 height 157
click at [784, 400] on input "c. 1/54" at bounding box center [784, 394] width 1 height 11
radio input "true"
click at [826, 652] on button "Next" at bounding box center [784, 661] width 213 height 52
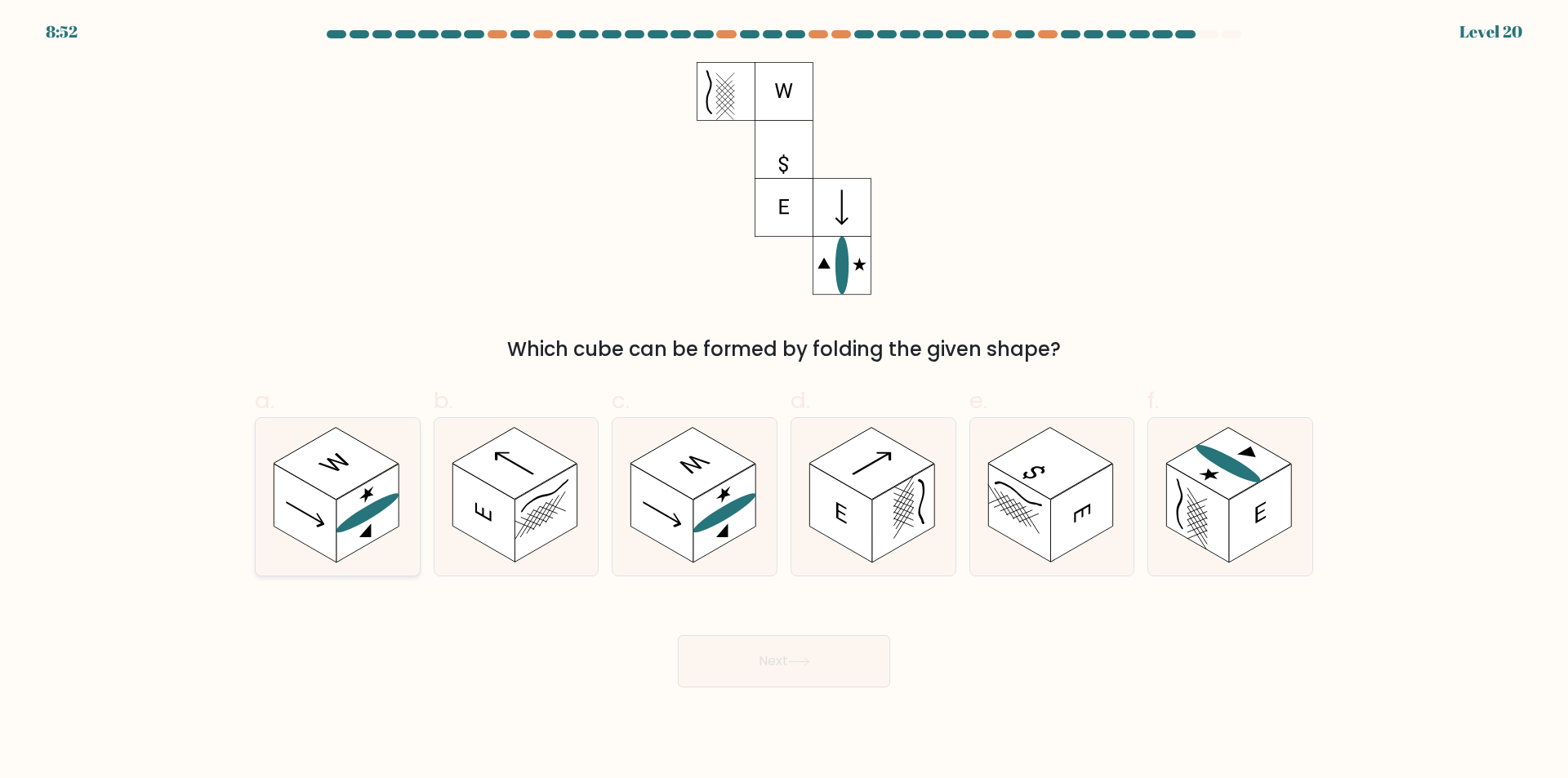
click at [366, 484] on rect at bounding box center [367, 514] width 62 height 99
click at [784, 400] on input "a." at bounding box center [784, 394] width 1 height 11
radio input "true"
click at [844, 657] on button "Next" at bounding box center [784, 661] width 213 height 52
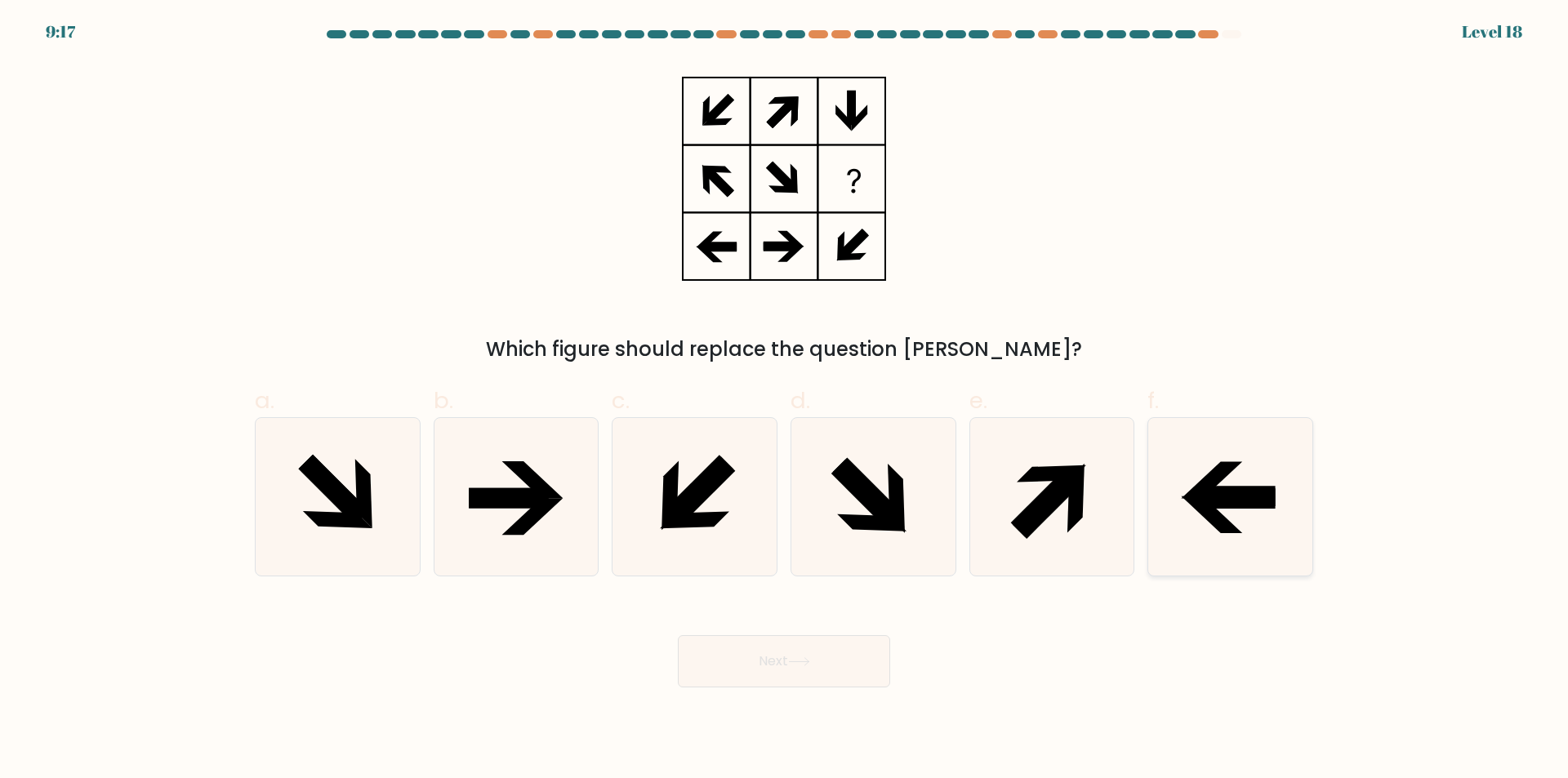
click at [1230, 486] on icon at bounding box center [1230, 496] width 157 height 157
click at [785, 400] on input "f." at bounding box center [784, 394] width 1 height 11
radio input "true"
click at [830, 651] on button "Next" at bounding box center [784, 661] width 213 height 52
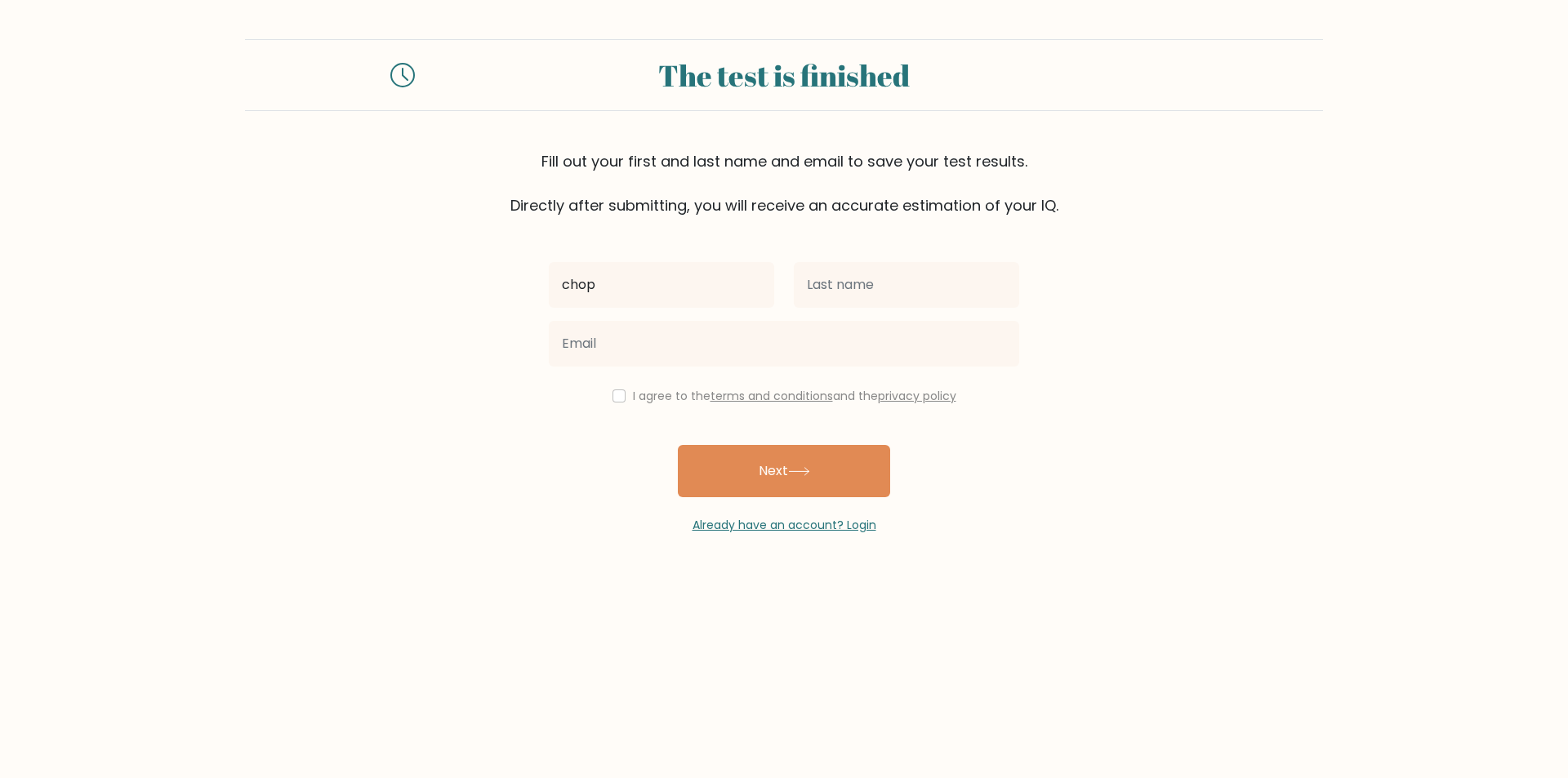
type input "chop"
click at [678, 445] on button "Next" at bounding box center [784, 471] width 213 height 52
type input "[PERSON_NAME]"
click at [678, 445] on button "Next" at bounding box center [784, 471] width 213 height 52
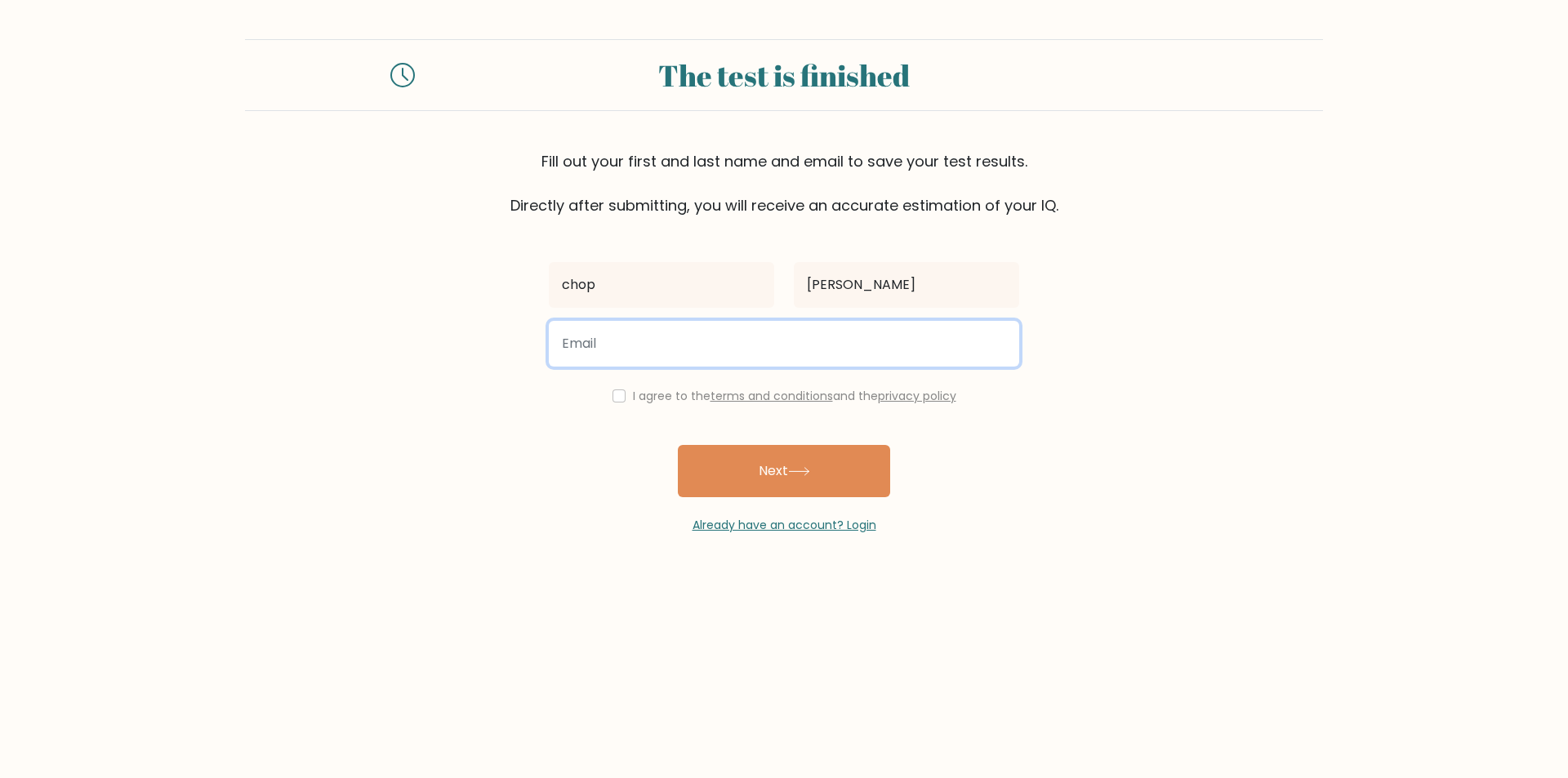
click at [678, 445] on button "Next" at bounding box center [784, 471] width 213 height 52
type input "chop1@microsoft.com"
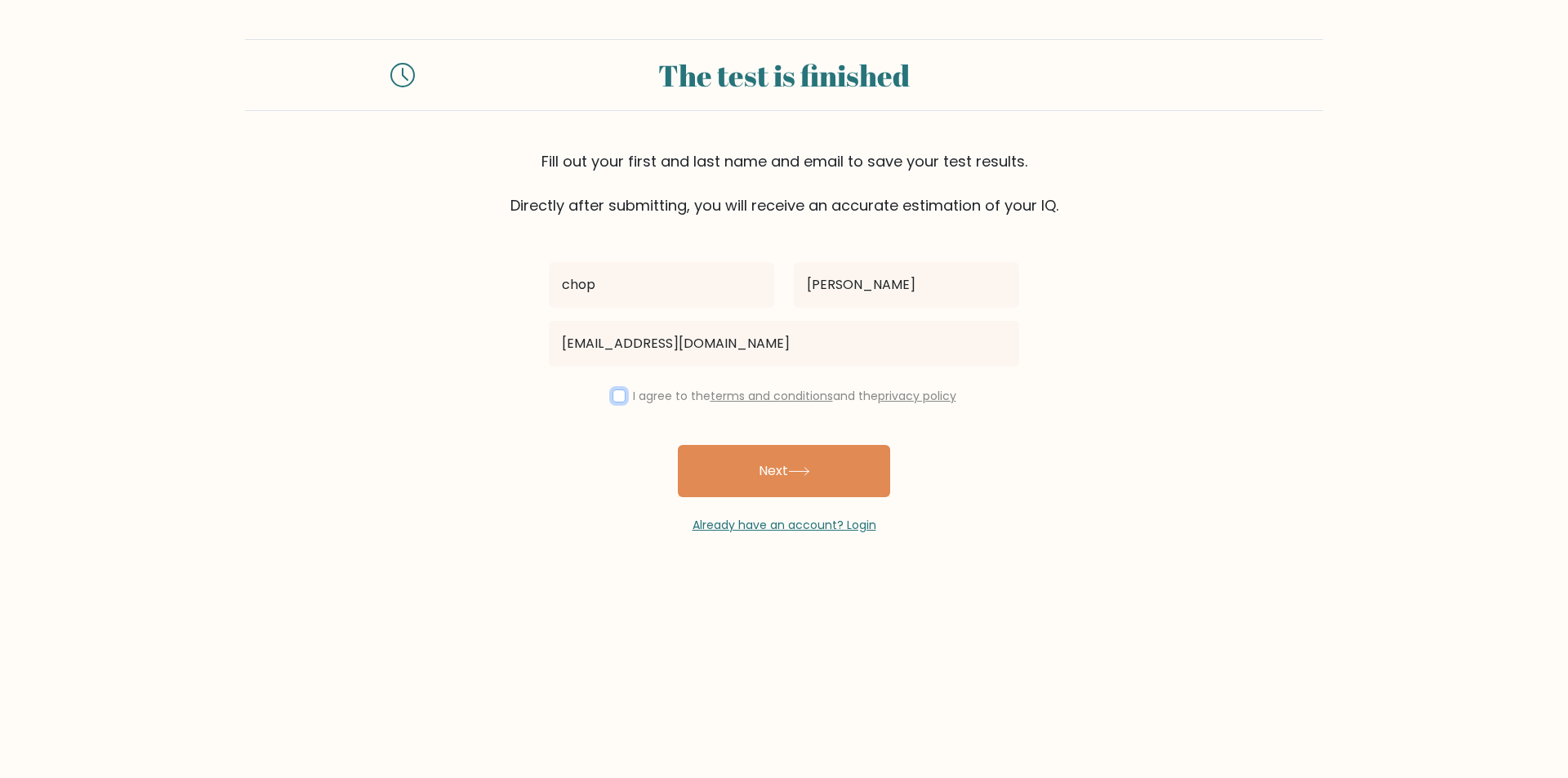
click at [612, 396] on input "checkbox" at bounding box center [618, 395] width 13 height 13
checkbox input "true"
click at [796, 468] on icon at bounding box center [799, 471] width 22 height 9
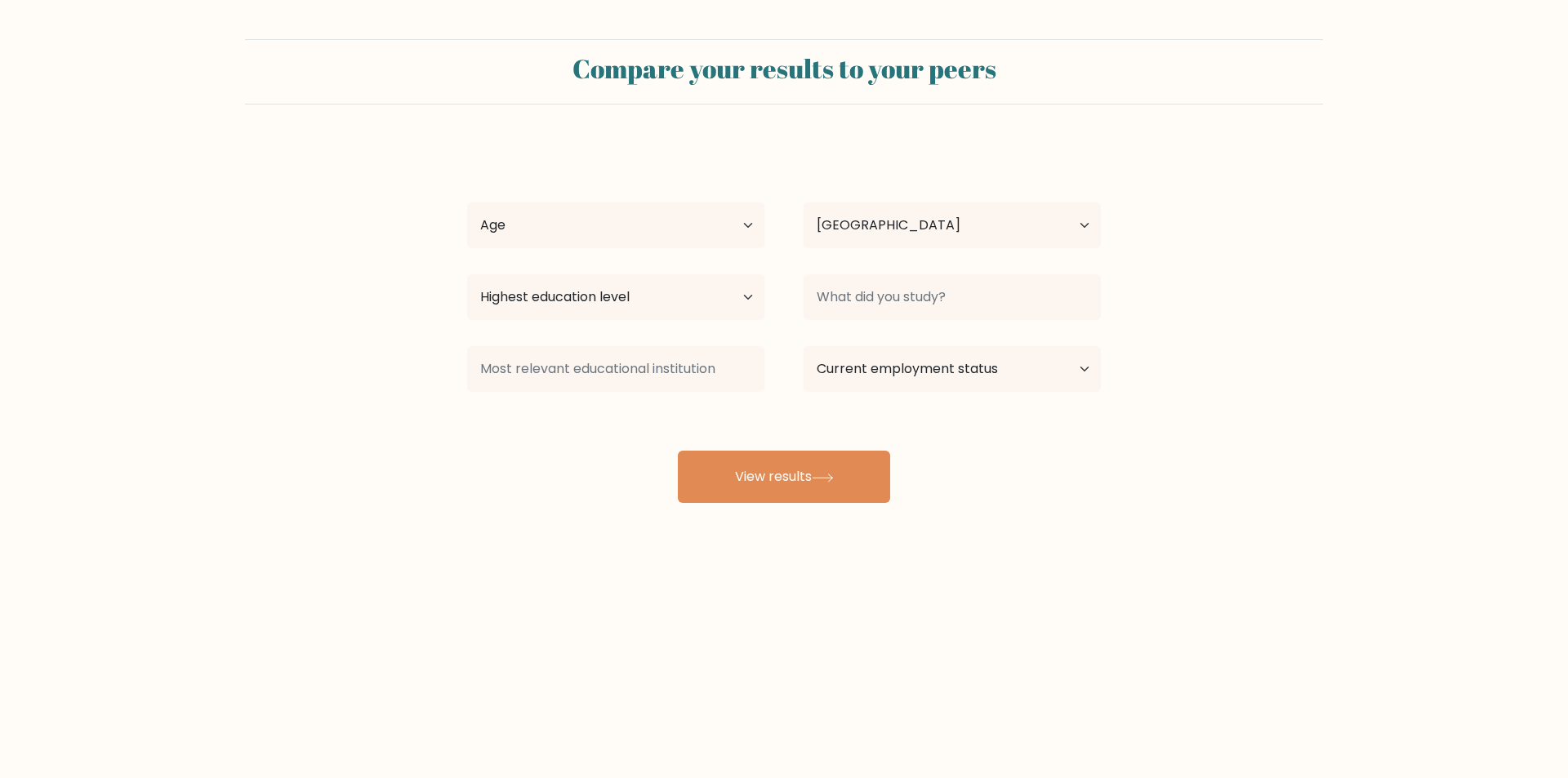
select select "GB"
drag, startPoint x: 738, startPoint y: 226, endPoint x: 732, endPoint y: 248, distance: 22.8
click at [738, 226] on select "Age Under [DEMOGRAPHIC_DATA] [DEMOGRAPHIC_DATA] [DEMOGRAPHIC_DATA] [DEMOGRAPHIC…" at bounding box center [616, 224] width 297 height 46
select select "45_54"
click at [467, 202] on select "Age Under [DEMOGRAPHIC_DATA] [DEMOGRAPHIC_DATA] [DEMOGRAPHIC_DATA] [DEMOGRAPHIC…" at bounding box center [616, 224] width 297 height 46
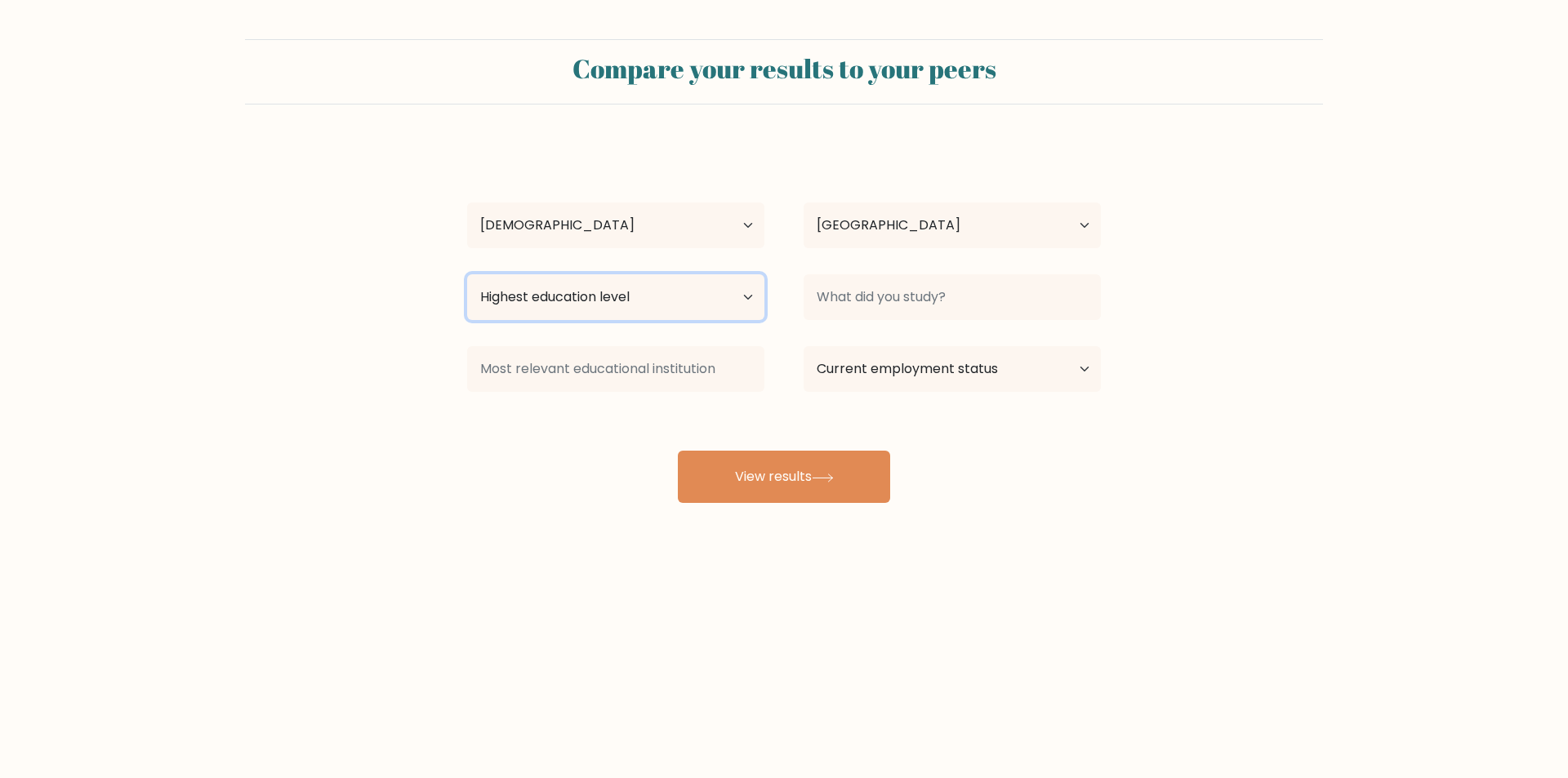
click at [695, 304] on select "Highest education level No schooling Primary Lower Secondary Upper Secondary Oc…" at bounding box center [616, 296] width 297 height 46
select select "occupation_specific"
click at [467, 274] on select "Highest education level No schooling Primary Lower Secondary Upper Secondary Oc…" at bounding box center [616, 296] width 297 height 46
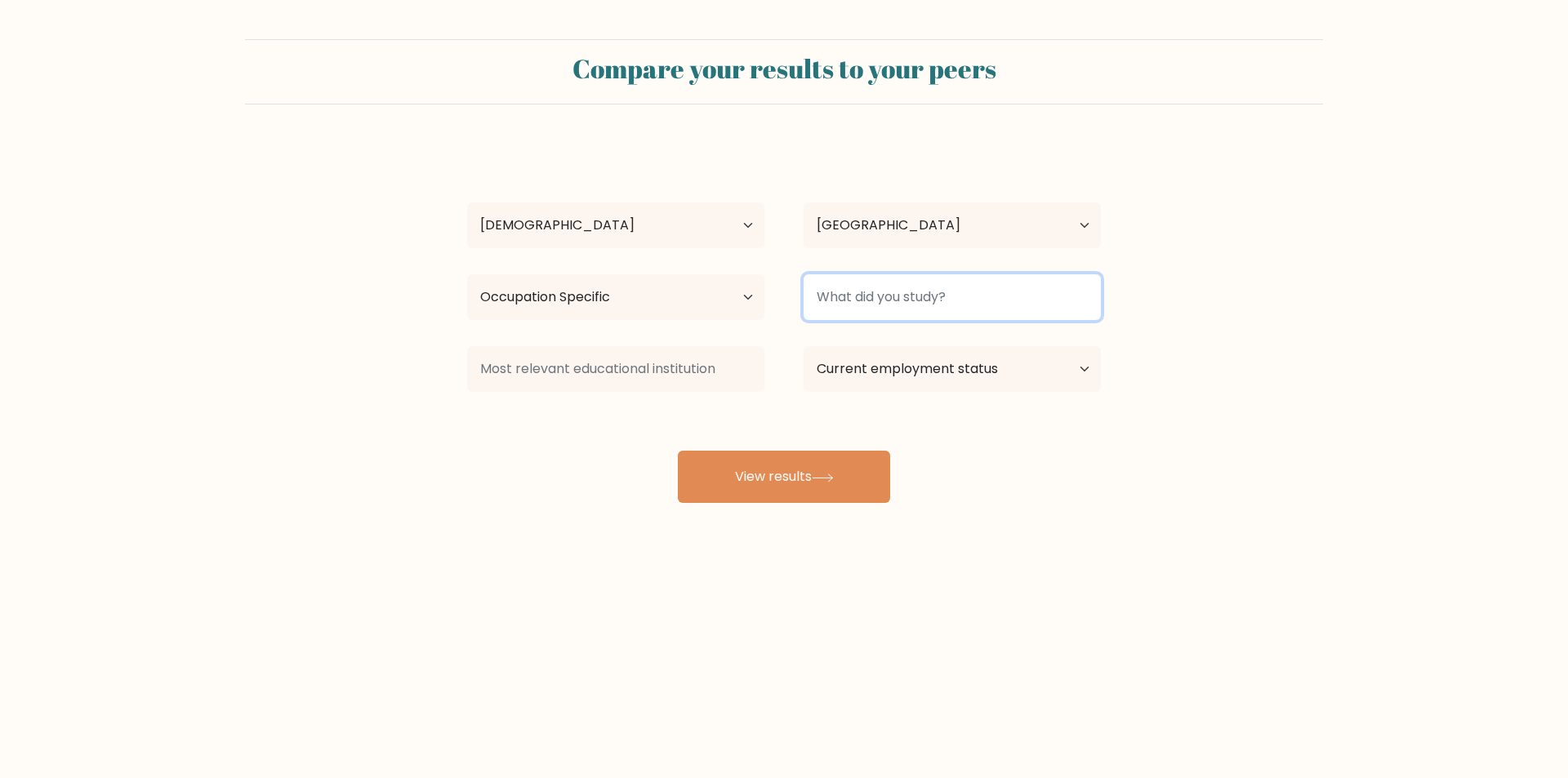
click at [878, 300] on input at bounding box center [952, 296] width 297 height 46
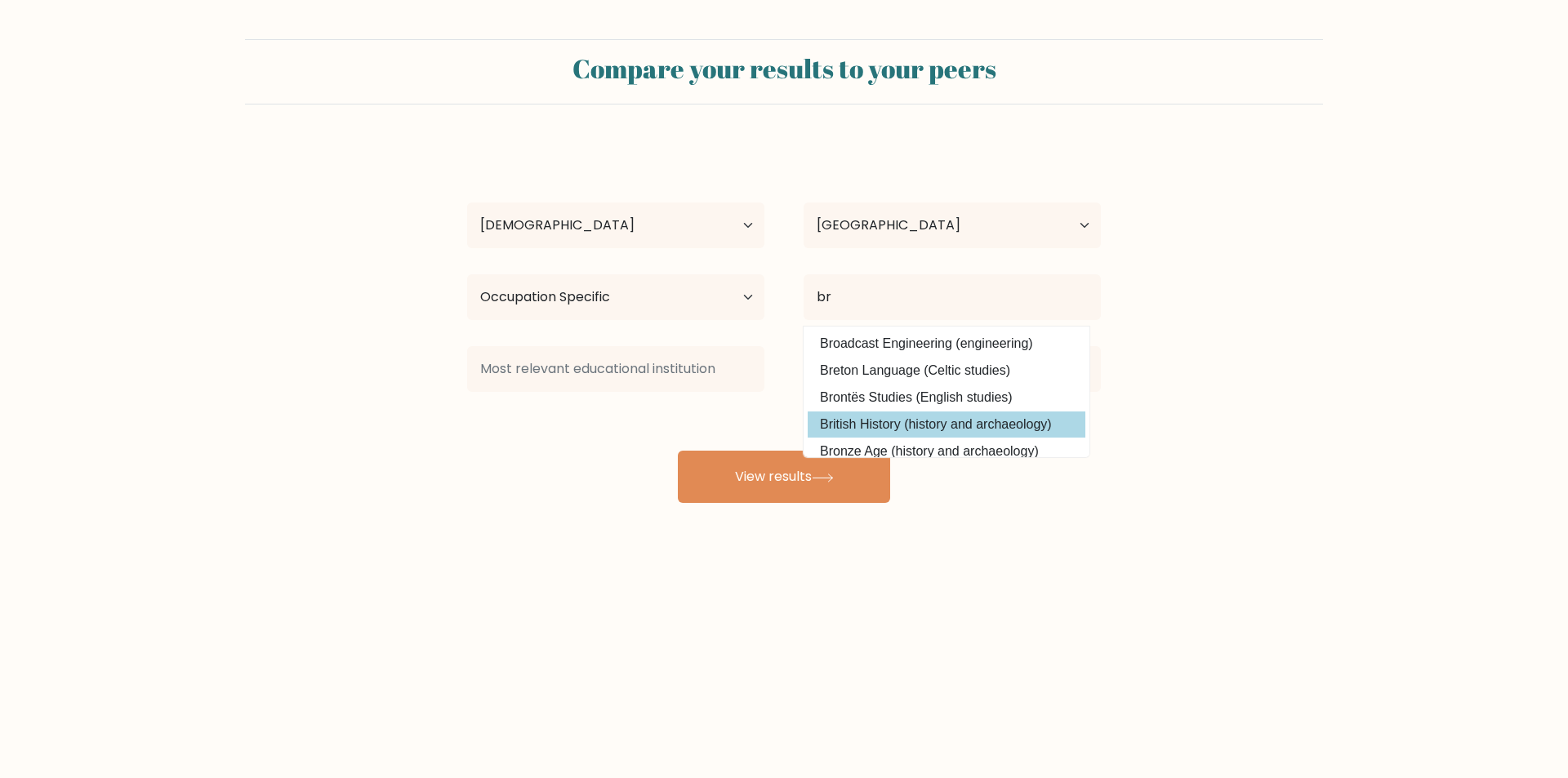
click at [944, 417] on option "British History (history and archaeology)" at bounding box center [946, 424] width 278 height 26
type input "British History"
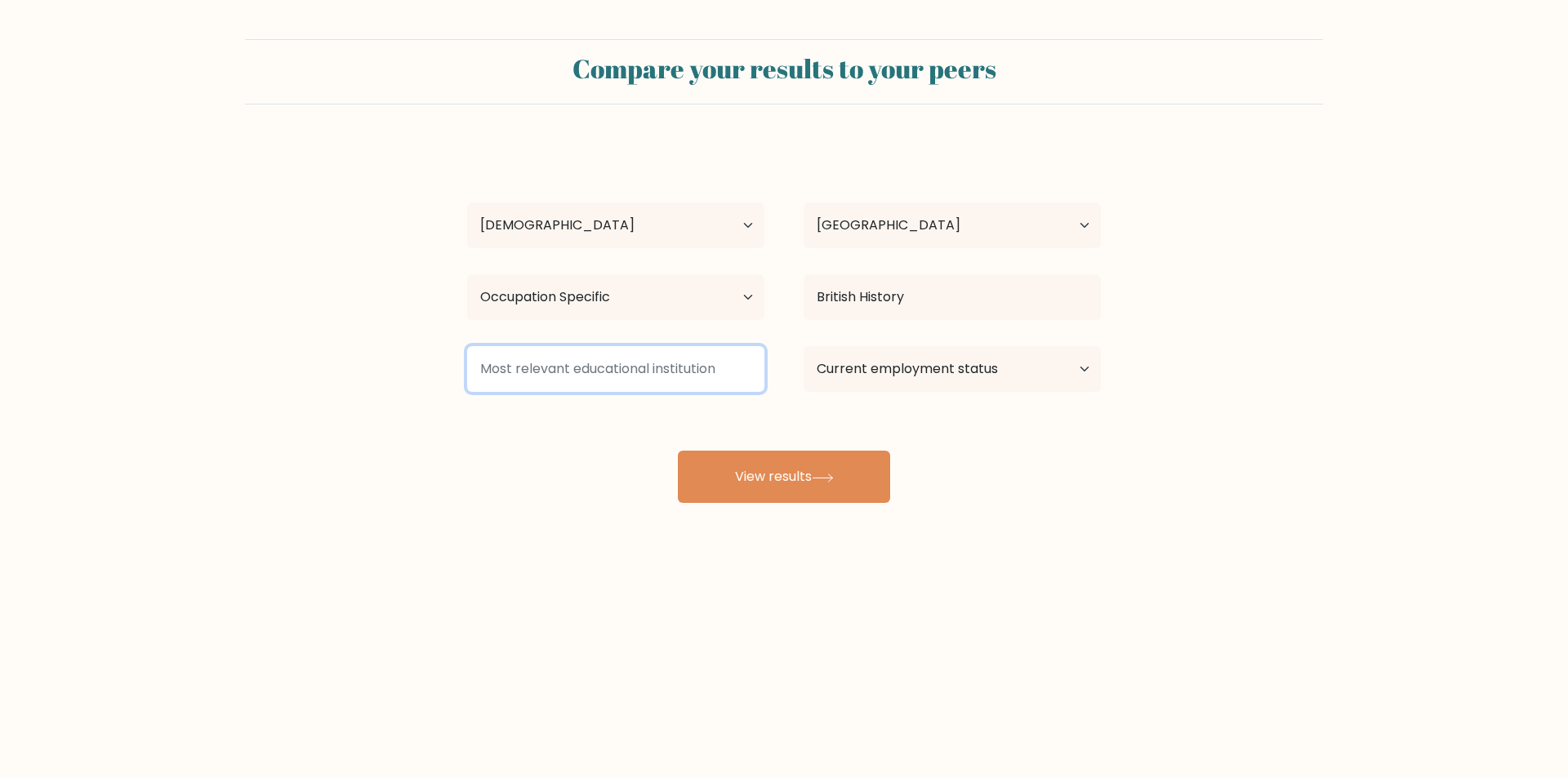
click at [743, 365] on input at bounding box center [616, 368] width 297 height 46
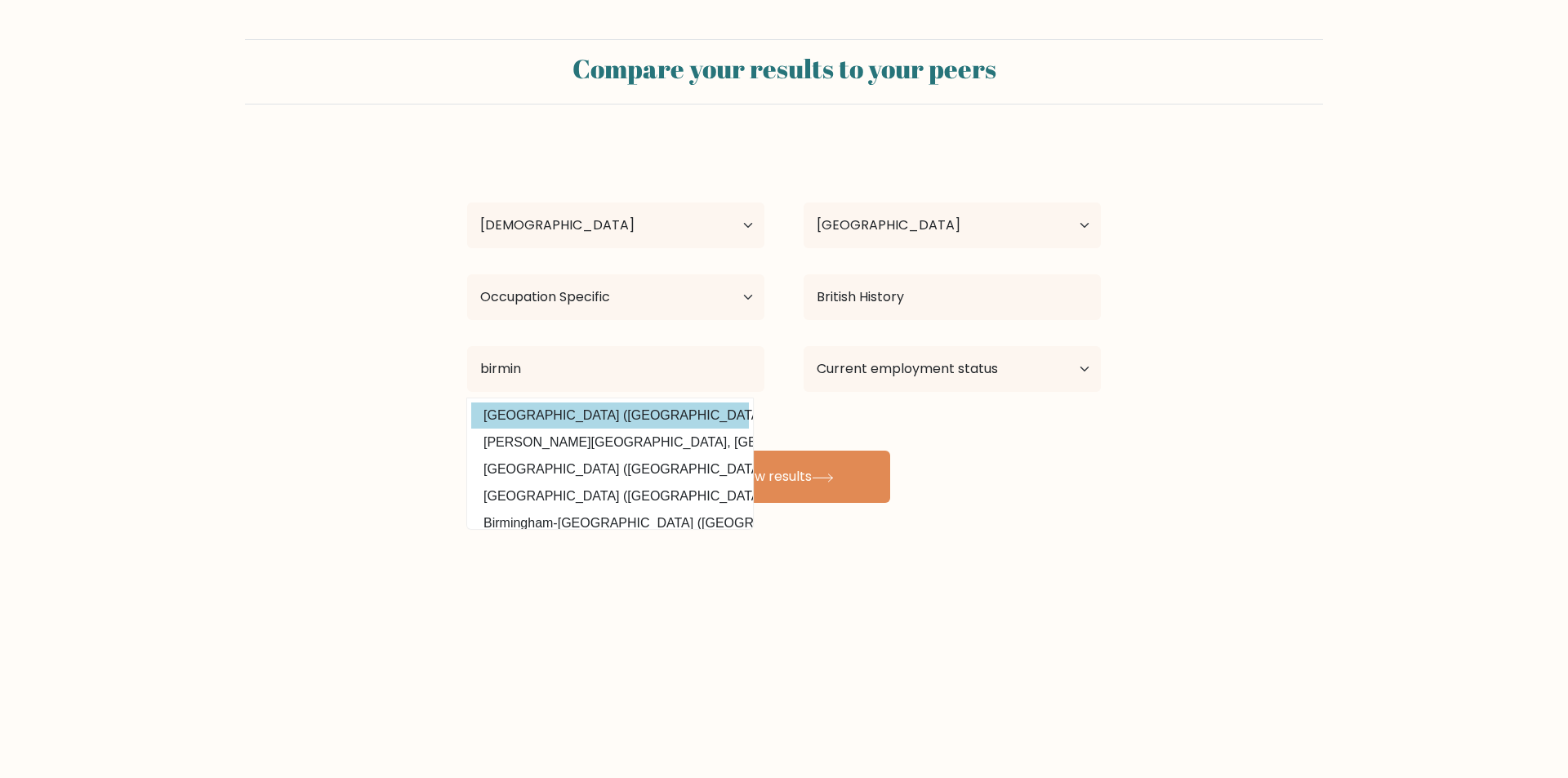
drag, startPoint x: 601, startPoint y: 419, endPoint x: 710, endPoint y: 388, distance: 113.3
click at [601, 418] on option "[GEOGRAPHIC_DATA] ([GEOGRAPHIC_DATA])" at bounding box center [610, 415] width 278 height 26
type input "[GEOGRAPHIC_DATA]"
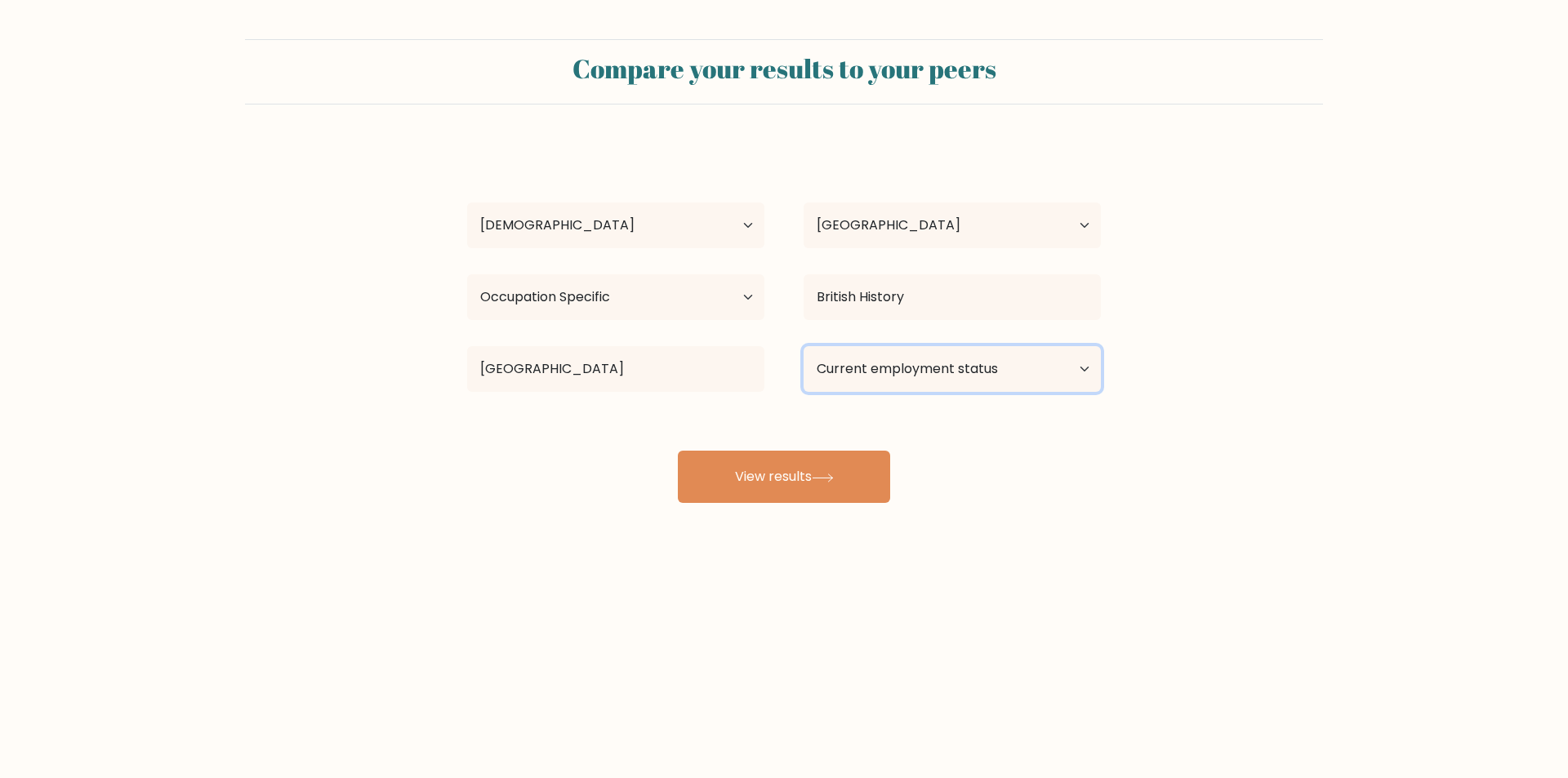
click at [1082, 371] on select "Current employment status Employed Student Retired Other / prefer not to answer" at bounding box center [952, 368] width 297 height 46
select select "other"
click at [803, 346] on select "Current employment status Employed Student Retired Other / prefer not to answer" at bounding box center [952, 368] width 297 height 46
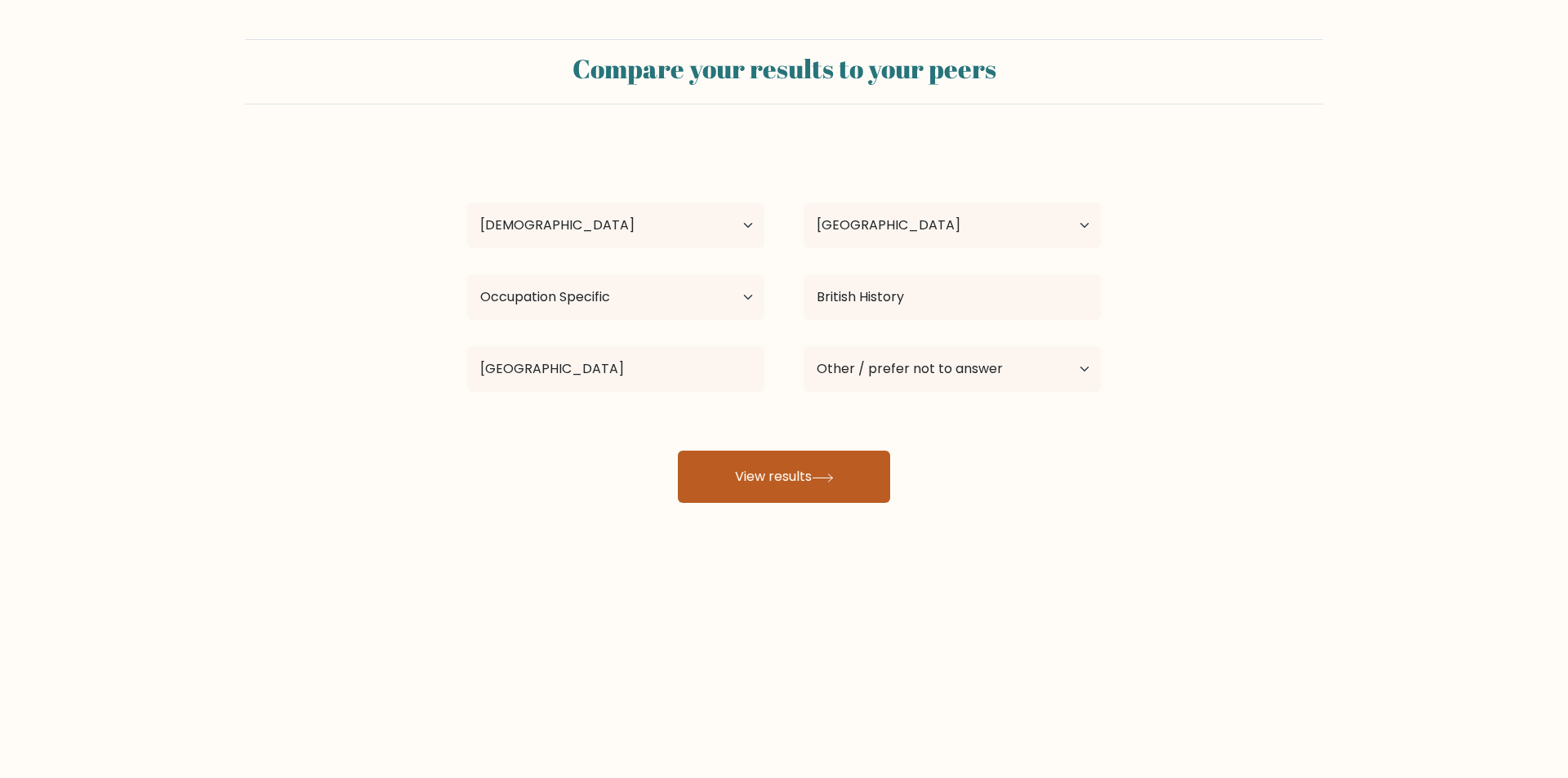
click at [827, 476] on icon at bounding box center [822, 477] width 22 height 9
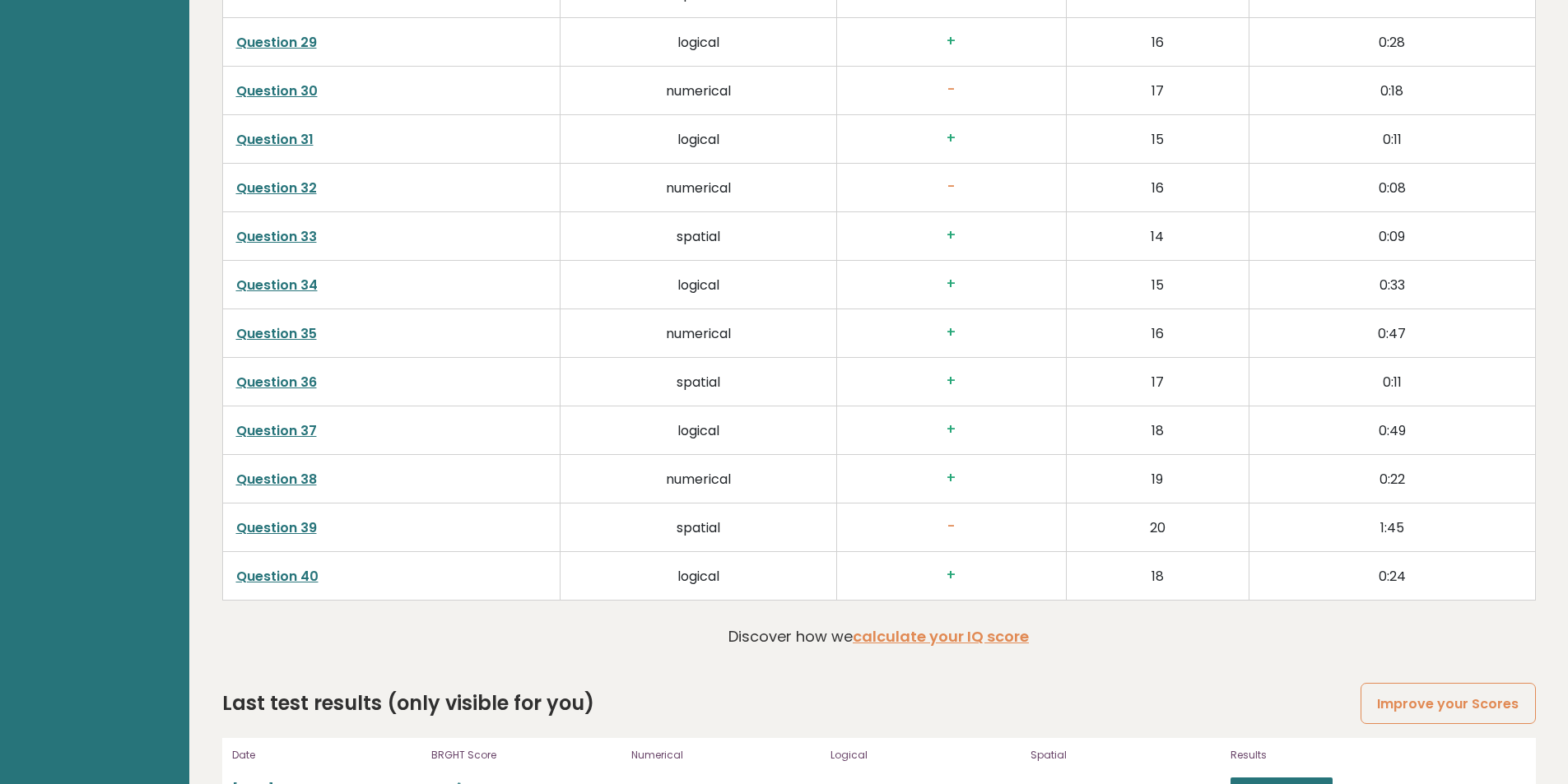
scroll to position [3512, 0]
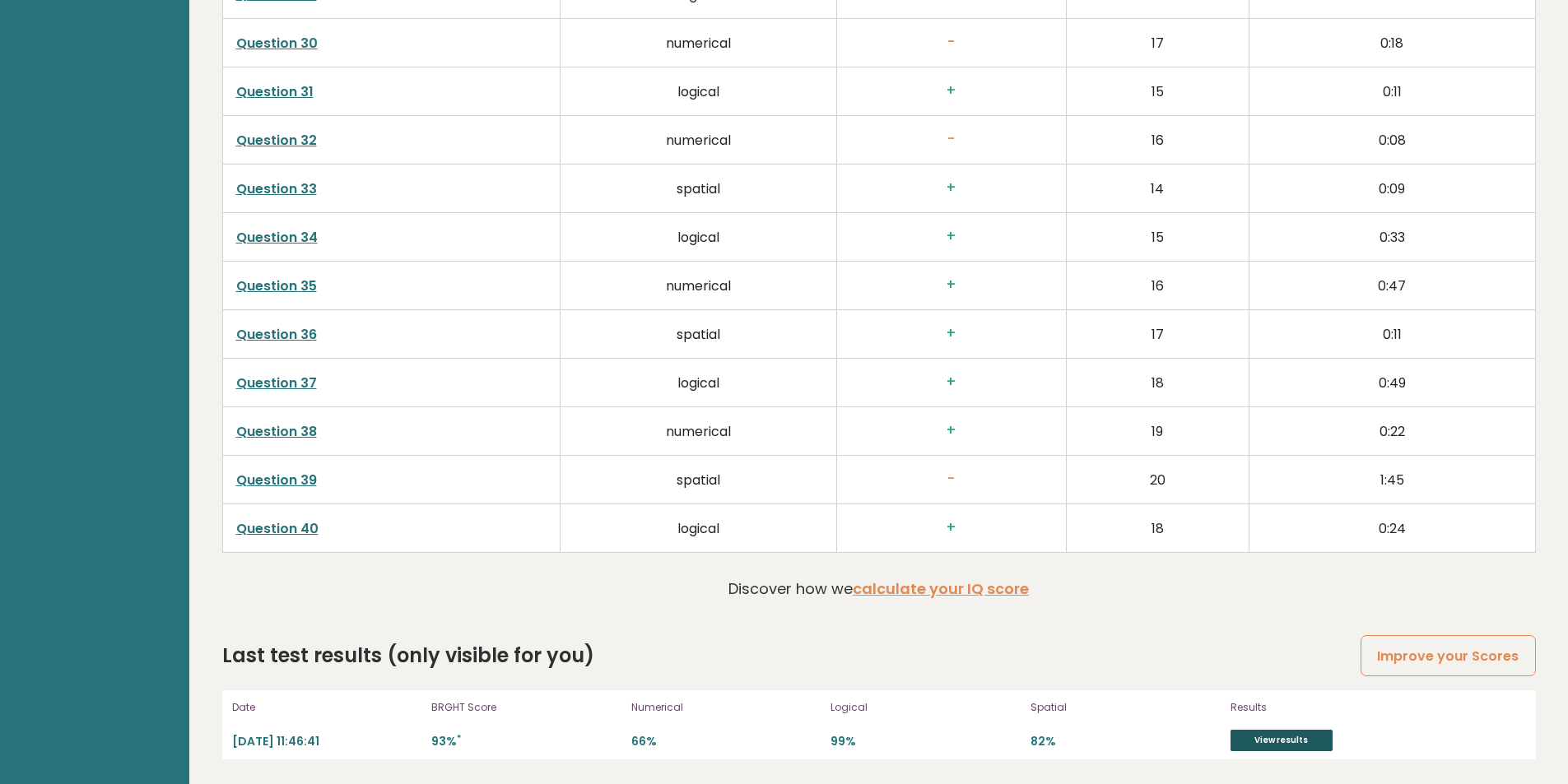
click at [1260, 740] on link "View results" at bounding box center [1281, 740] width 102 height 22
click at [1270, 734] on link "View results" at bounding box center [1281, 740] width 102 height 22
